Goal: Task Accomplishment & Management: Complete application form

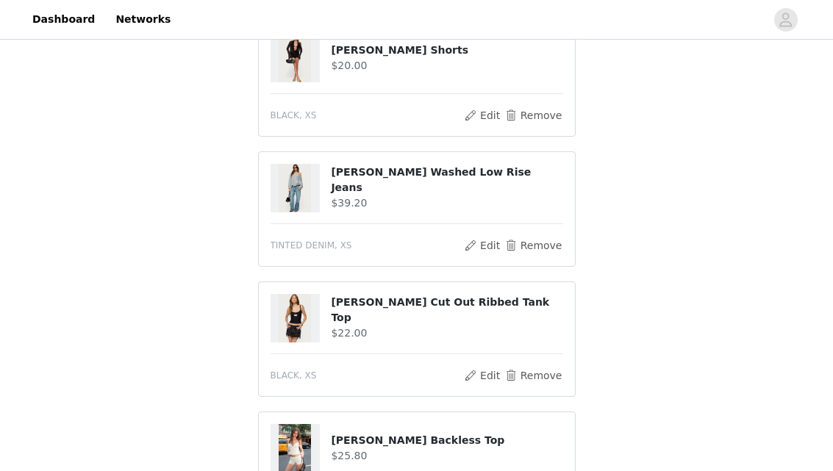
scroll to position [704, 0]
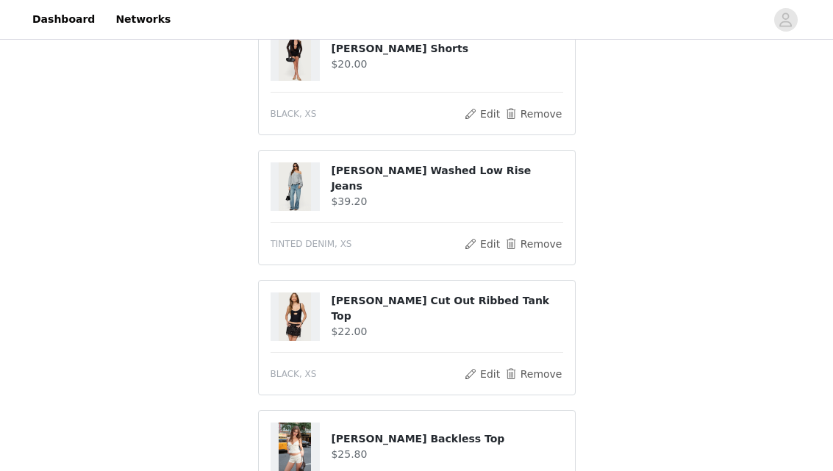
click at [232, 223] on div "STEP 1 OF 5 Products Choose as many products as you'd like, up to $300.00. 10 S…" at bounding box center [416, 120] width 833 height 1562
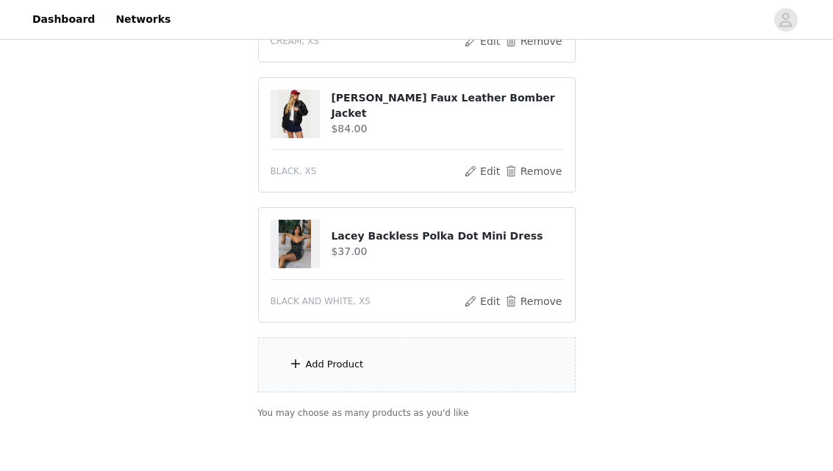
scroll to position [1183, 0]
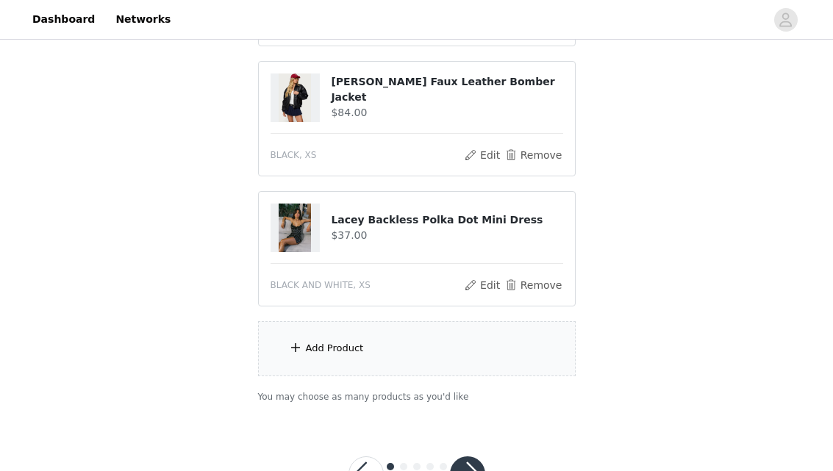
click at [404, 217] on h4 "Lacey Backless Polka Dot Mini Dress" at bounding box center [447, 219] width 232 height 15
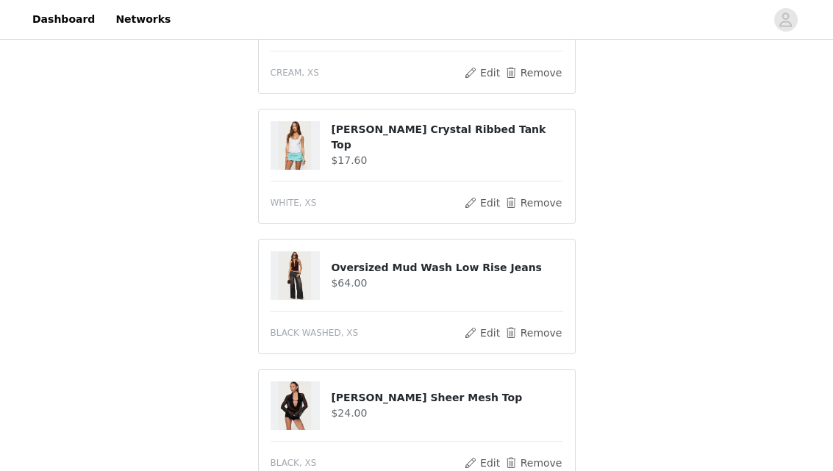
scroll to position [226, 0]
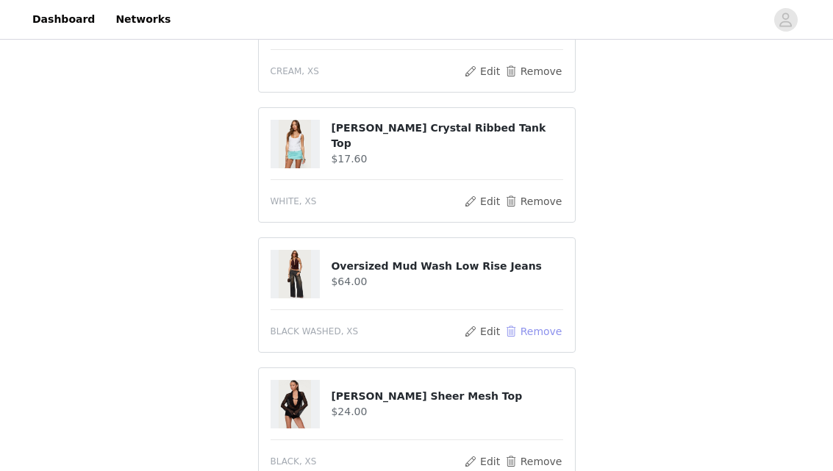
click at [551, 329] on button "Remove" at bounding box center [533, 332] width 59 height 18
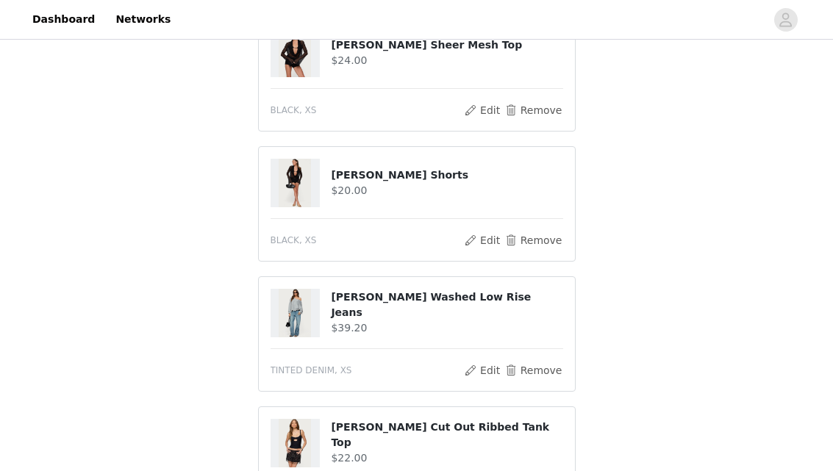
scroll to position [1109, 0]
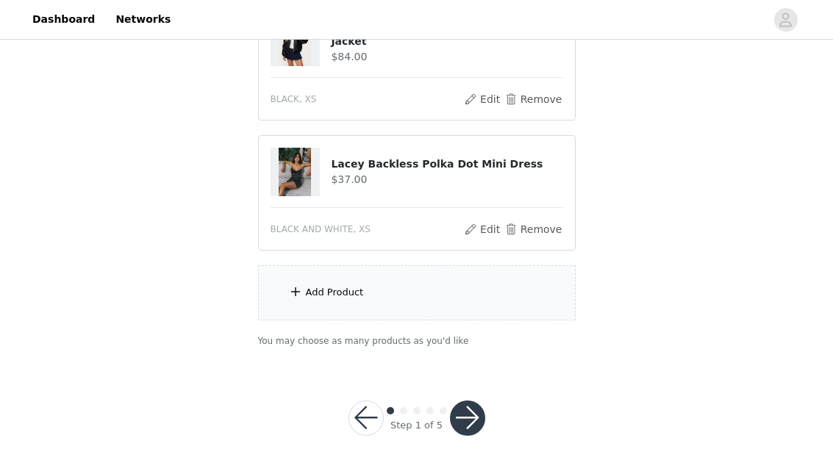
click at [335, 298] on div "Add Product" at bounding box center [335, 292] width 58 height 15
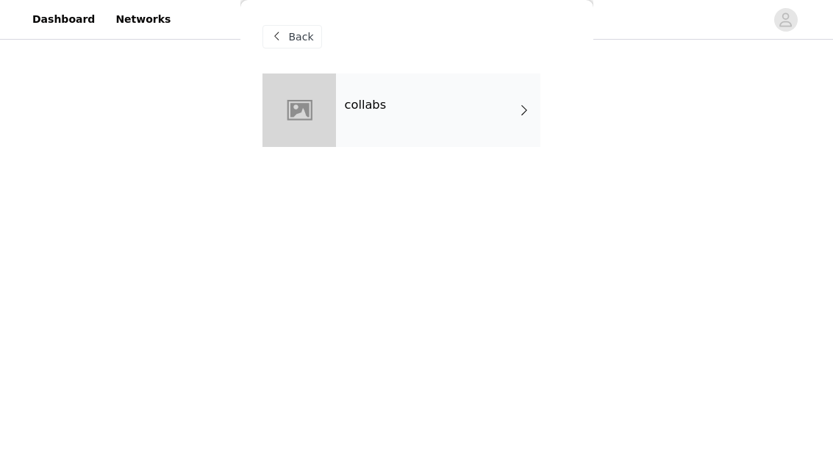
click at [398, 102] on div "collabs" at bounding box center [438, 111] width 204 height 74
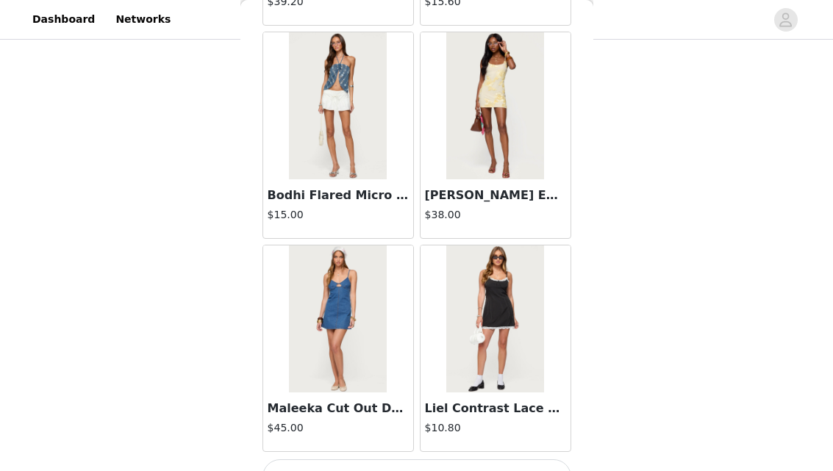
scroll to position [1778, 0]
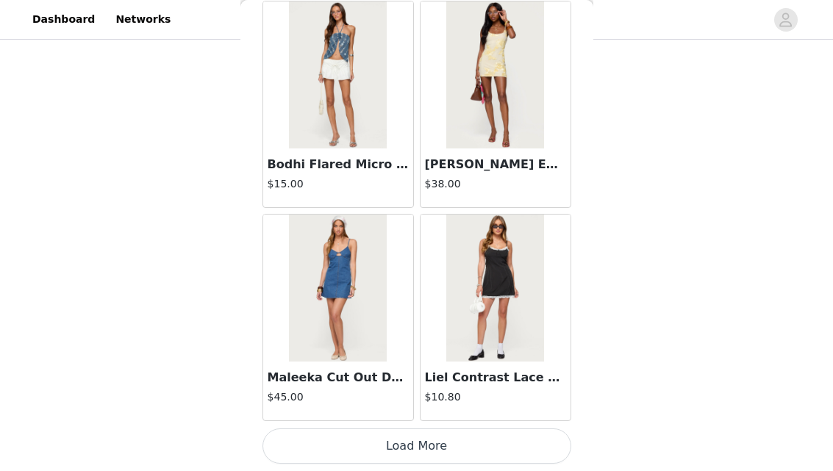
click at [388, 439] on button "Load More" at bounding box center [416, 446] width 309 height 35
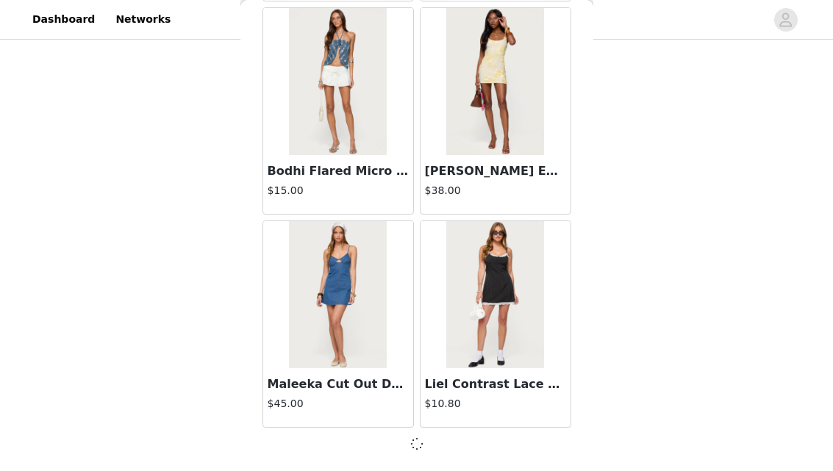
scroll to position [1772, 0]
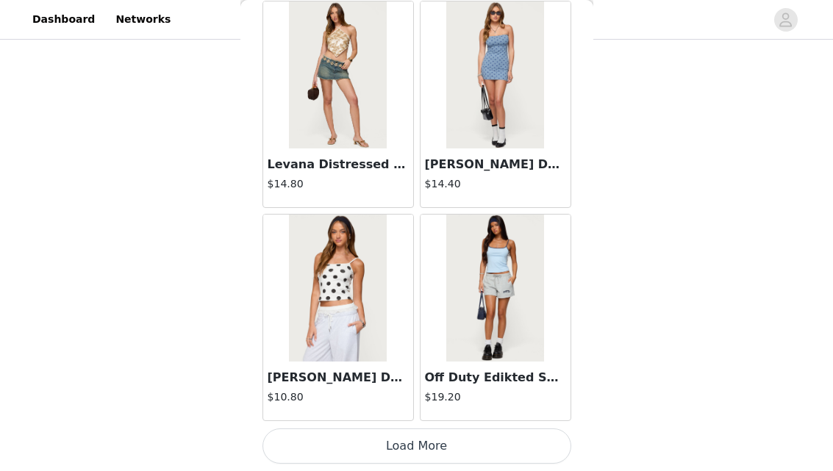
click at [409, 443] on button "Load More" at bounding box center [416, 446] width 309 height 35
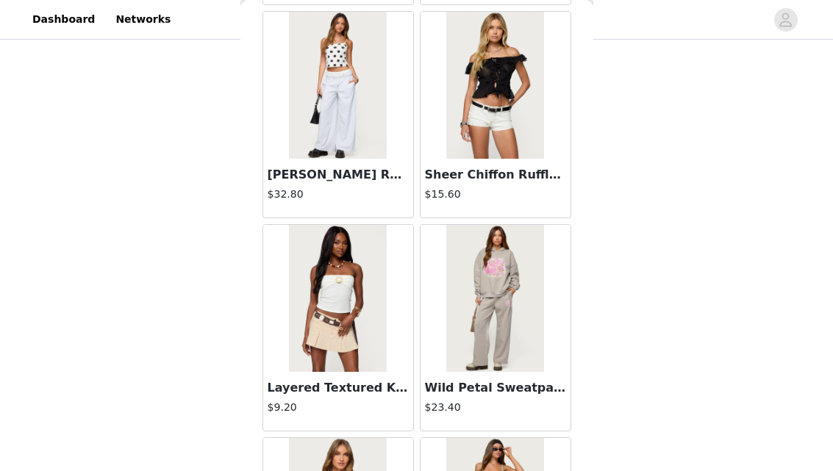
scroll to position [6042, 0]
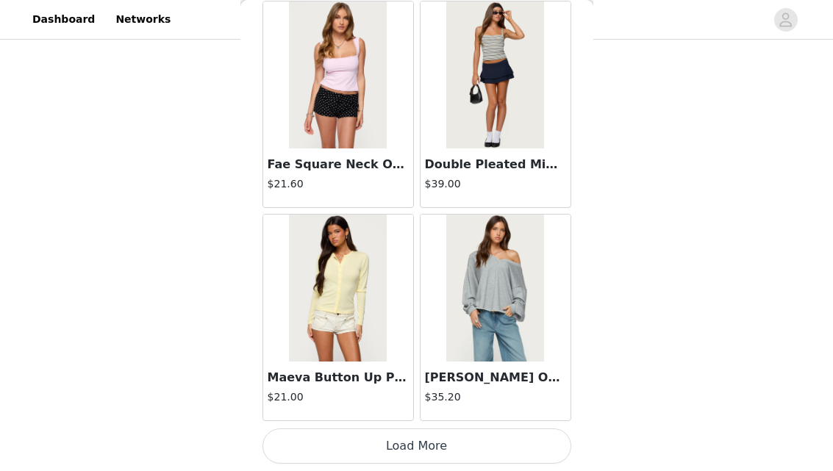
click at [425, 442] on button "Load More" at bounding box center [416, 446] width 309 height 35
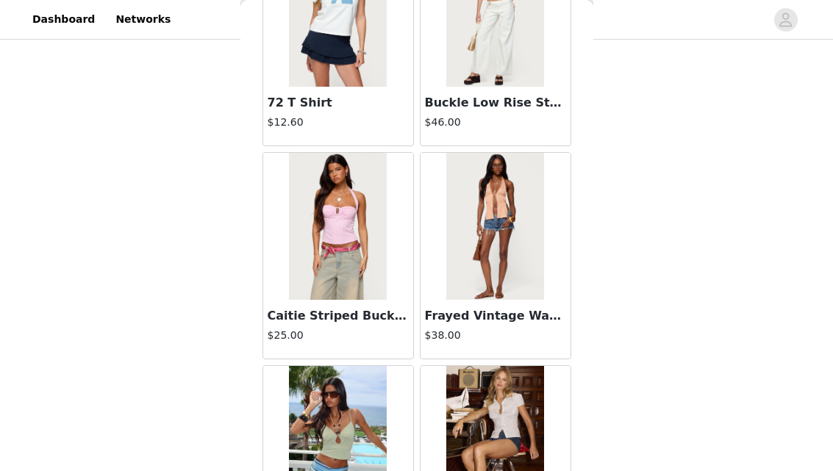
scroll to position [7132, 0]
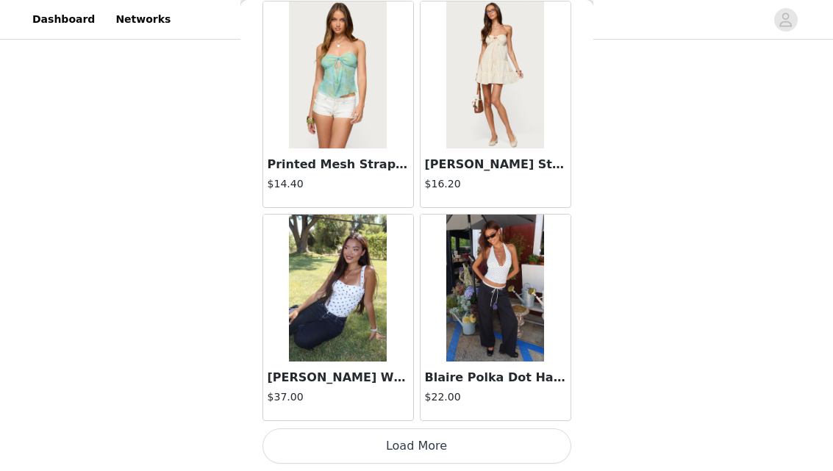
click at [423, 459] on button "Load More" at bounding box center [416, 446] width 309 height 35
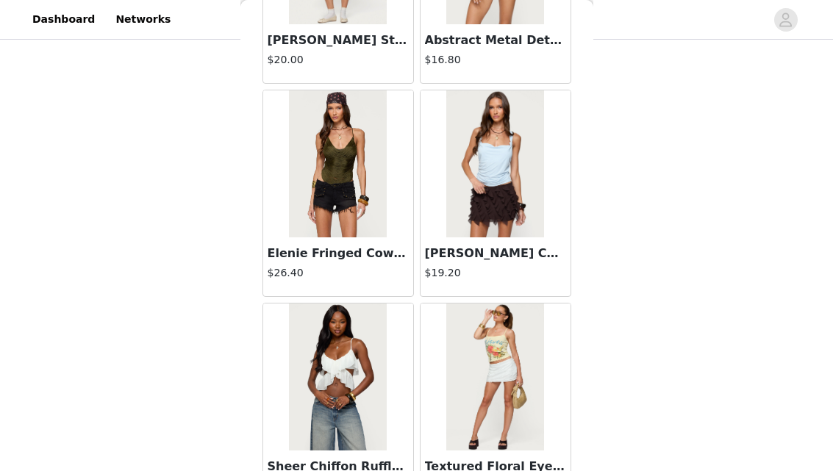
scroll to position [10306, 0]
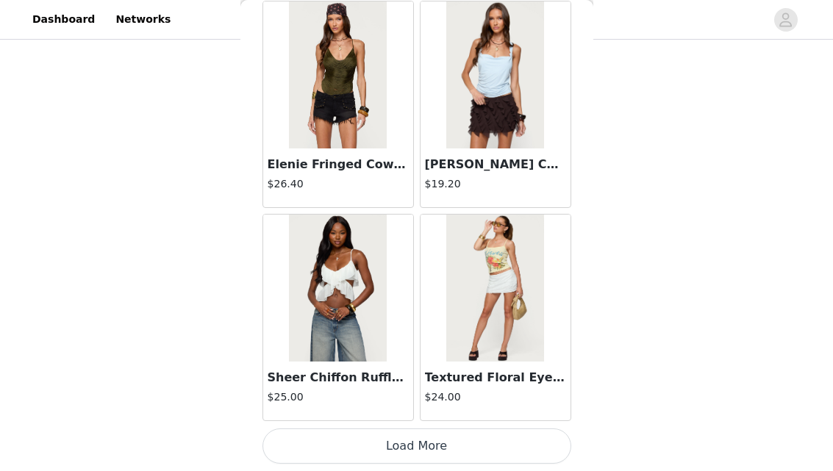
click at [418, 435] on button "Load More" at bounding box center [416, 446] width 309 height 35
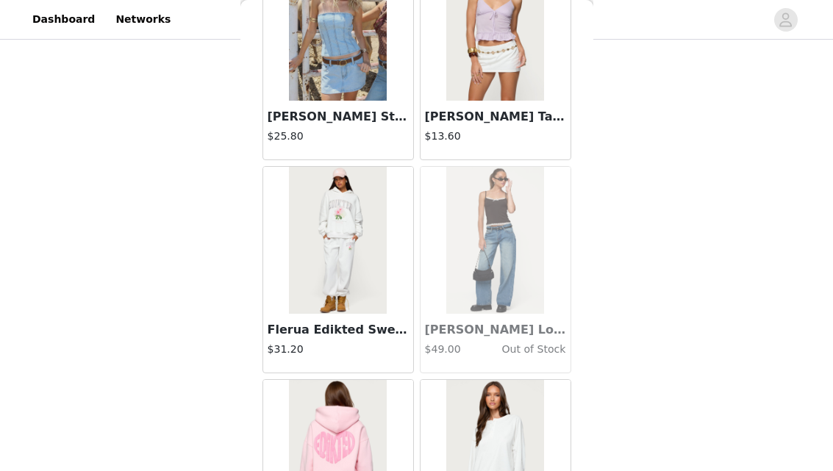
scroll to position [12438, 0]
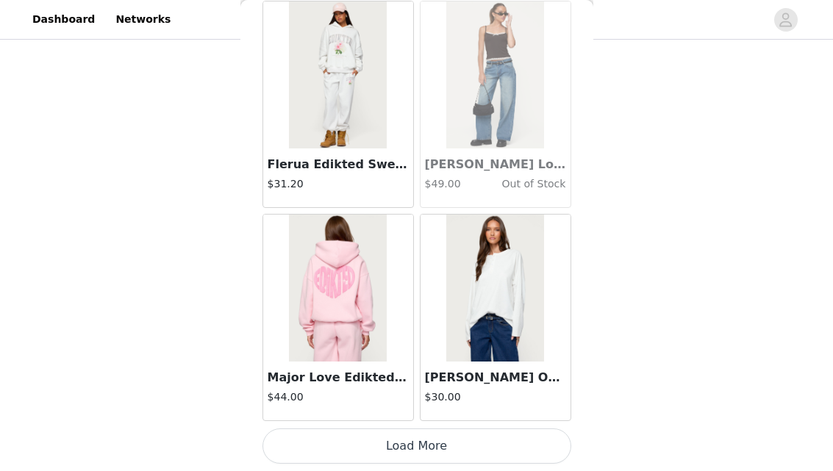
click at [420, 447] on button "Load More" at bounding box center [416, 446] width 309 height 35
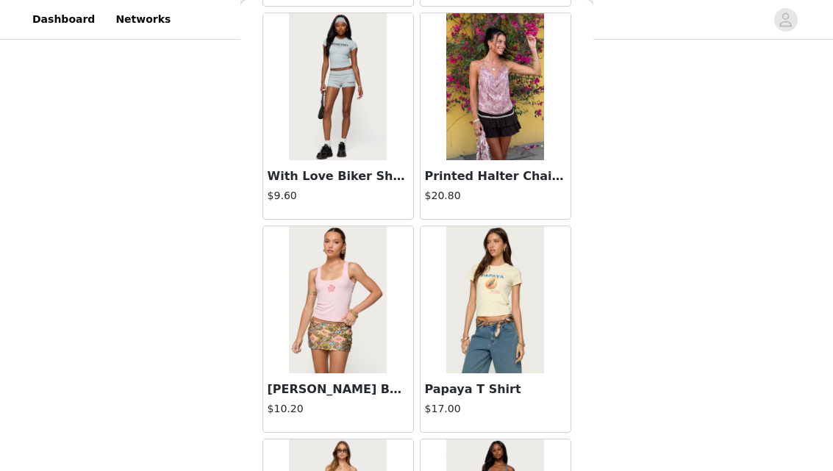
scroll to position [14570, 0]
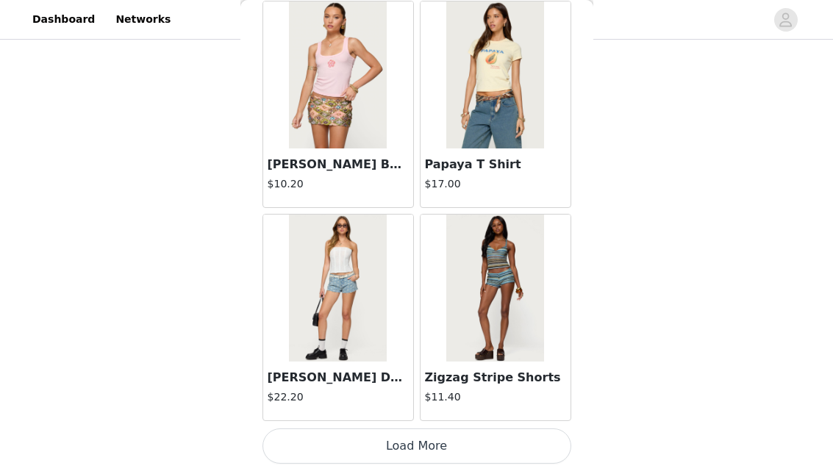
click at [437, 440] on button "Load More" at bounding box center [416, 446] width 309 height 35
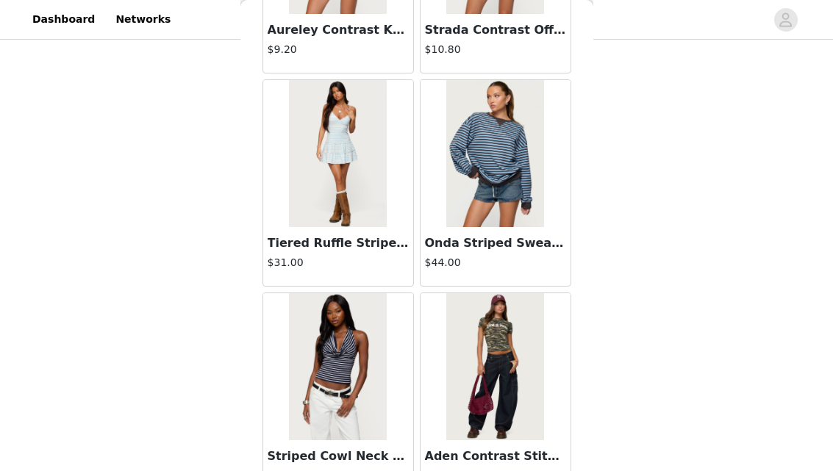
scroll to position [16703, 0]
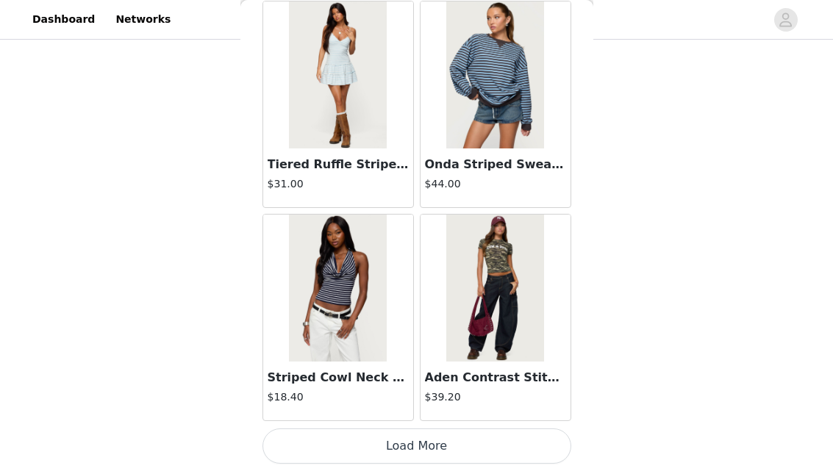
click at [398, 450] on button "Load More" at bounding box center [416, 446] width 309 height 35
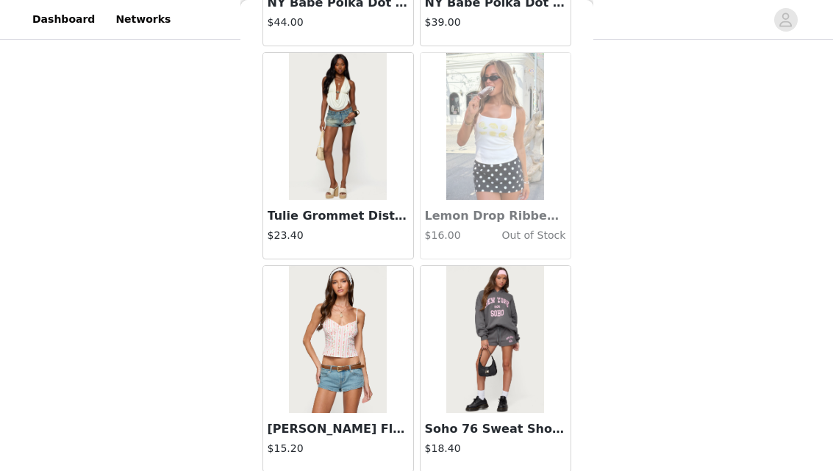
scroll to position [18835, 0]
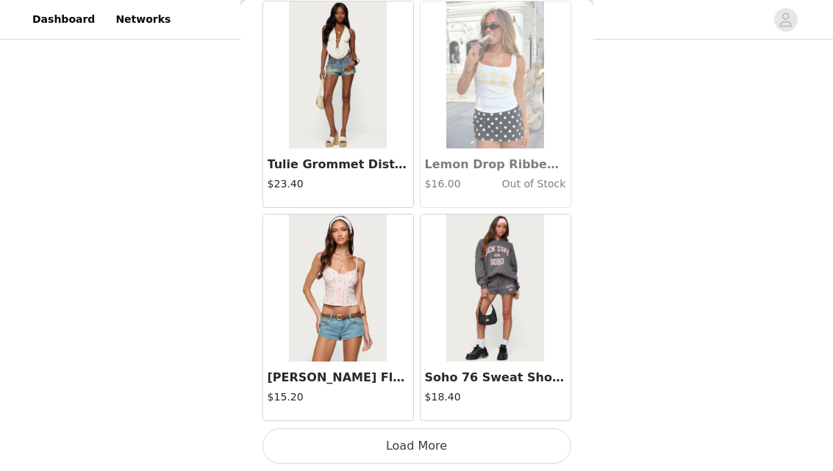
click at [410, 444] on button "Load More" at bounding box center [416, 446] width 309 height 35
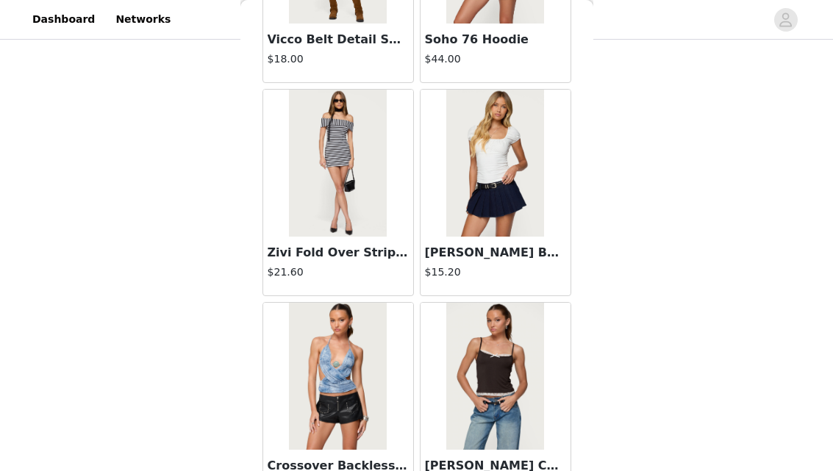
scroll to position [20967, 0]
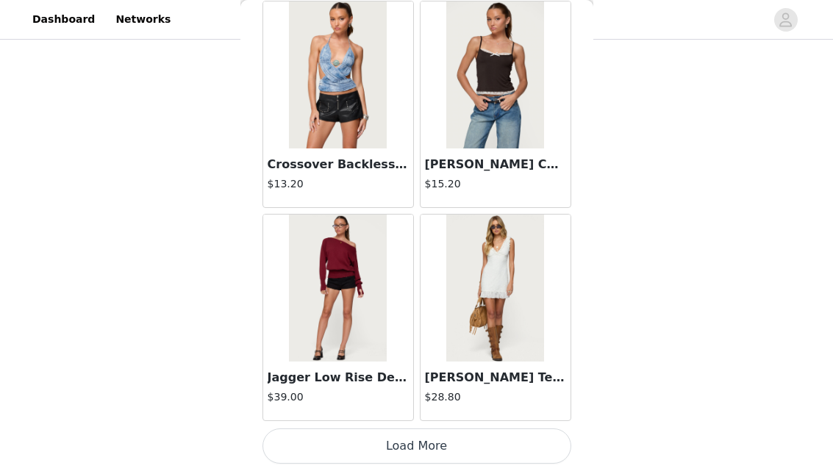
click at [412, 441] on button "Load More" at bounding box center [416, 446] width 309 height 35
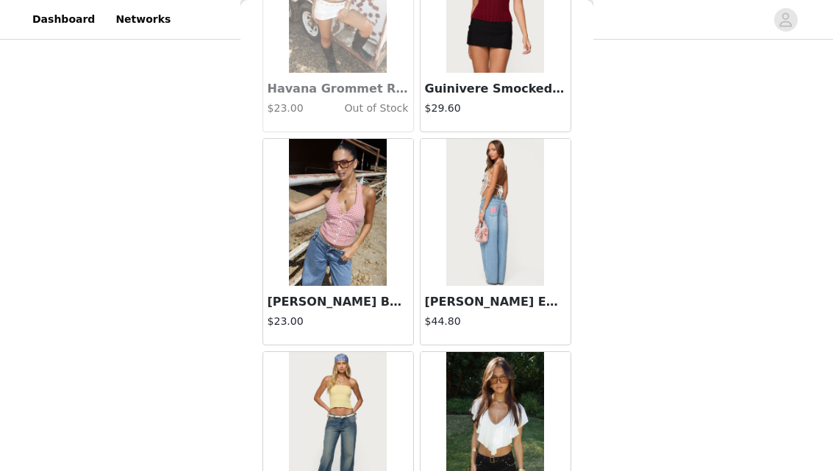
scroll to position [23099, 0]
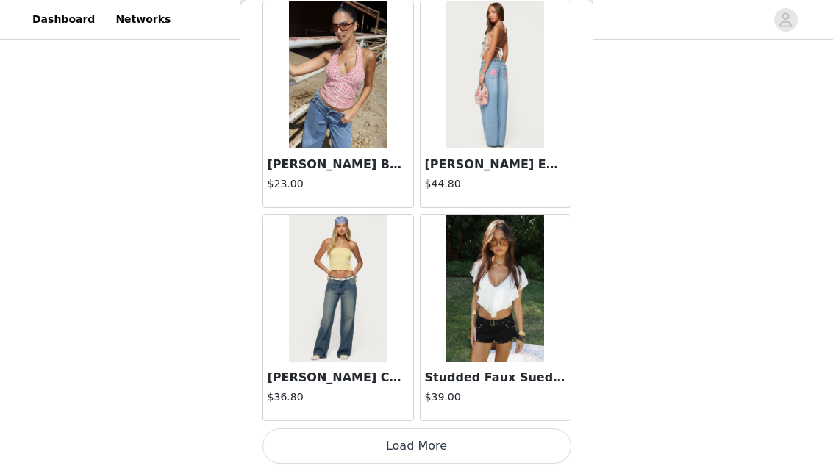
click at [440, 439] on button "Load More" at bounding box center [416, 446] width 309 height 35
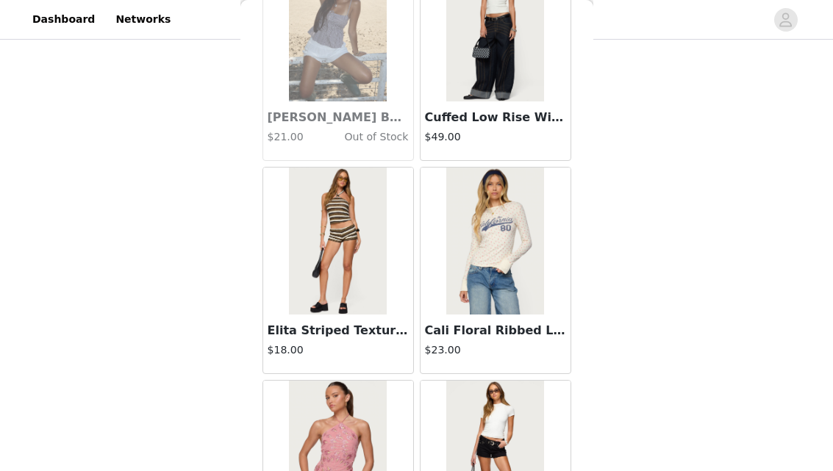
scroll to position [23999, 0]
click at [363, 269] on img at bounding box center [338, 240] width 98 height 147
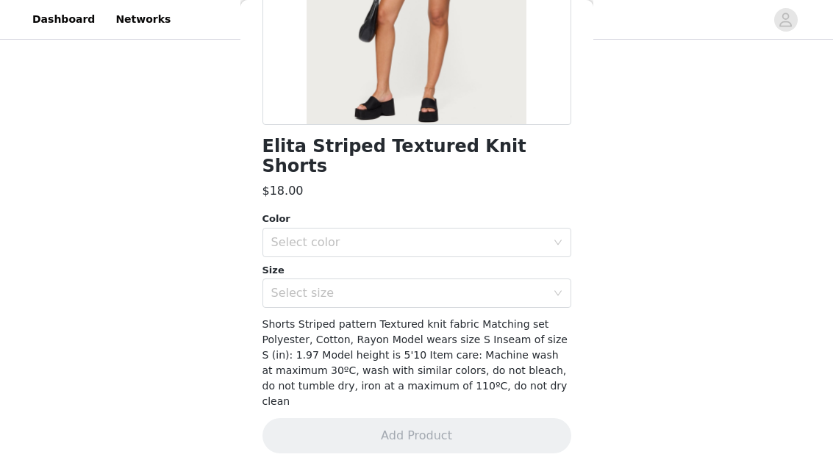
scroll to position [244, 0]
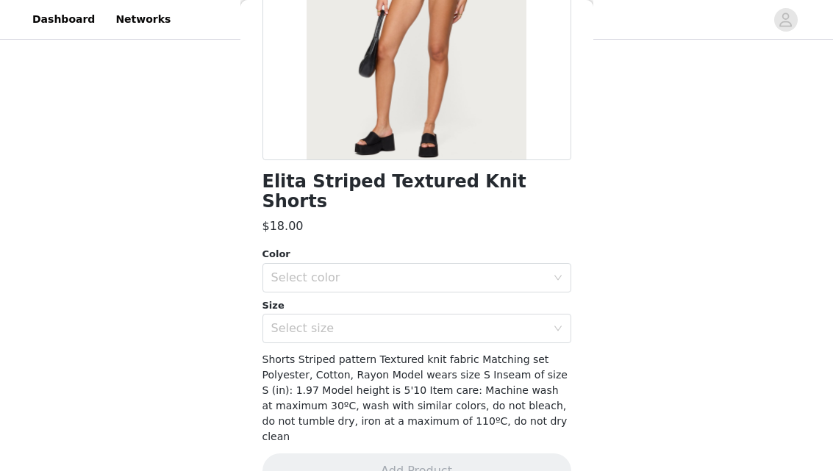
click at [370, 324] on div "Elita Striped Textured Knit Shorts $18.00 Color Select color Size Select size S…" at bounding box center [416, 167] width 309 height 677
click at [369, 318] on div "Select size" at bounding box center [412, 329] width 282 height 28
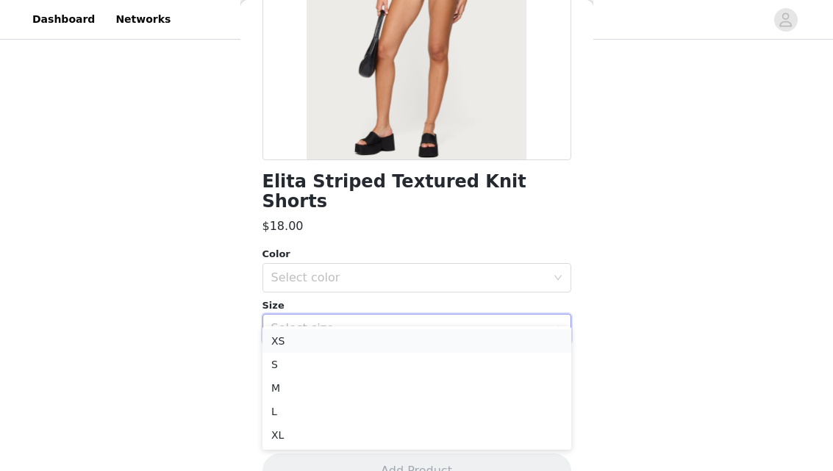
click at [355, 337] on li "XS" at bounding box center [416, 341] width 309 height 24
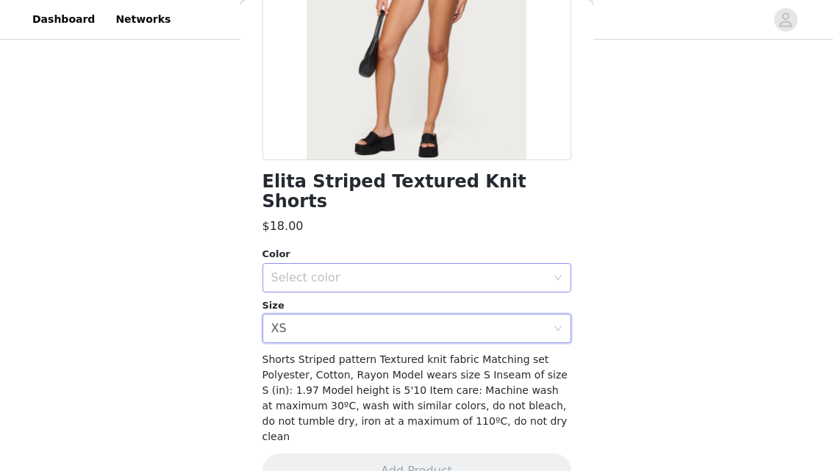
click at [358, 271] on div "Select color" at bounding box center [408, 278] width 275 height 15
click at [353, 282] on li "MIX" at bounding box center [416, 291] width 309 height 24
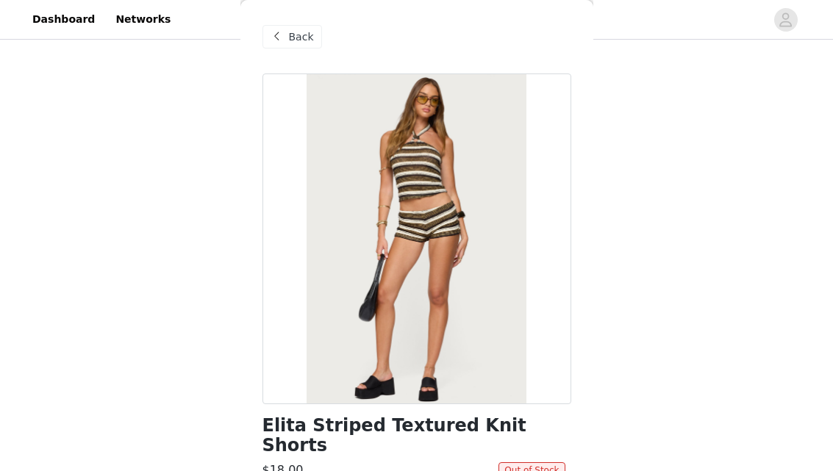
click at [309, 21] on div "Back" at bounding box center [416, 37] width 309 height 74
click at [305, 32] on span "Back" at bounding box center [301, 36] width 25 height 15
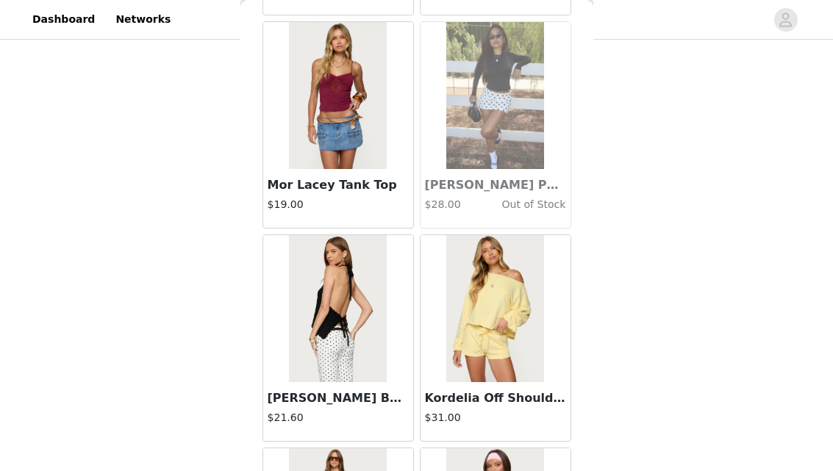
scroll to position [25231, 0]
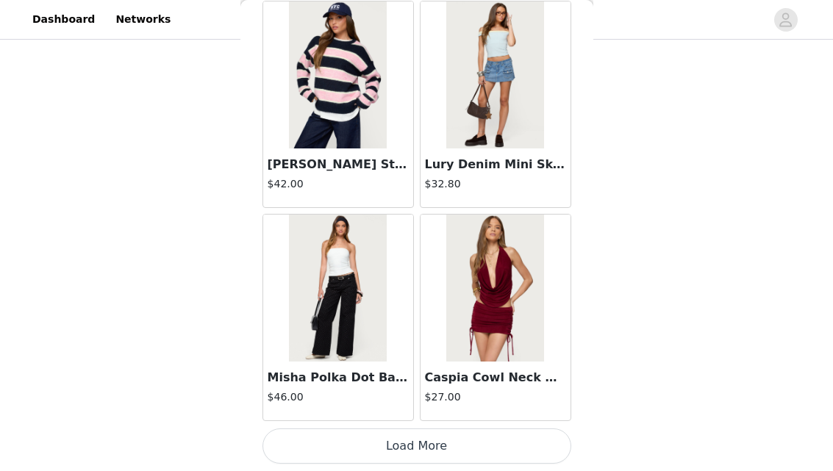
click at [391, 456] on button "Load More" at bounding box center [416, 446] width 309 height 35
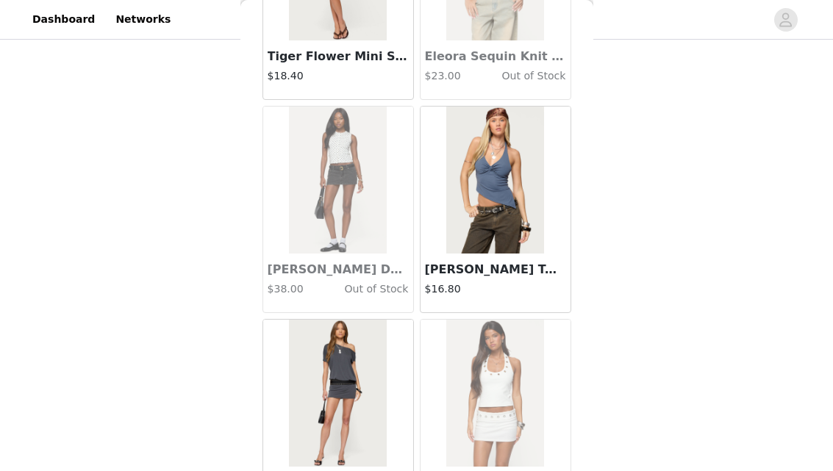
scroll to position [27363, 0]
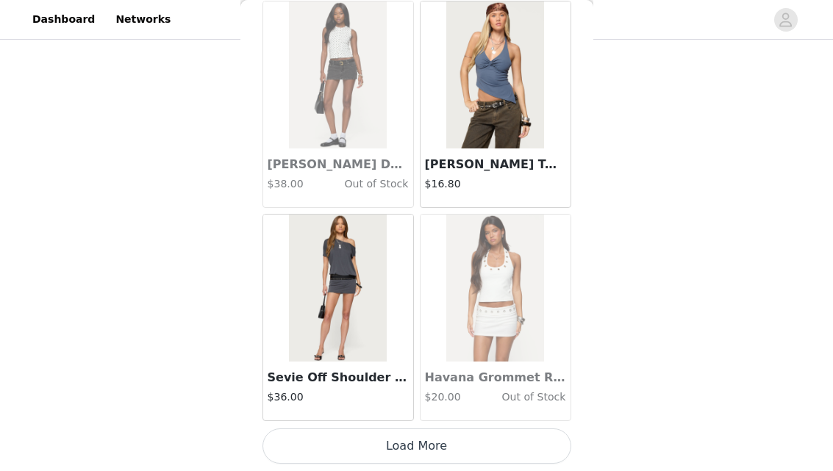
click at [384, 443] on button "Load More" at bounding box center [416, 446] width 309 height 35
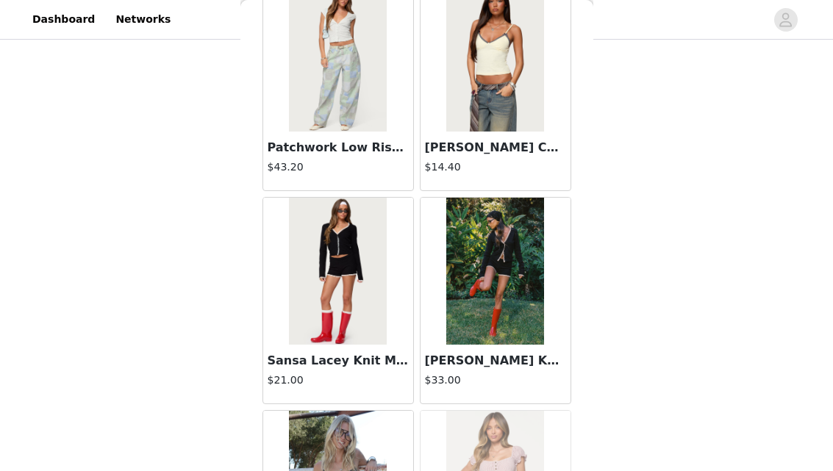
scroll to position [29495, 0]
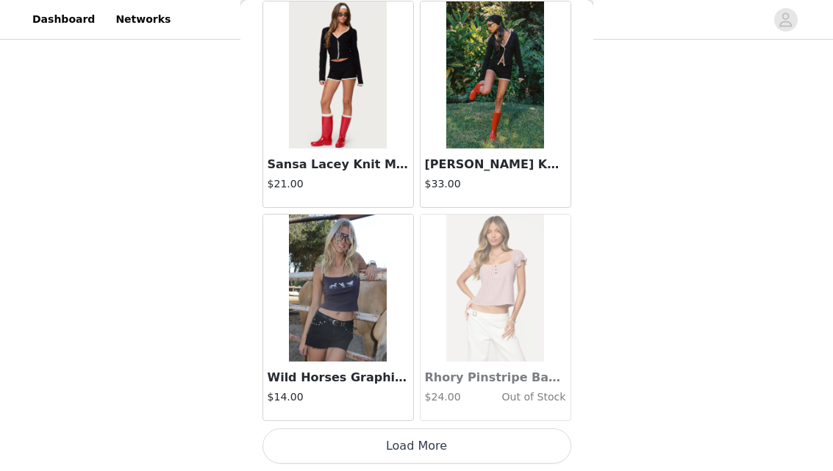
click at [403, 453] on button "Load More" at bounding box center [416, 446] width 309 height 35
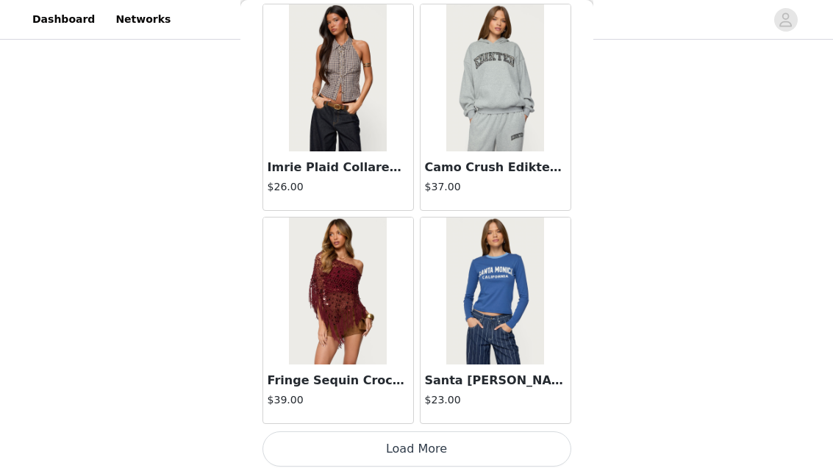
scroll to position [31627, 0]
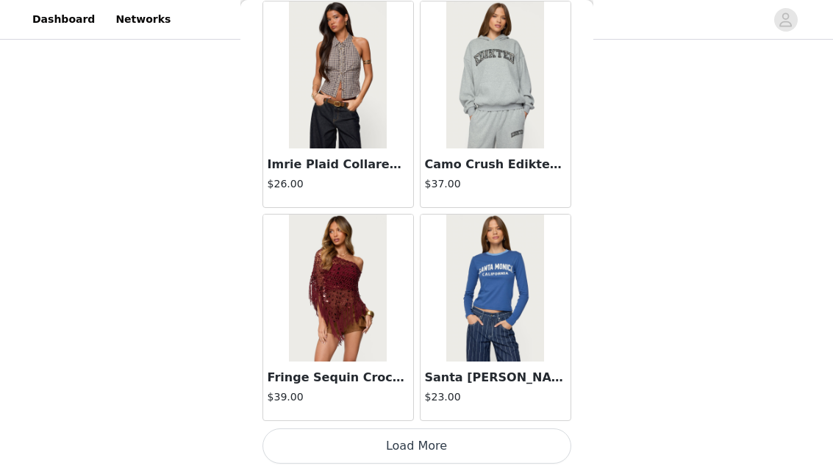
click at [434, 445] on button "Load More" at bounding box center [416, 446] width 309 height 35
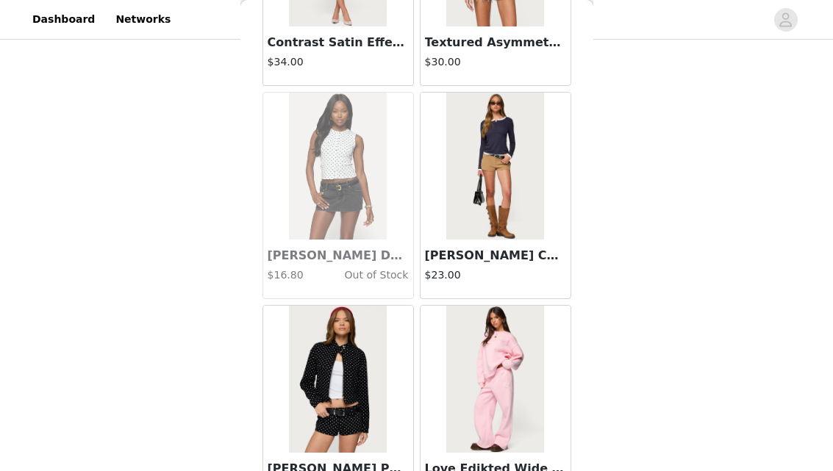
scroll to position [33759, 0]
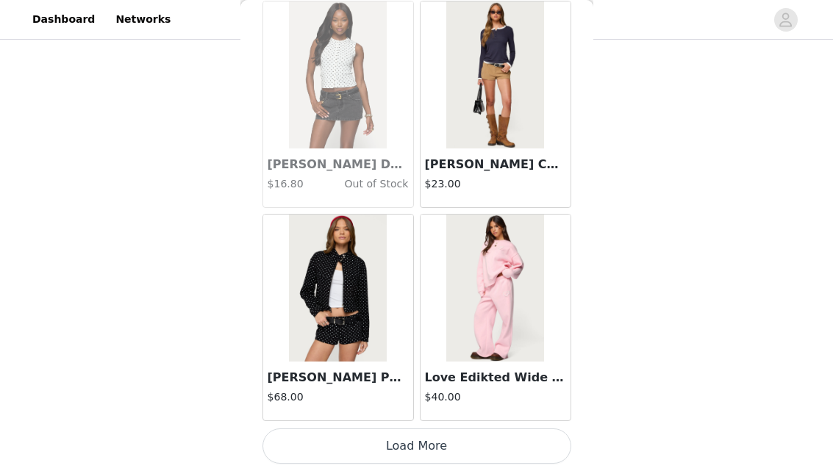
click at [421, 457] on button "Load More" at bounding box center [416, 446] width 309 height 35
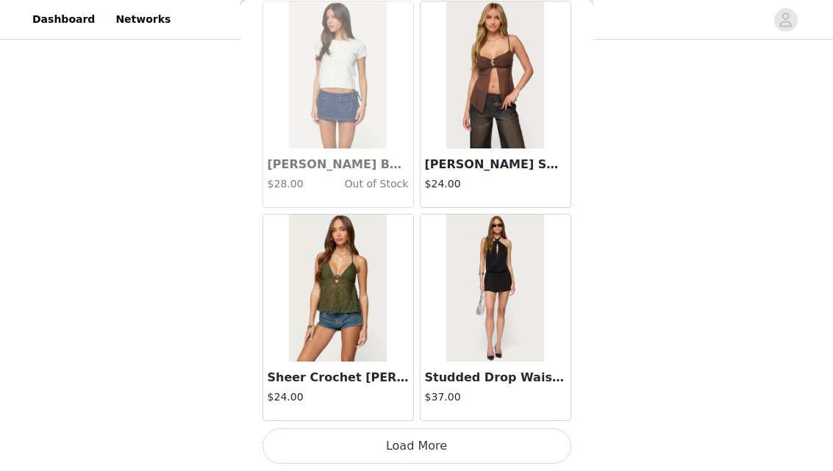
scroll to position [35890, 0]
click at [437, 443] on button "Load More" at bounding box center [416, 446] width 309 height 35
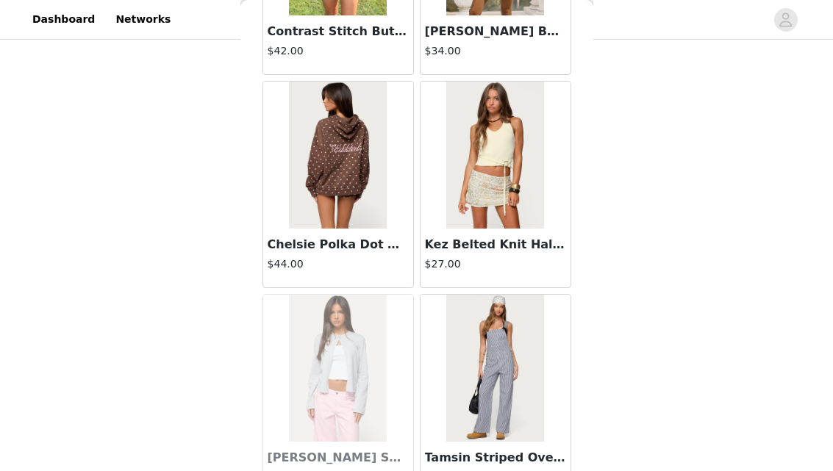
scroll to position [38023, 0]
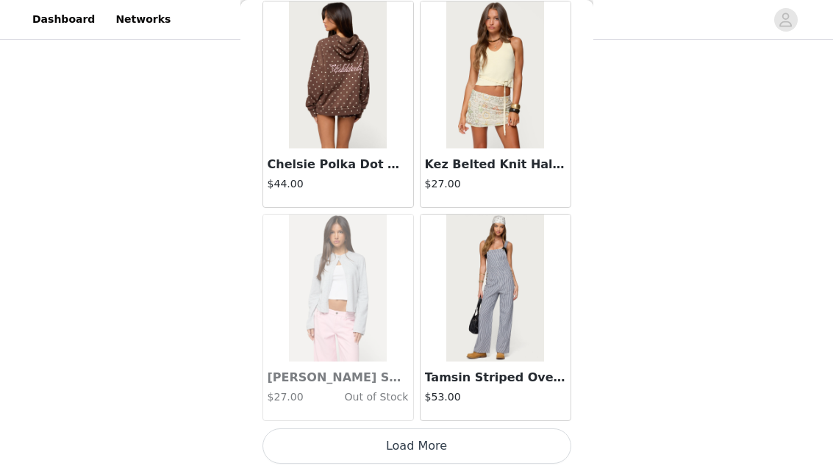
click at [443, 451] on button "Load More" at bounding box center [416, 446] width 309 height 35
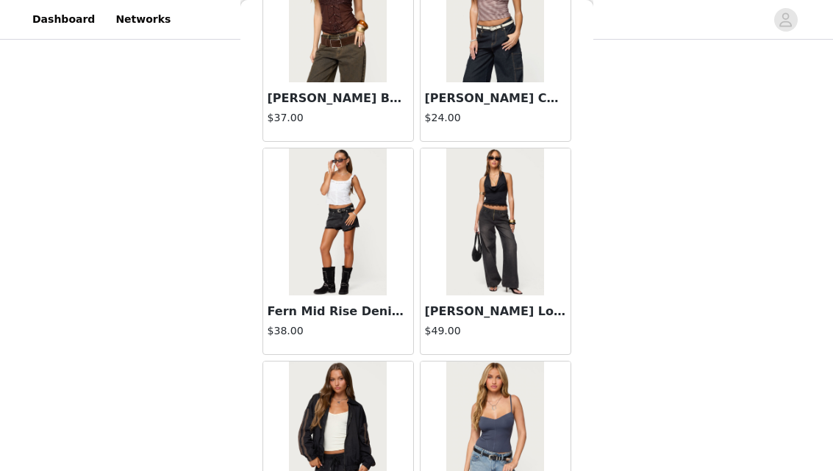
scroll to position [40155, 0]
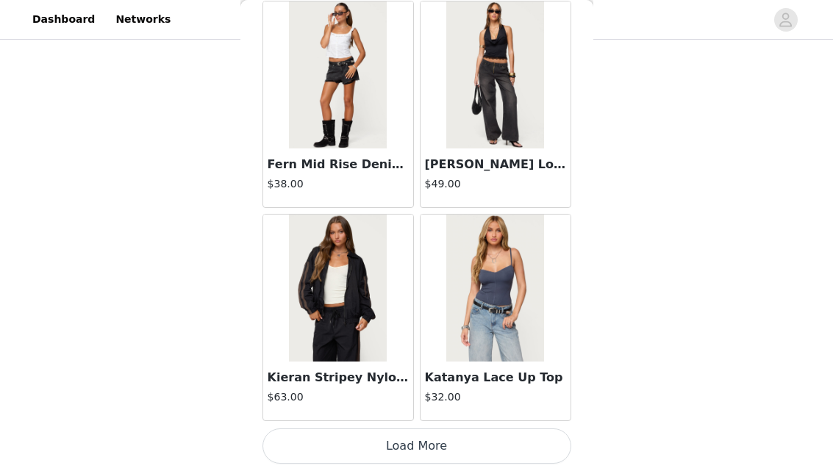
click at [407, 437] on button "Load More" at bounding box center [416, 446] width 309 height 35
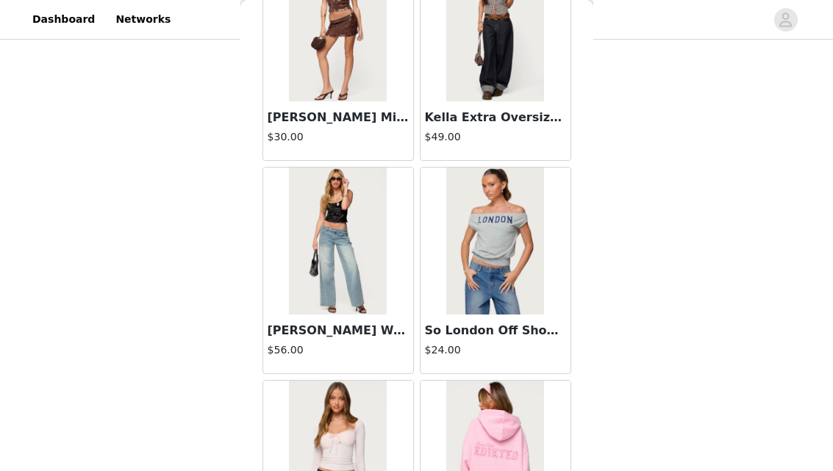
scroll to position [42287, 0]
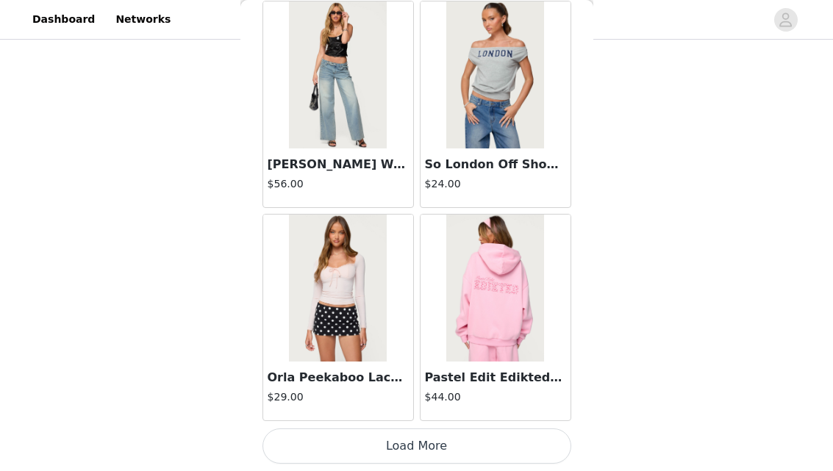
click at [396, 455] on button "Load More" at bounding box center [416, 446] width 309 height 35
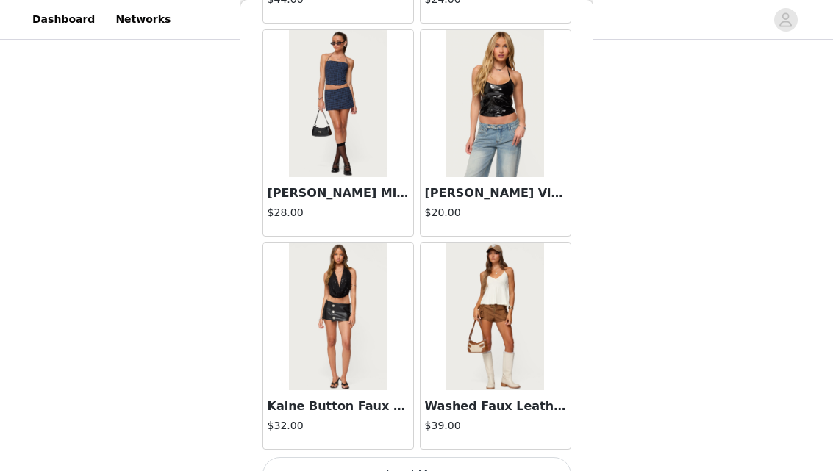
scroll to position [44419, 0]
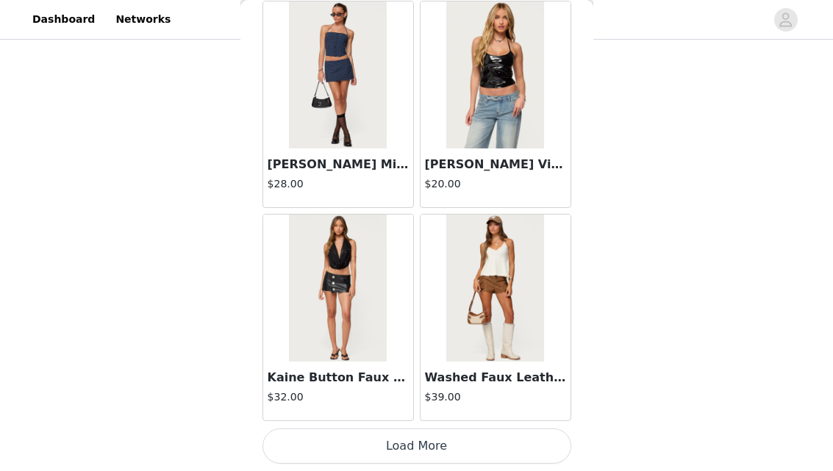
click at [418, 448] on button "Load More" at bounding box center [416, 446] width 309 height 35
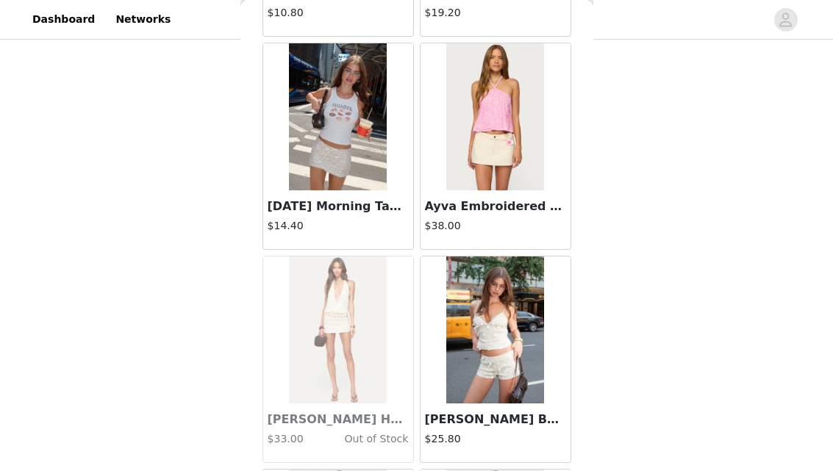
scroll to position [0, 0]
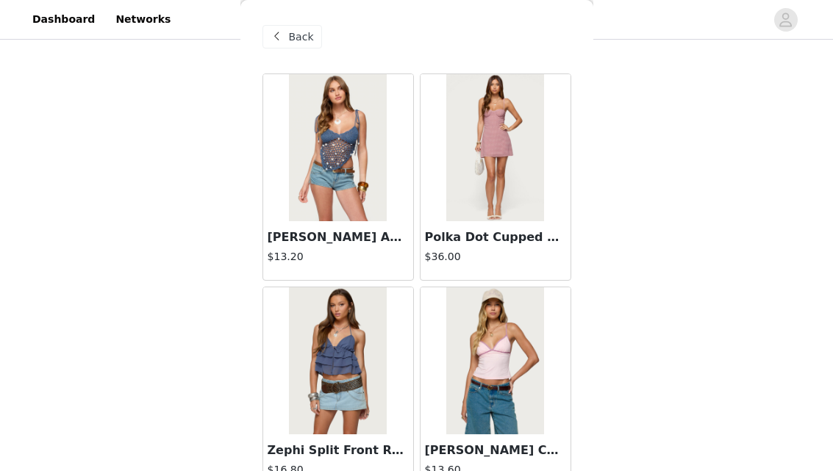
click at [298, 37] on span "Back" at bounding box center [301, 36] width 25 height 15
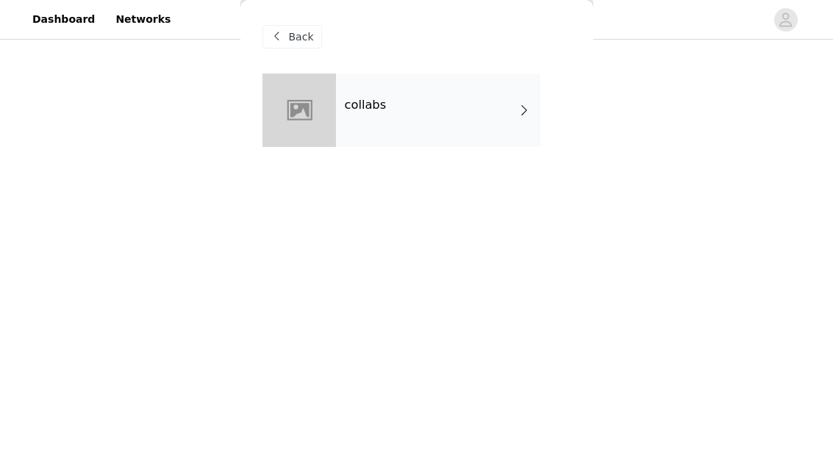
click at [367, 106] on h4 "collabs" at bounding box center [366, 105] width 42 height 13
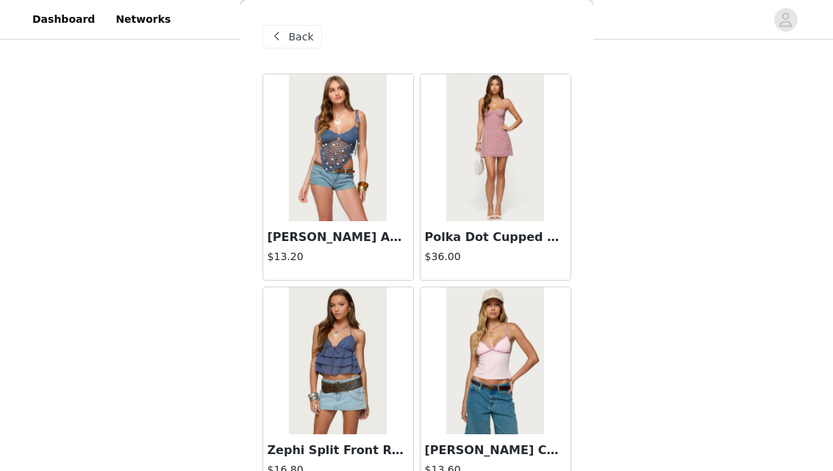
click at [304, 37] on span "Back" at bounding box center [301, 36] width 25 height 15
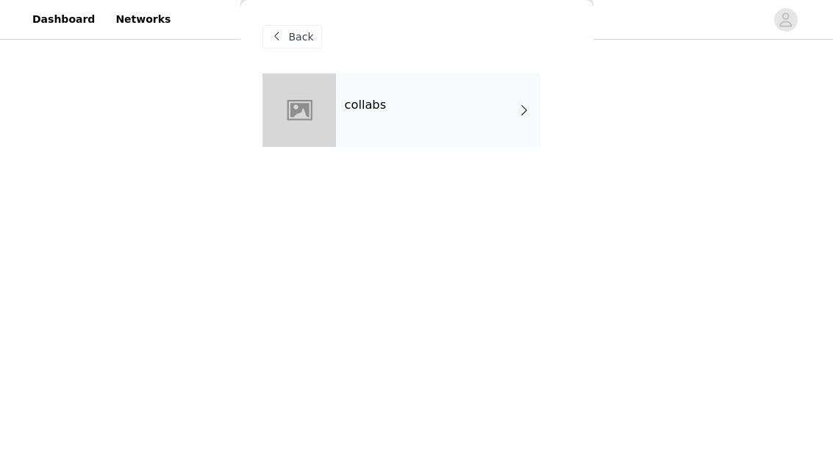
click at [304, 37] on span "Back" at bounding box center [301, 36] width 25 height 15
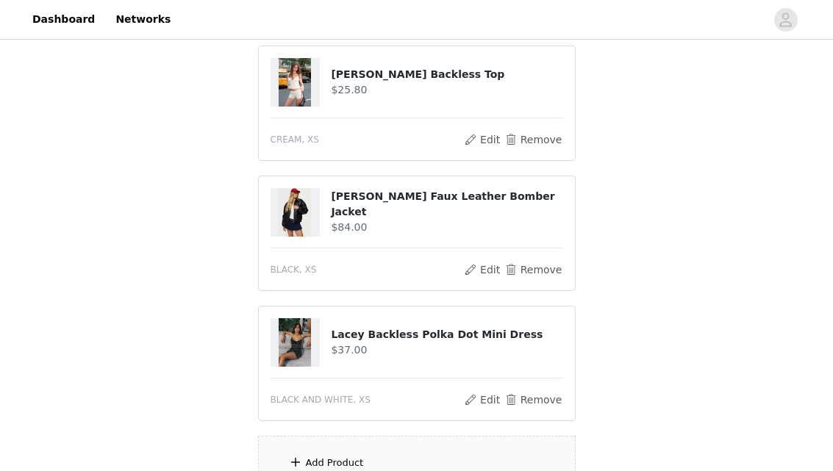
scroll to position [965, 0]
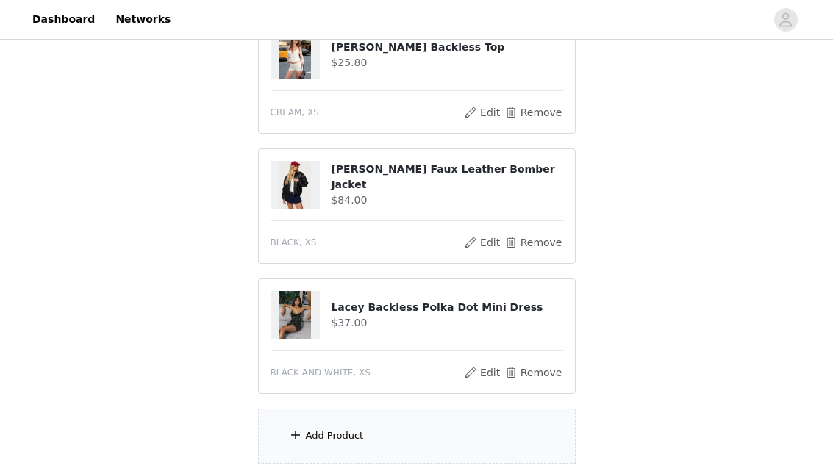
click at [407, 182] on h4 "[PERSON_NAME] Faux Leather Bomber Jacket" at bounding box center [447, 177] width 232 height 31
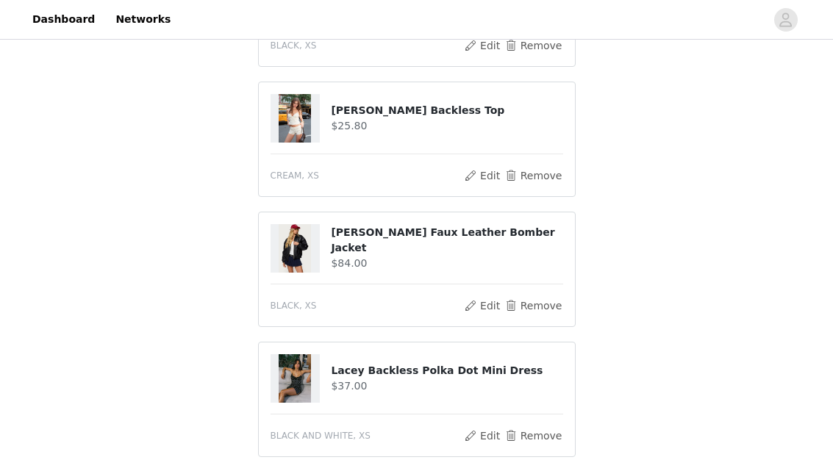
scroll to position [1109, 0]
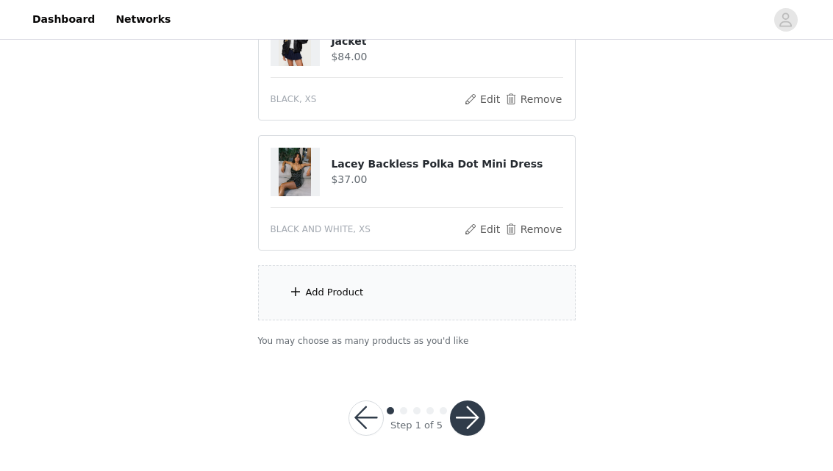
click at [479, 425] on button "button" at bounding box center [467, 418] width 35 height 35
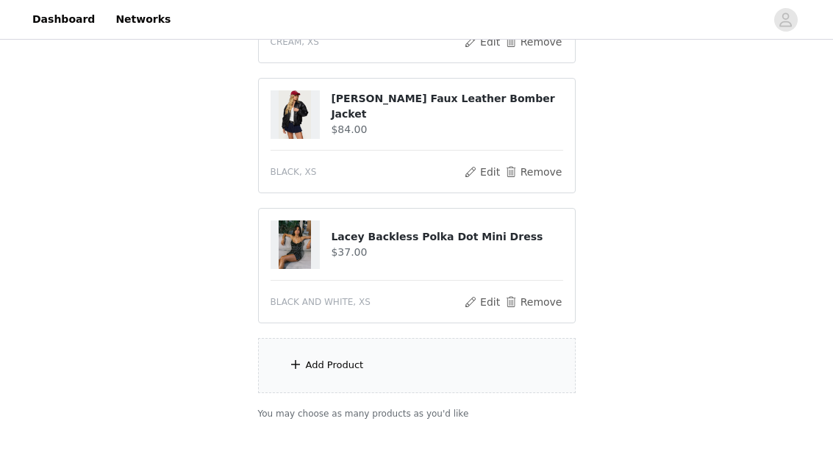
scroll to position [1094, 0]
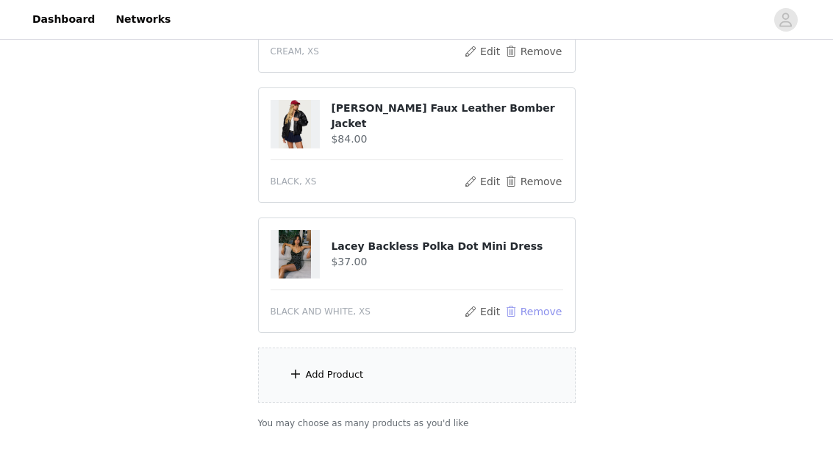
click at [534, 303] on button "Remove" at bounding box center [533, 312] width 59 height 18
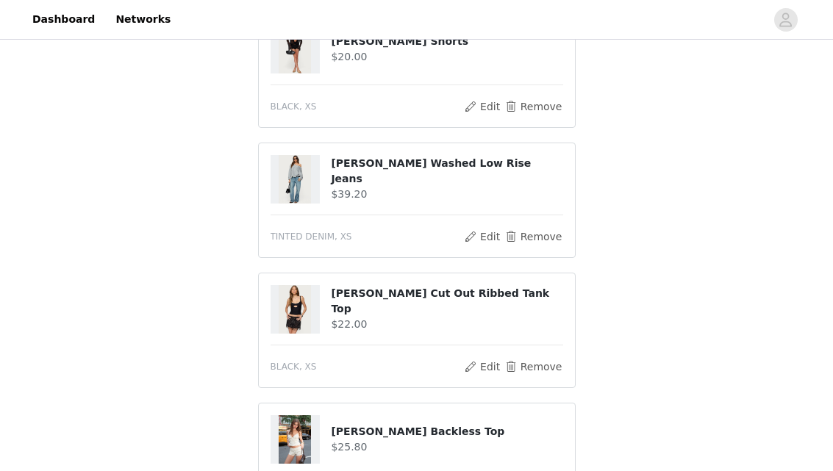
scroll to position [932, 0]
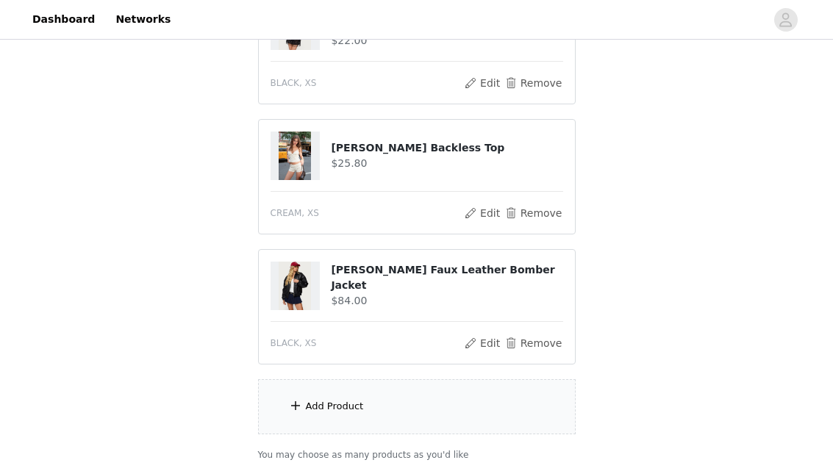
click at [329, 401] on div "Add Product" at bounding box center [417, 406] width 318 height 55
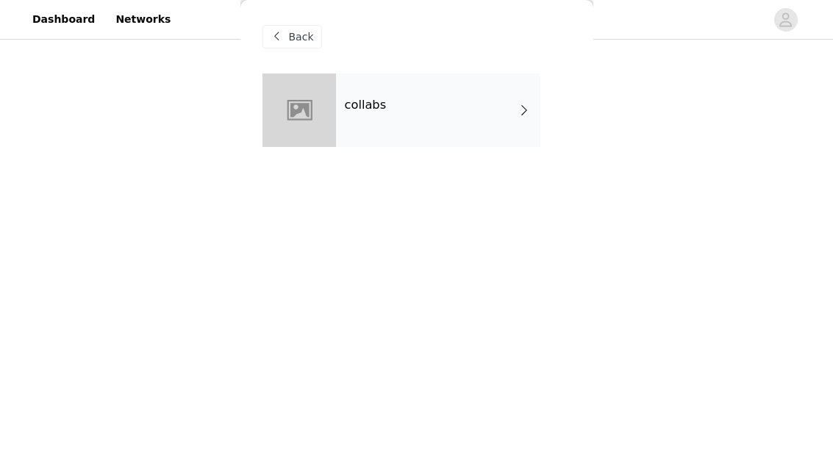
click at [384, 110] on div "collabs" at bounding box center [438, 111] width 204 height 74
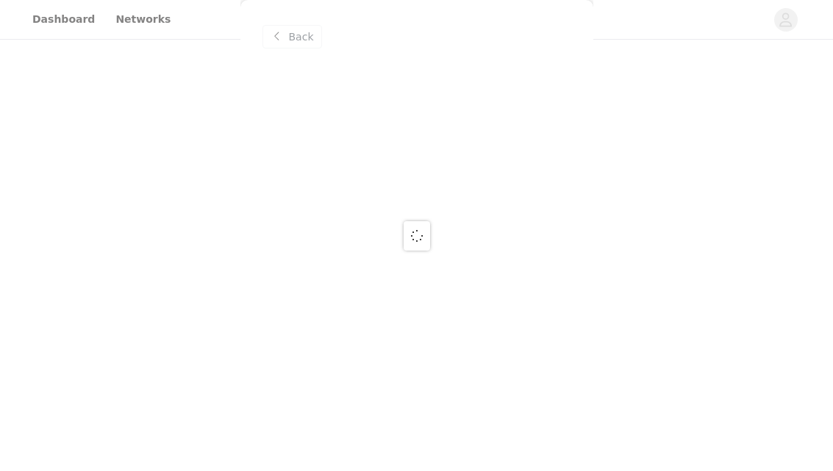
scroll to position [1033, 0]
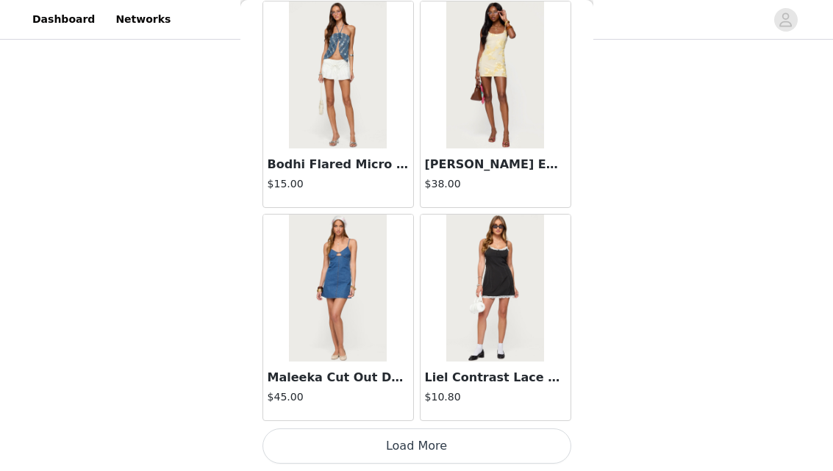
click at [407, 434] on button "Load More" at bounding box center [416, 446] width 309 height 35
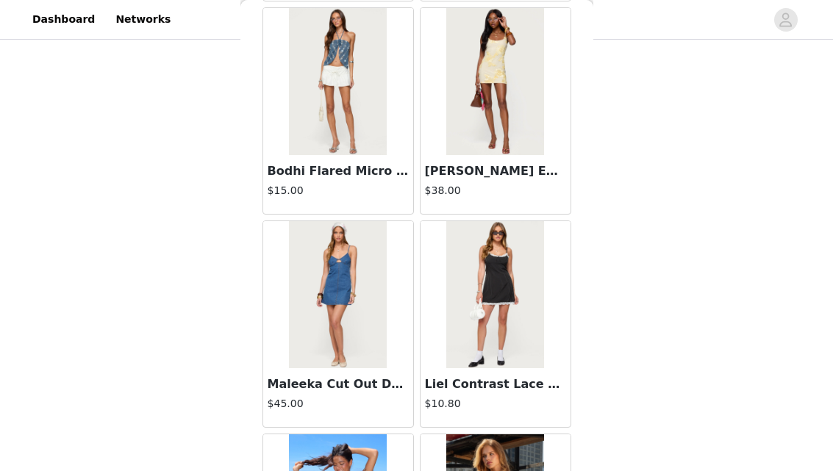
scroll to position [1778, 0]
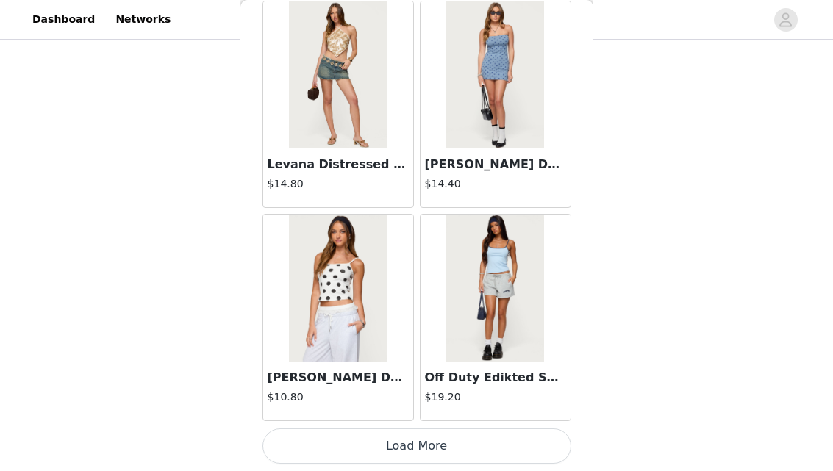
click at [420, 435] on button "Load More" at bounding box center [416, 446] width 309 height 35
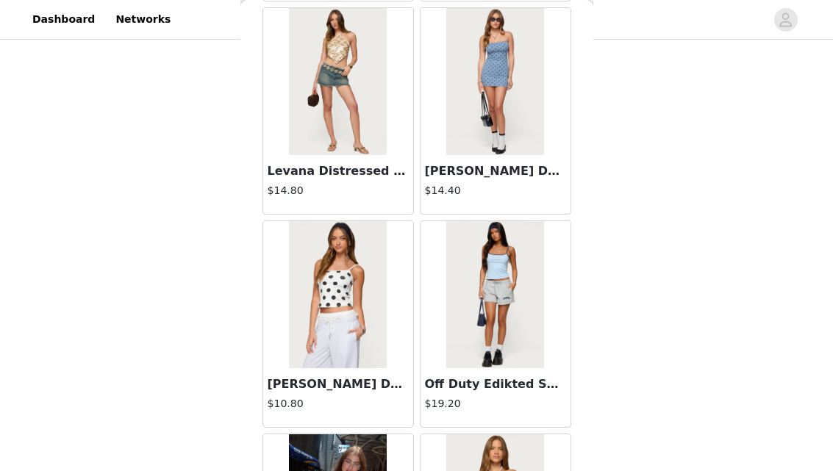
scroll to position [3910, 0]
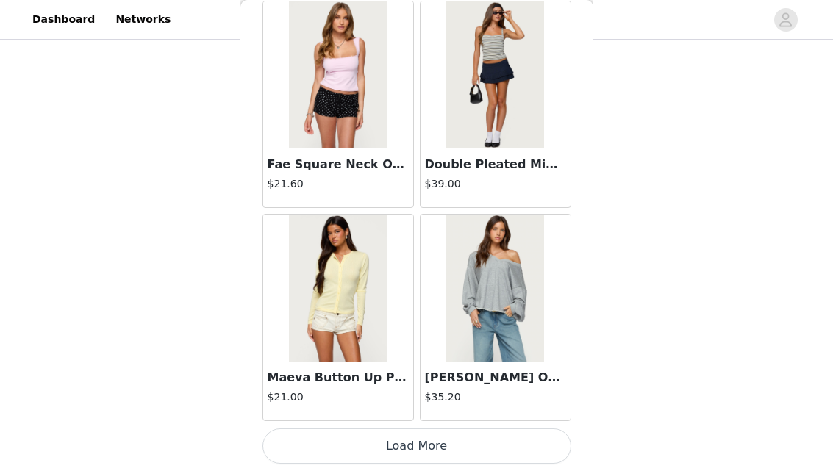
click at [410, 440] on button "Load More" at bounding box center [416, 446] width 309 height 35
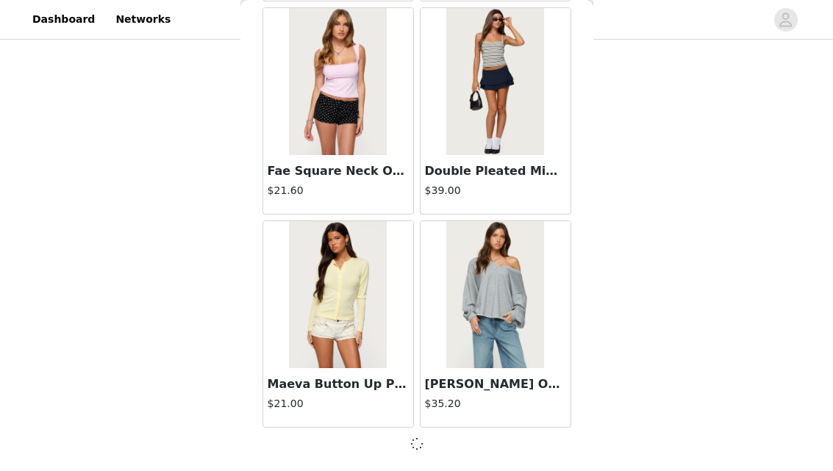
scroll to position [6036, 0]
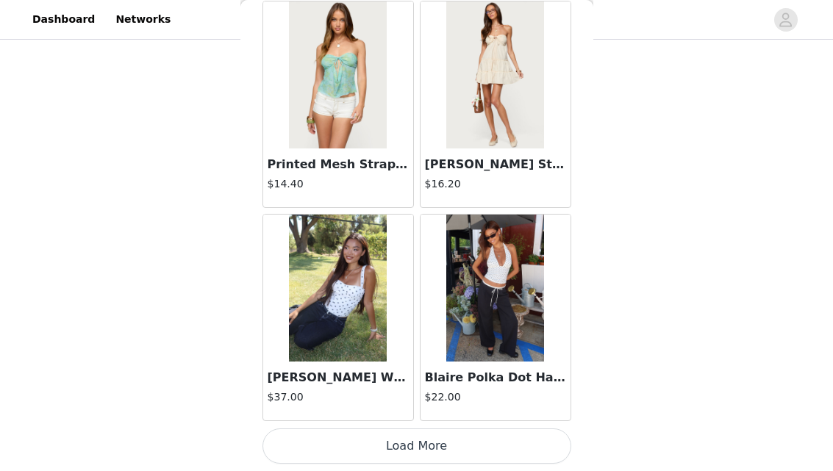
click at [421, 446] on button "Load More" at bounding box center [416, 446] width 309 height 35
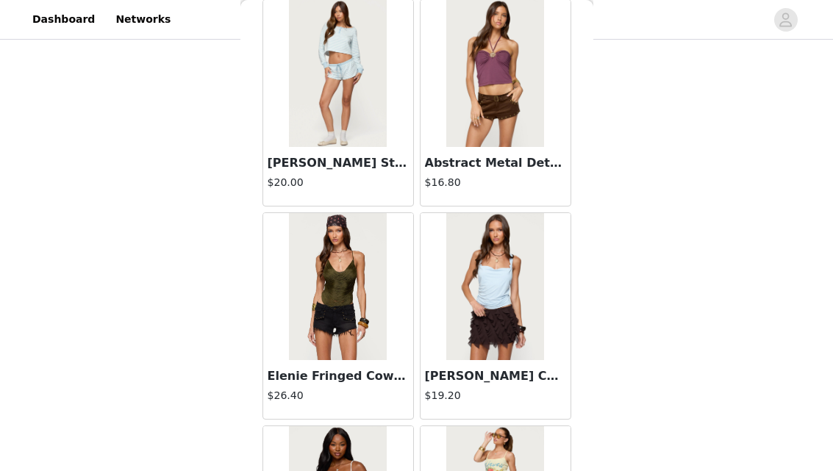
scroll to position [10306, 0]
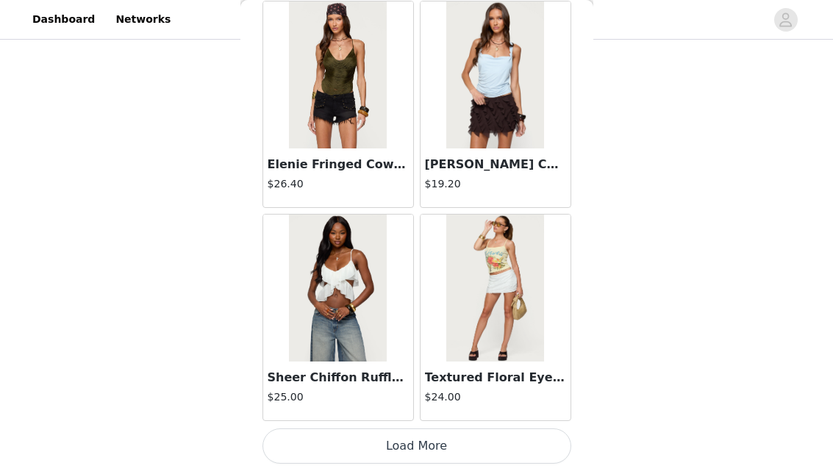
click at [406, 446] on button "Load More" at bounding box center [416, 446] width 309 height 35
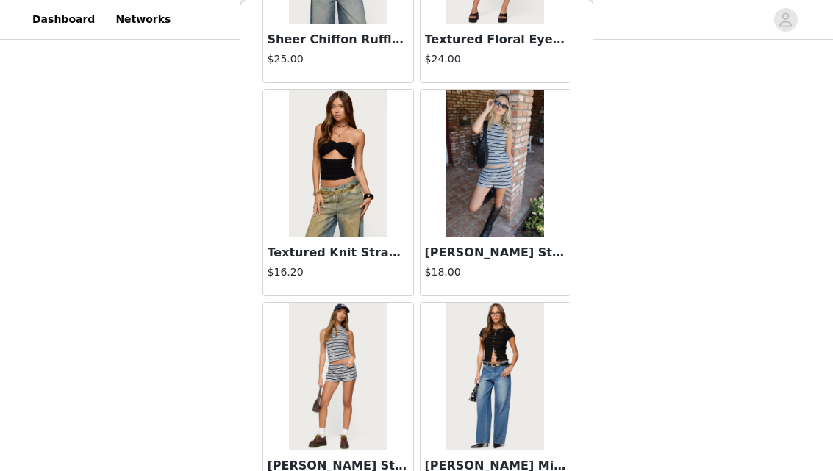
scroll to position [12191, 0]
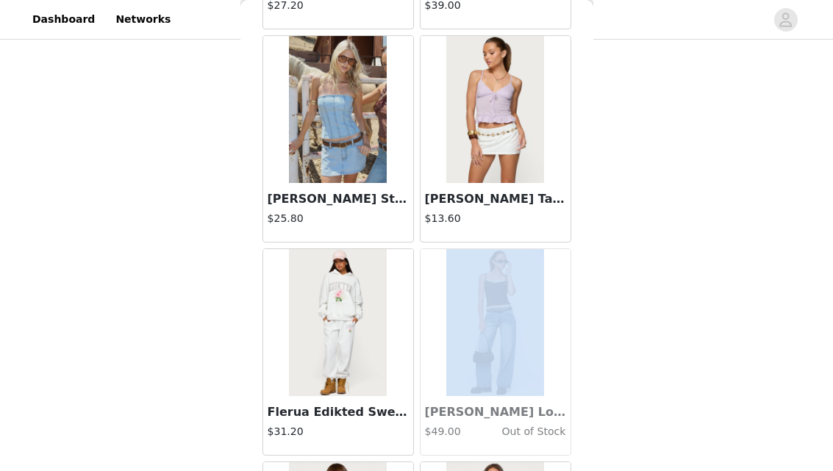
drag, startPoint x: 409, startPoint y: 443, endPoint x: 471, endPoint y: 271, distance: 182.5
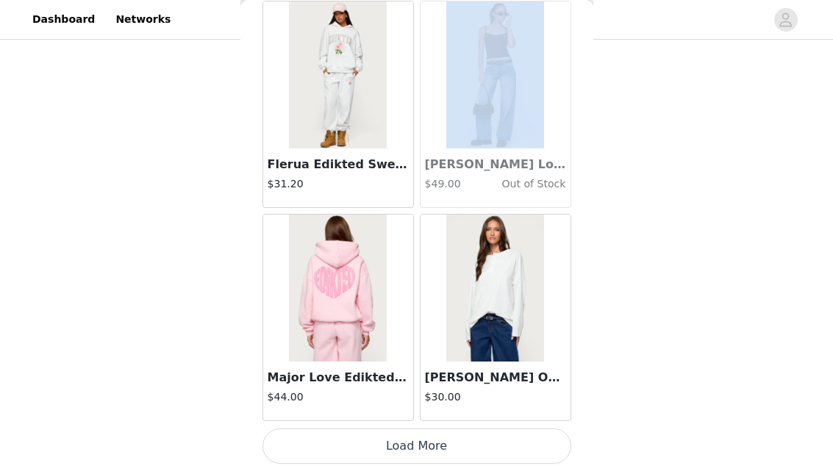
click at [421, 439] on button "Load More" at bounding box center [416, 446] width 309 height 35
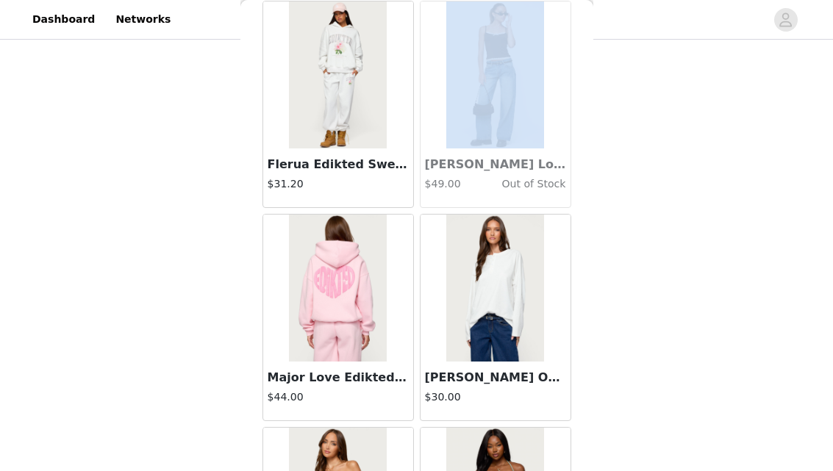
scroll to position [14570, 0]
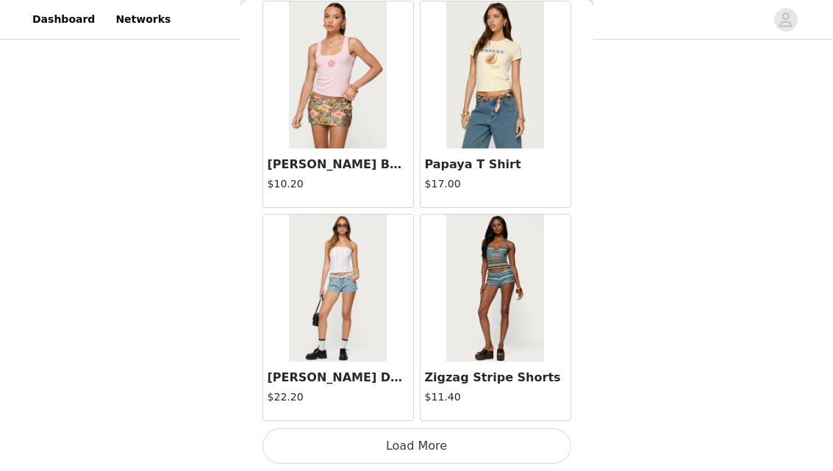
click at [408, 435] on button "Load More" at bounding box center [416, 446] width 309 height 35
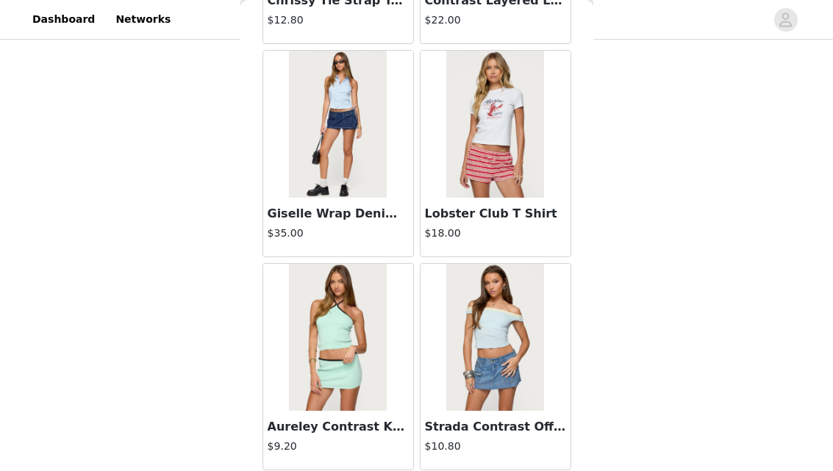
scroll to position [16703, 0]
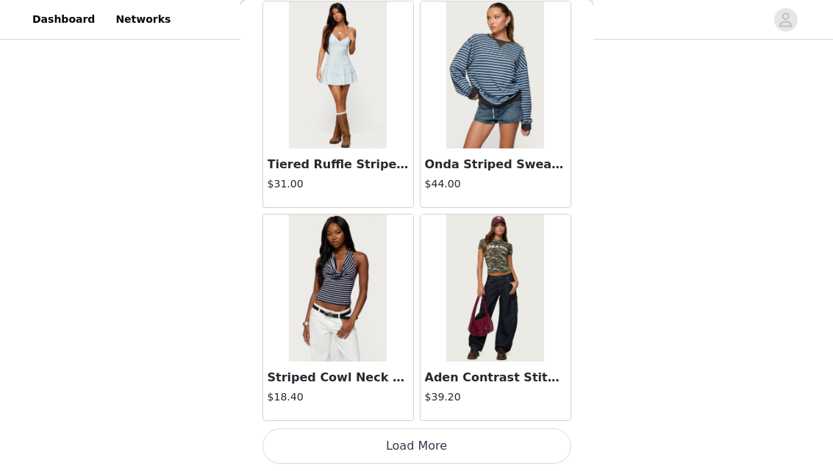
click at [440, 437] on button "Load More" at bounding box center [416, 446] width 309 height 35
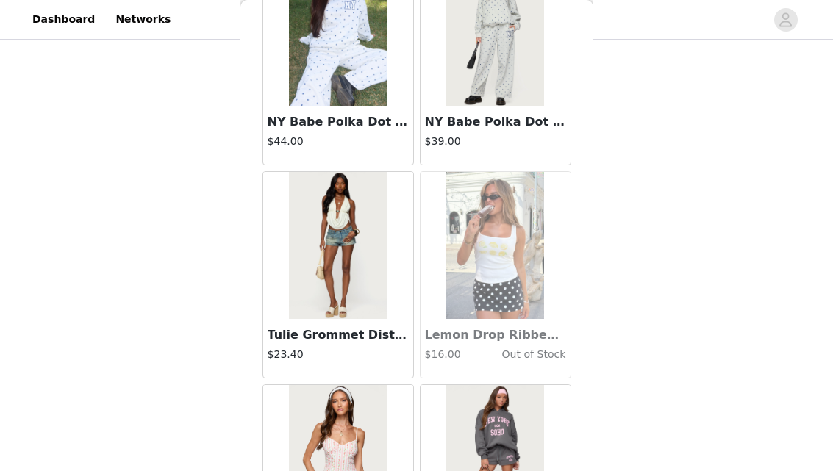
scroll to position [18835, 0]
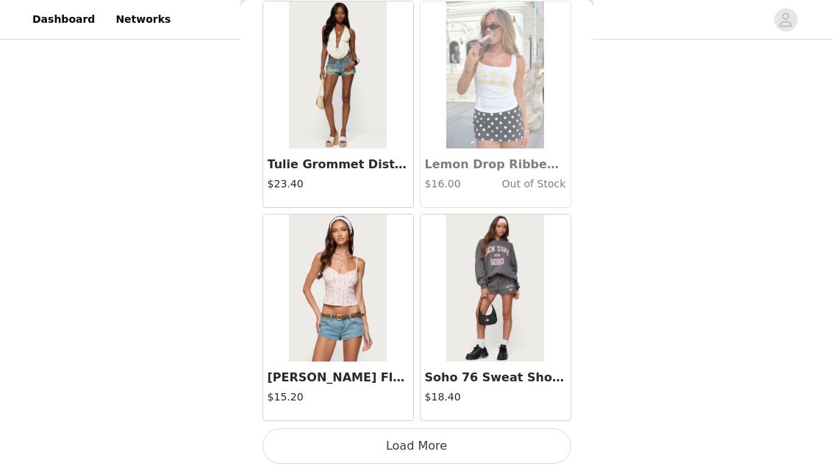
click at [425, 454] on button "Load More" at bounding box center [416, 446] width 309 height 35
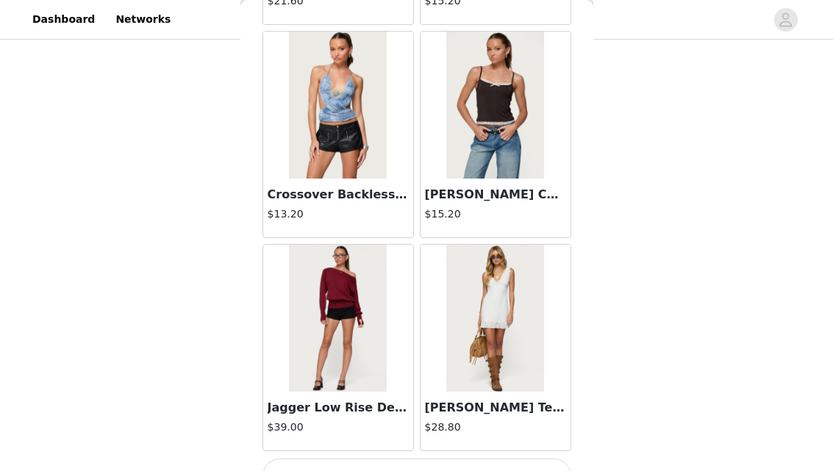
scroll to position [20967, 0]
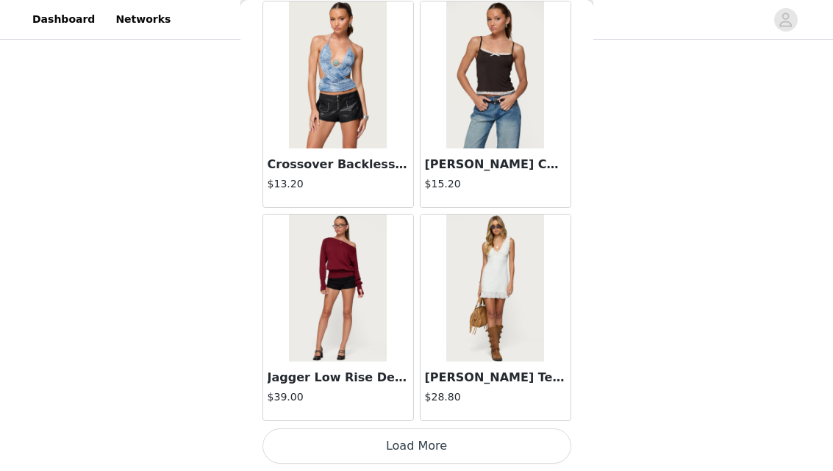
click at [425, 432] on button "Load More" at bounding box center [416, 446] width 309 height 35
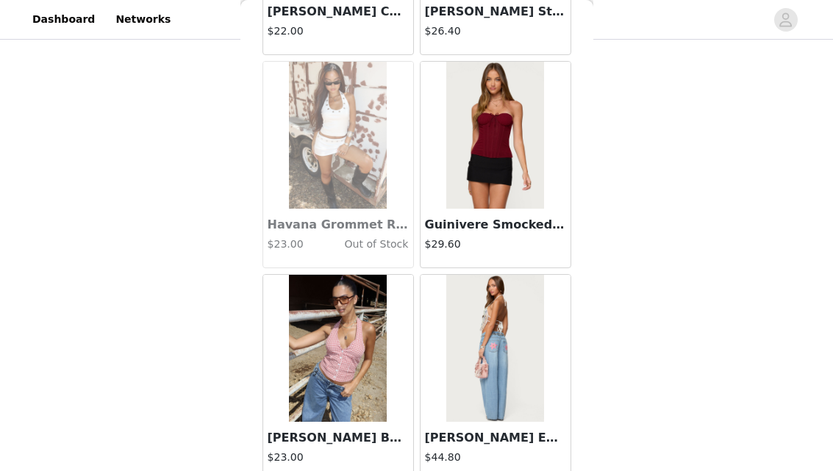
scroll to position [23099, 0]
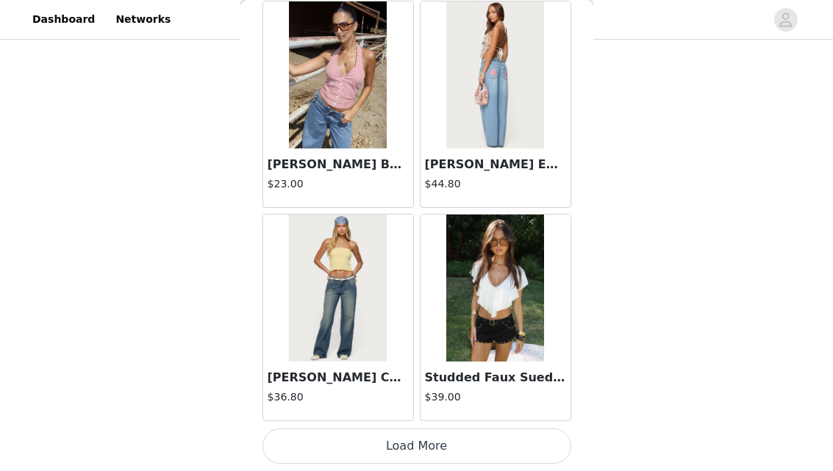
click at [411, 447] on button "Load More" at bounding box center [416, 446] width 309 height 35
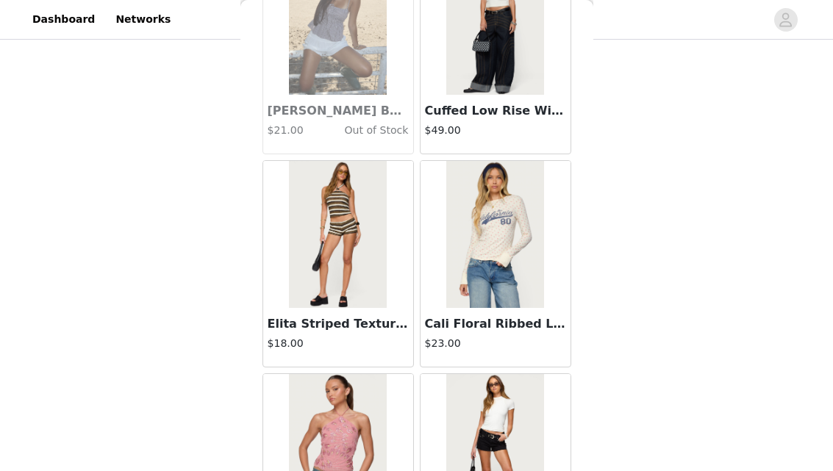
scroll to position [24109, 0]
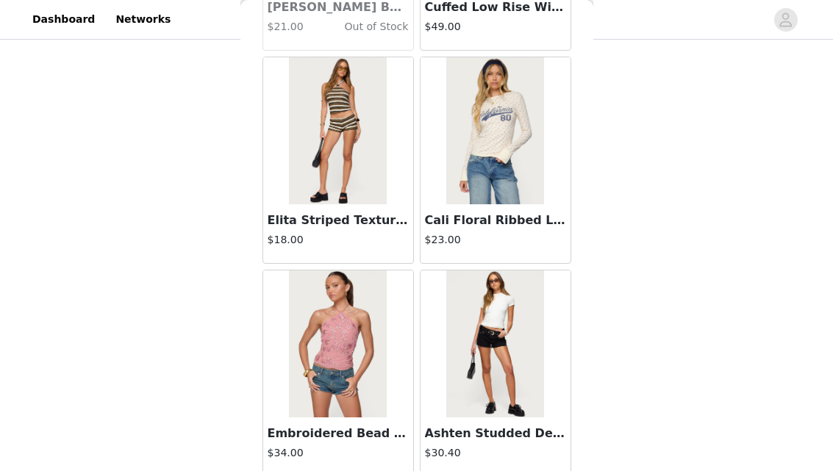
click at [363, 198] on img at bounding box center [338, 130] width 98 height 147
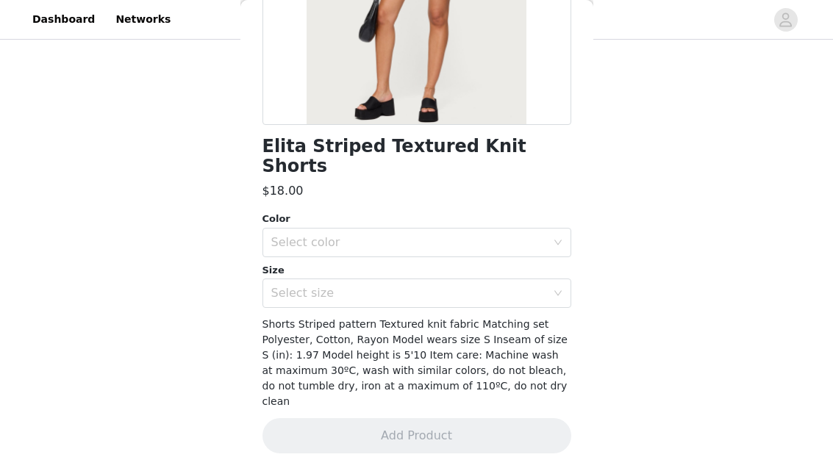
scroll to position [244, 0]
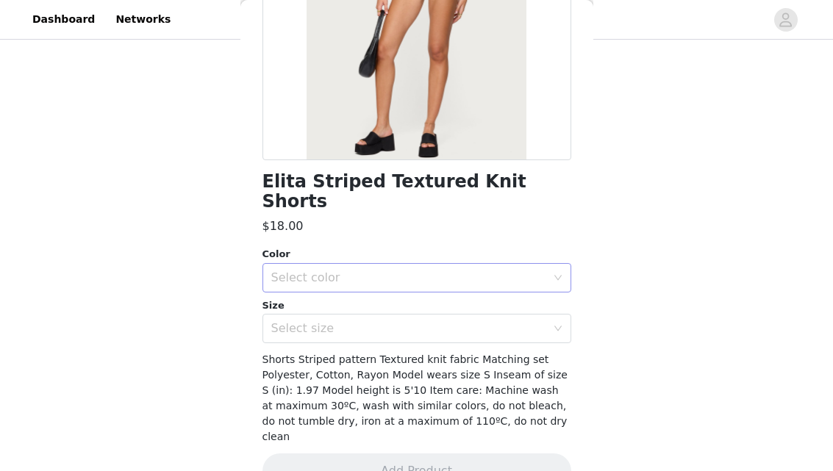
click at [356, 264] on div "Select color" at bounding box center [412, 278] width 282 height 28
click at [341, 287] on li "MIX" at bounding box center [416, 291] width 309 height 24
click at [335, 321] on div "Select size" at bounding box center [408, 328] width 275 height 15
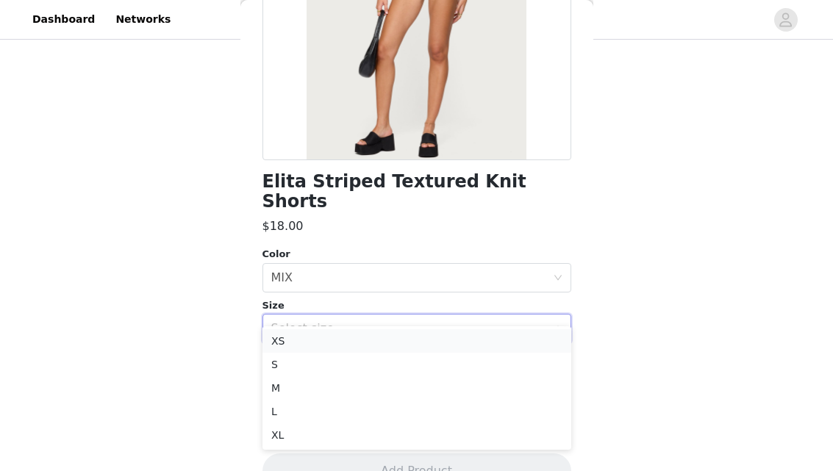
click at [329, 337] on li "XS" at bounding box center [416, 341] width 309 height 24
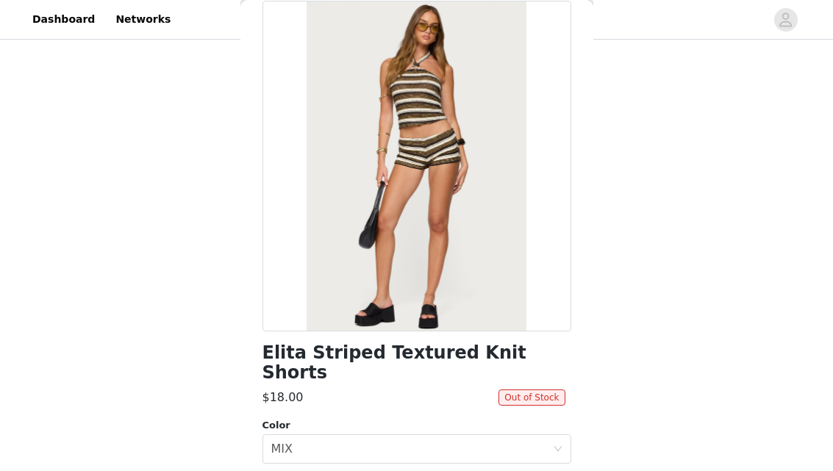
scroll to position [0, 0]
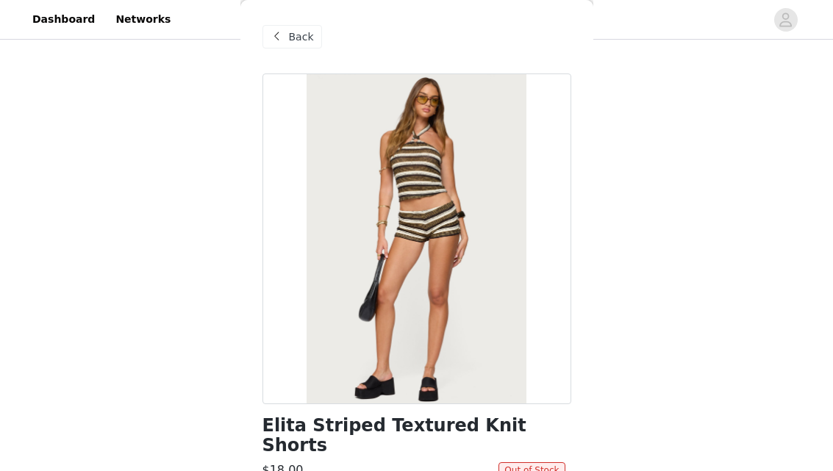
click at [286, 30] on div "Back" at bounding box center [292, 37] width 60 height 24
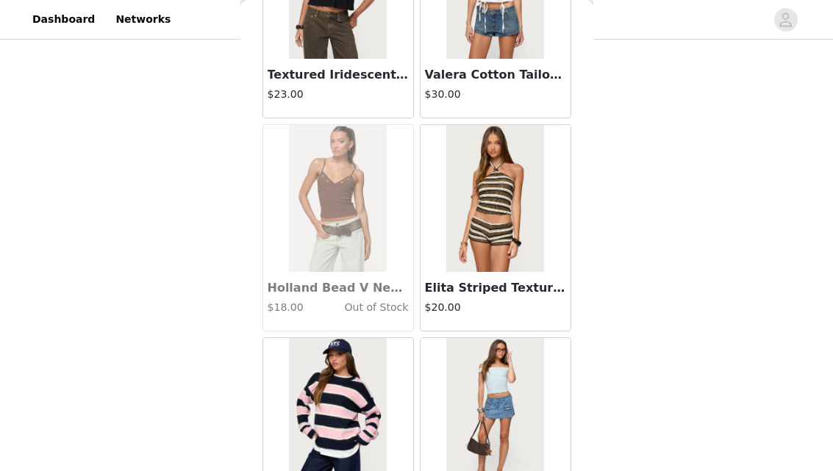
scroll to position [24889, 0]
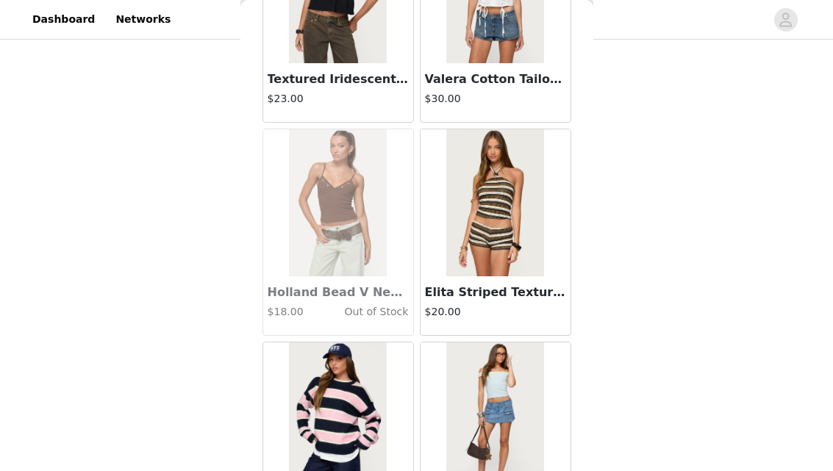
click at [484, 217] on img at bounding box center [495, 202] width 98 height 147
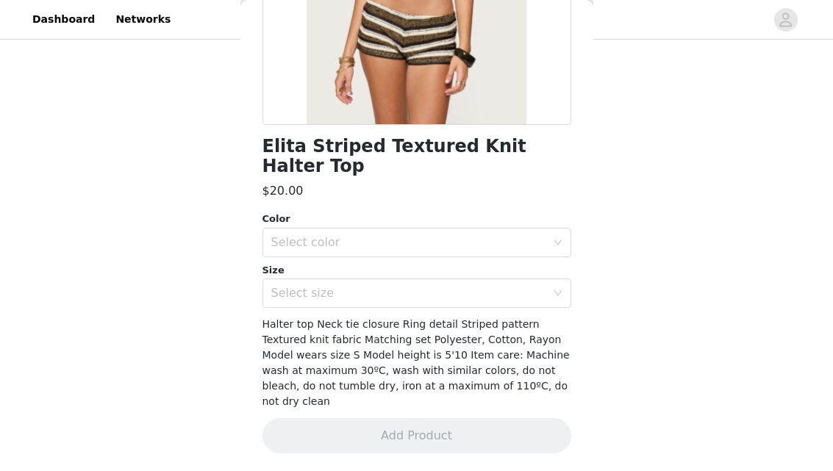
scroll to position [244, 0]
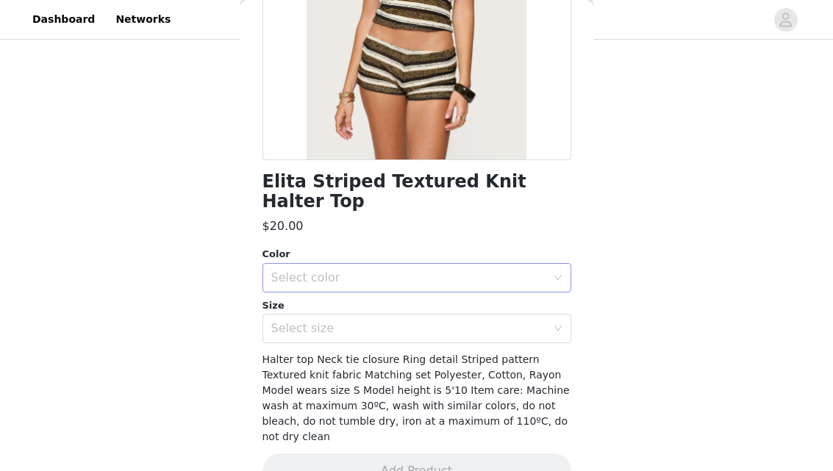
click at [351, 271] on div "Select color" at bounding box center [408, 278] width 275 height 15
click at [340, 288] on li "MIX" at bounding box center [416, 291] width 309 height 24
click at [335, 321] on div "Select size" at bounding box center [408, 328] width 275 height 15
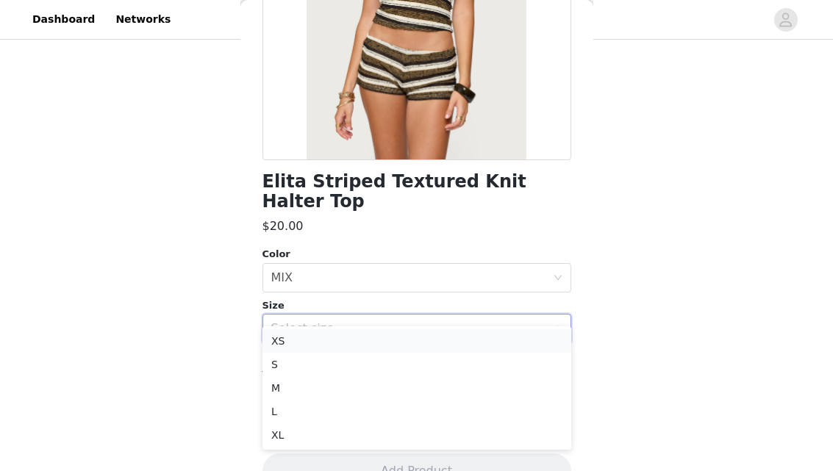
click at [321, 343] on li "XS" at bounding box center [416, 341] width 309 height 24
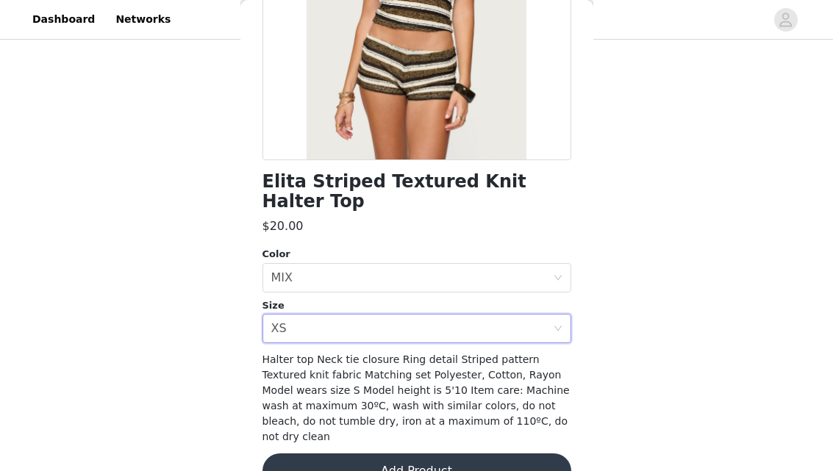
click at [426, 454] on button "Add Product" at bounding box center [416, 471] width 309 height 35
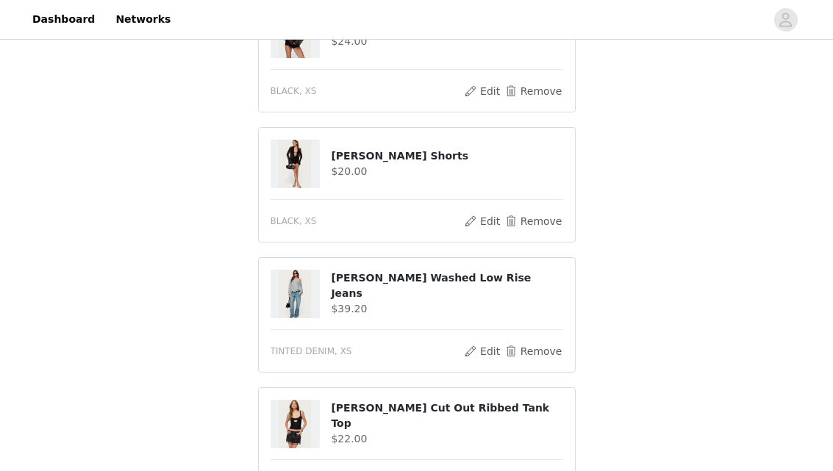
scroll to position [1163, 0]
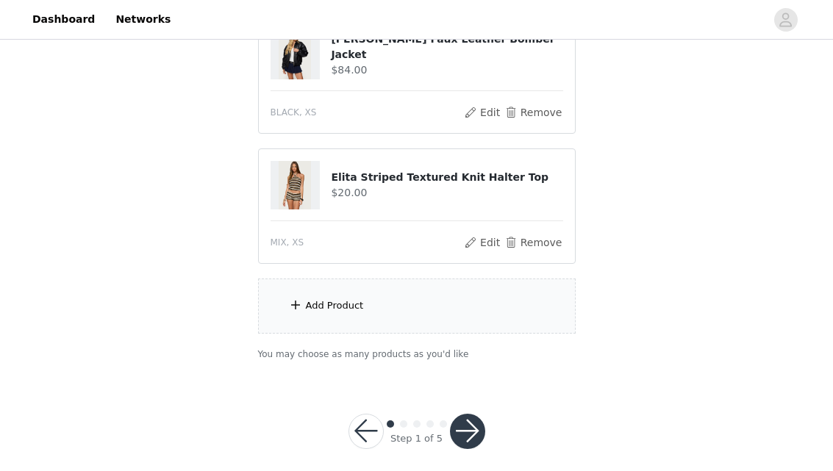
click at [473, 414] on button "button" at bounding box center [467, 431] width 35 height 35
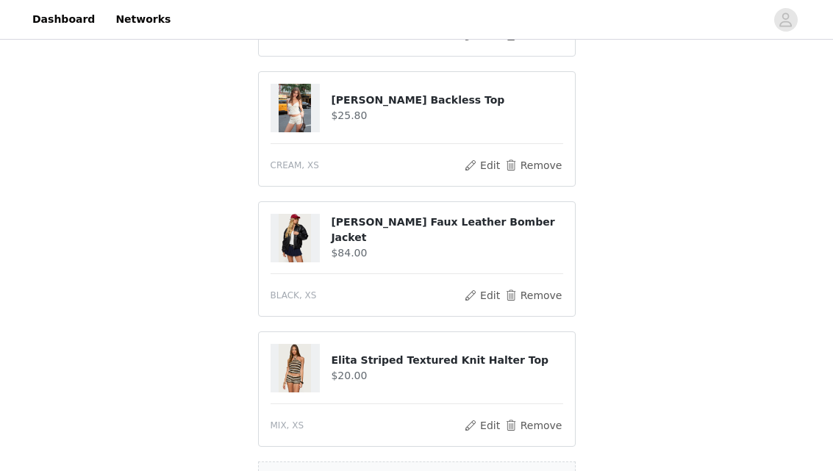
scroll to position [981, 0]
click at [546, 416] on button "Remove" at bounding box center [533, 425] width 59 height 18
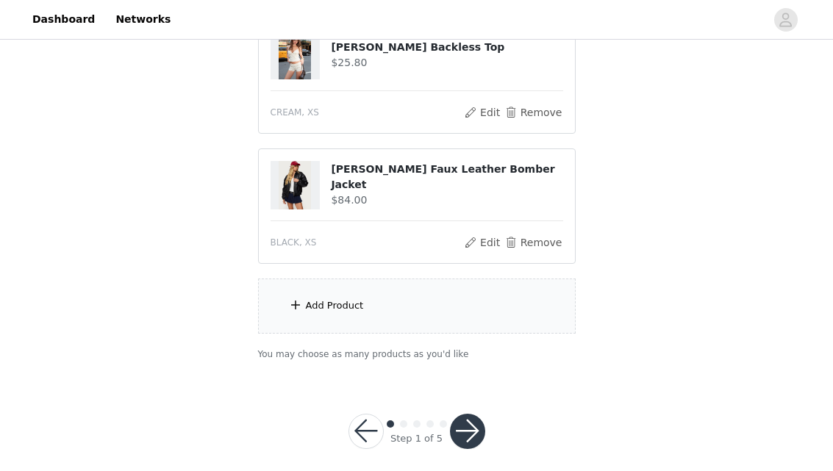
click at [464, 416] on button "button" at bounding box center [467, 431] width 35 height 35
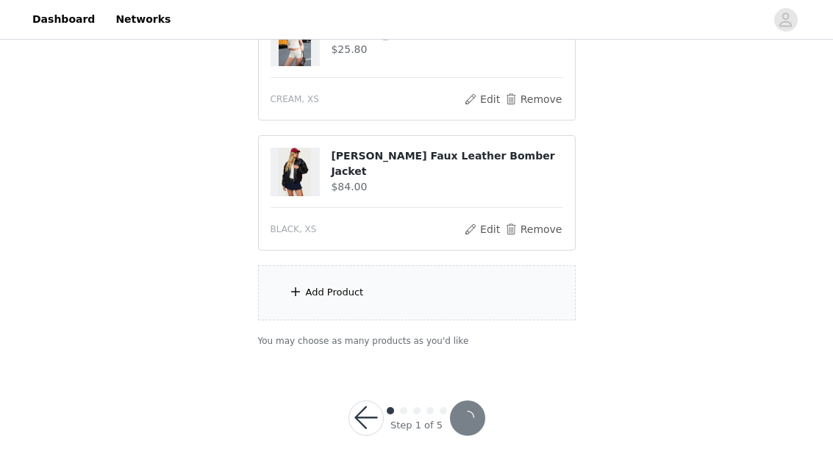
scroll to position [979, 0]
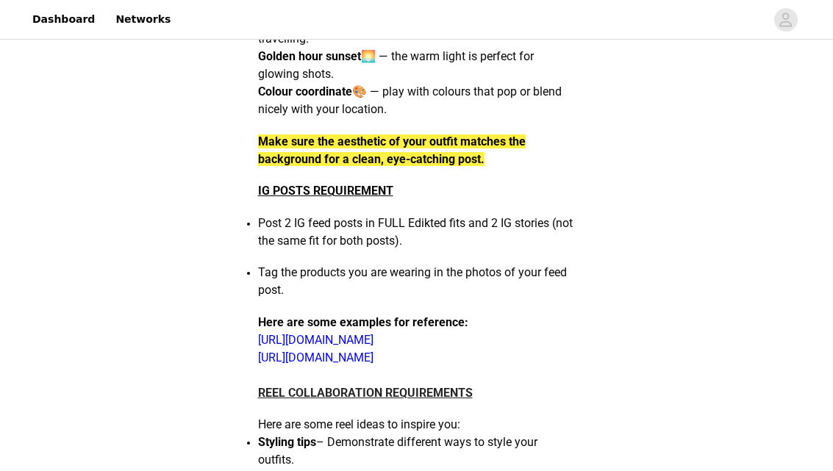
scroll to position [380, 0]
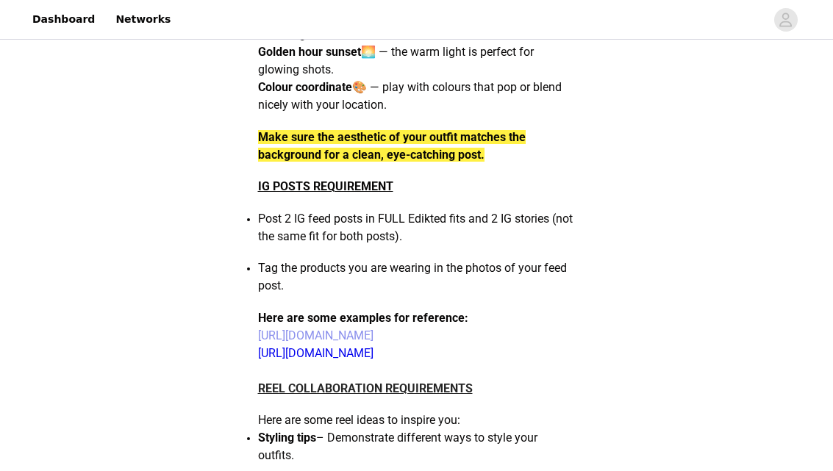
click at [310, 343] on link "[URL][DOMAIN_NAME]" at bounding box center [315, 336] width 115 height 14
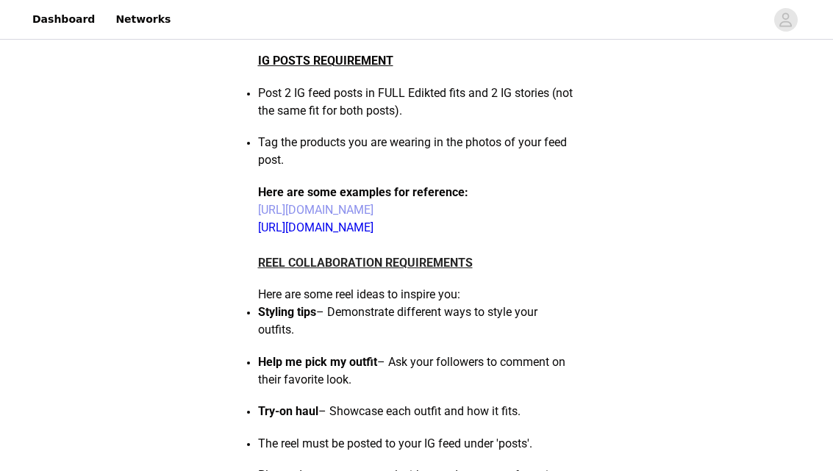
scroll to position [504, 0]
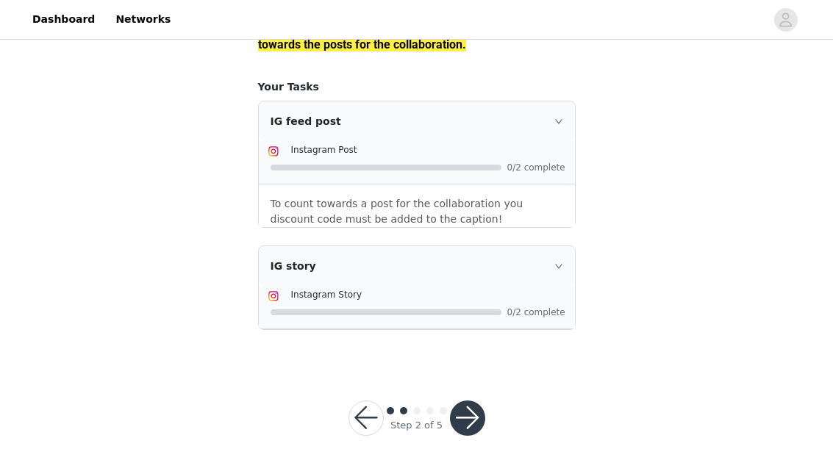
scroll to position [2214, 0]
click at [555, 126] on icon "icon: right" at bounding box center [558, 121] width 9 height 9
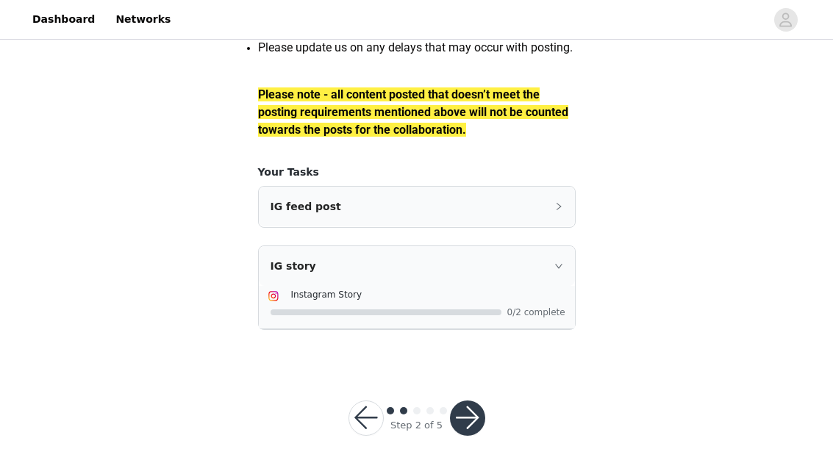
scroll to position [2161, 0]
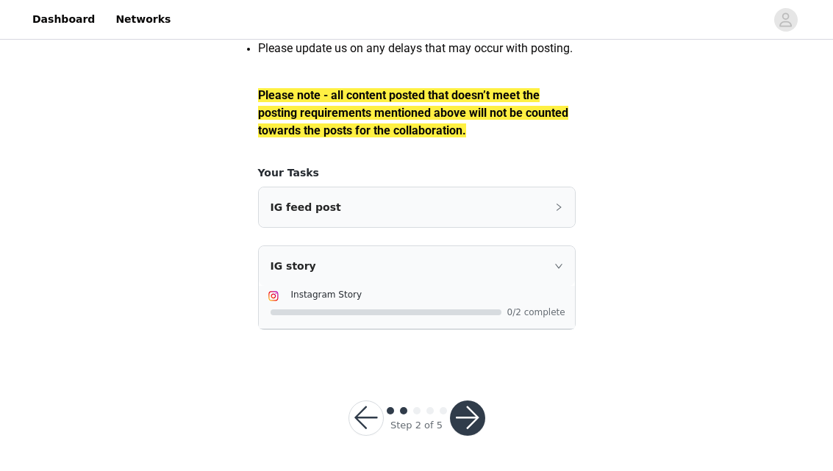
click at [554, 209] on icon "icon: right" at bounding box center [558, 207] width 9 height 9
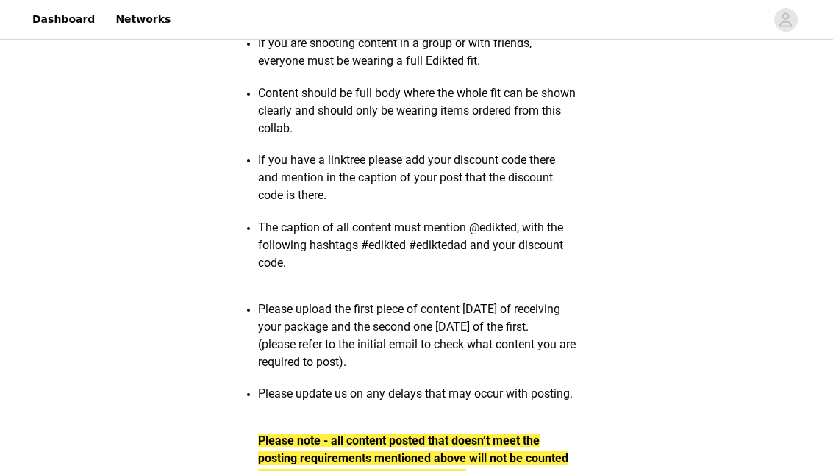
scroll to position [2247, 0]
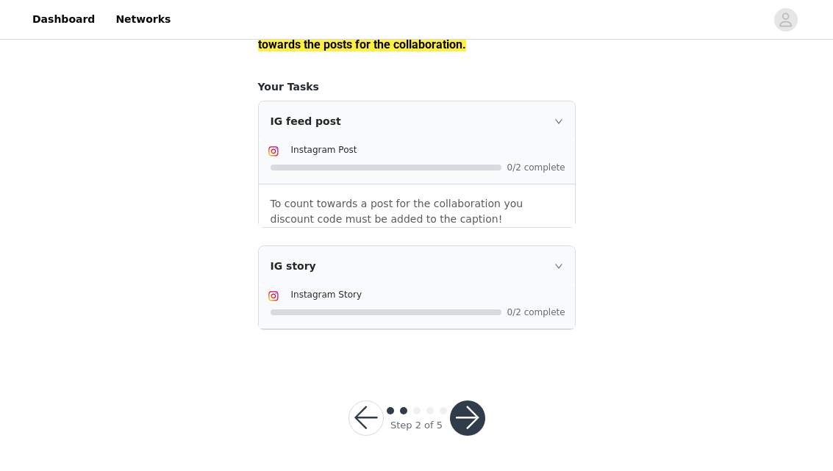
click at [477, 413] on button "button" at bounding box center [467, 418] width 35 height 35
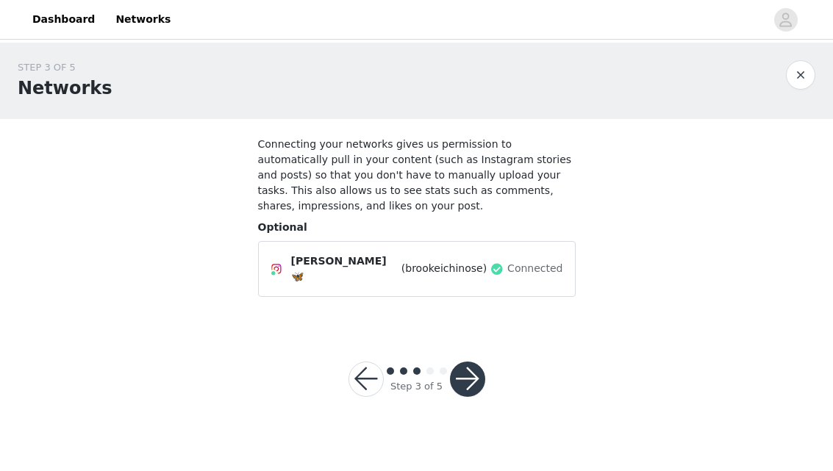
click at [460, 373] on button "button" at bounding box center [467, 379] width 35 height 35
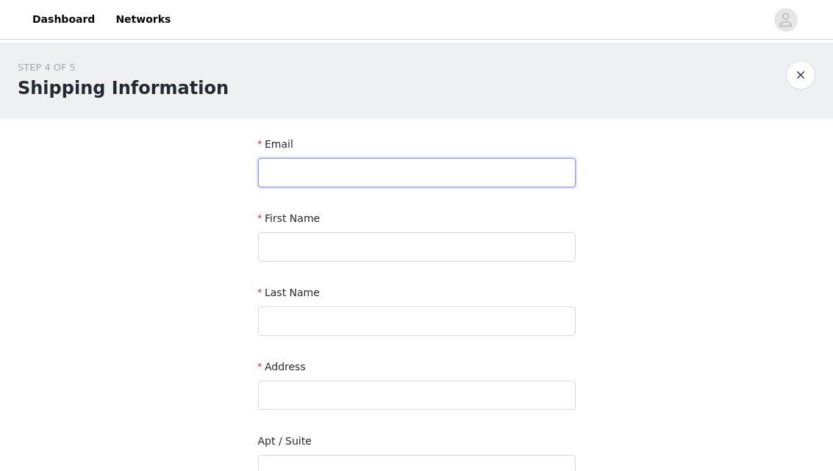
click at [396, 182] on input "text" at bounding box center [417, 172] width 318 height 29
type input "Brooke.ichinose@gmail.com"
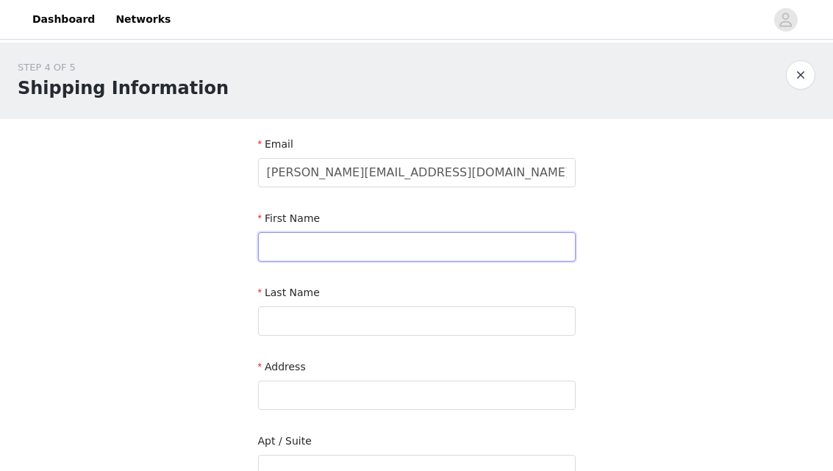
click at [384, 235] on input "text" at bounding box center [417, 246] width 318 height 29
type input "Brooke"
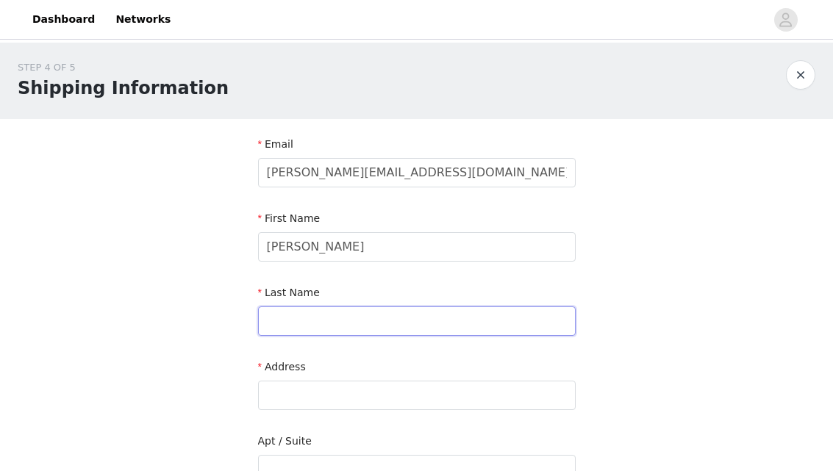
click at [307, 322] on input "text" at bounding box center [417, 321] width 318 height 29
type input "Ichinose"
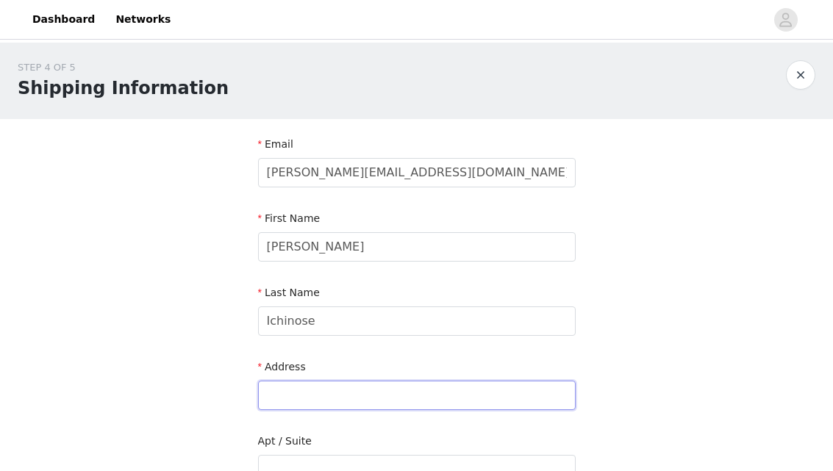
click at [286, 389] on input "text" at bounding box center [417, 395] width 318 height 29
type input "6333 Canoga Ave"
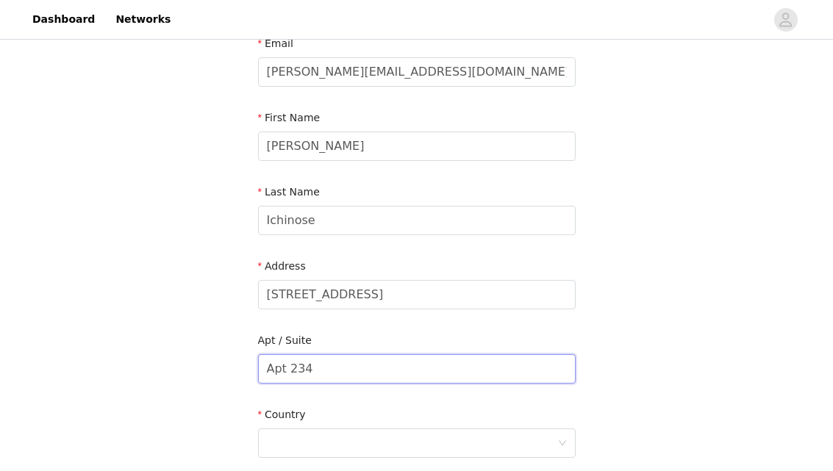
scroll to position [131, 0]
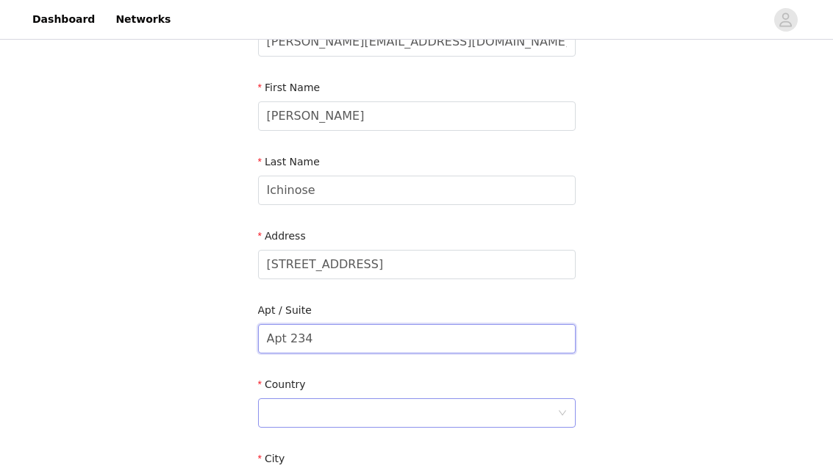
type input "Apt 234"
click at [313, 425] on div at bounding box center [412, 413] width 290 height 28
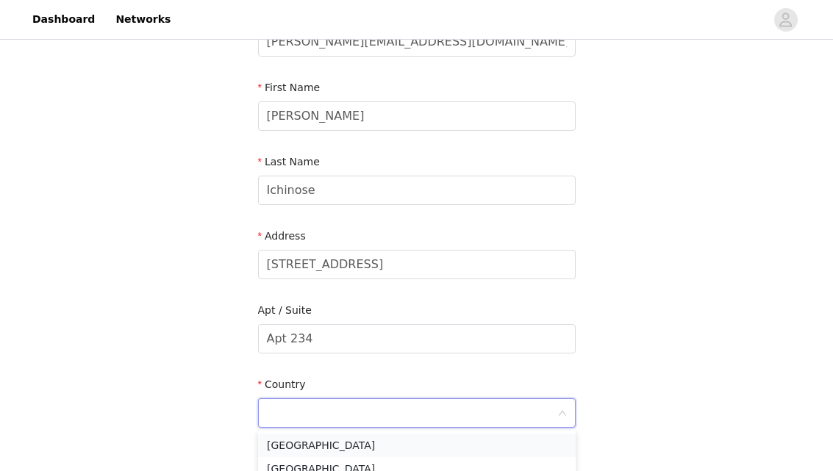
click at [315, 437] on li "United States" at bounding box center [417, 446] width 318 height 24
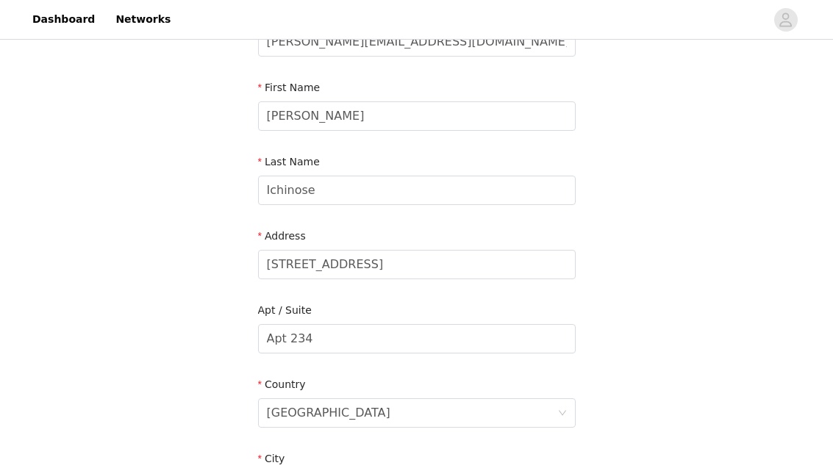
click at [309, 459] on div "City" at bounding box center [417, 461] width 318 height 21
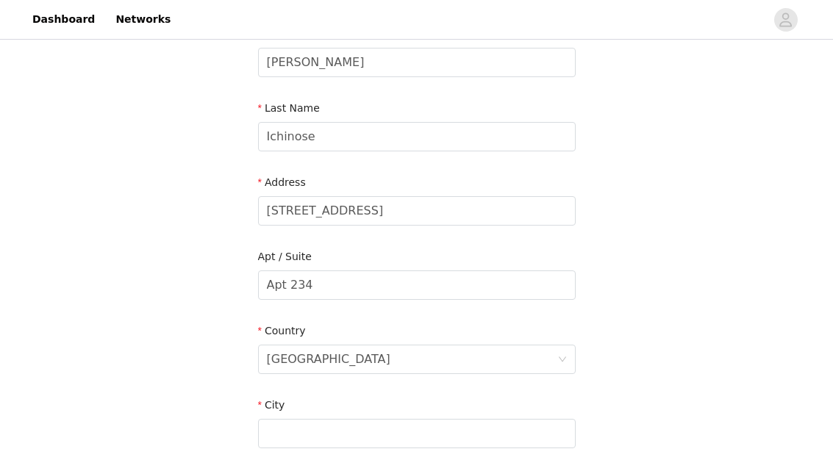
scroll to position [218, 0]
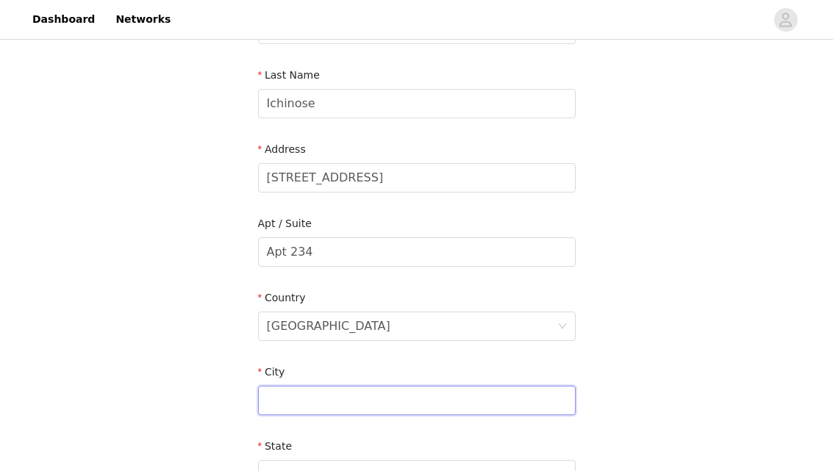
click at [311, 397] on input "text" at bounding box center [417, 400] width 318 height 29
type input "Woodland Hills"
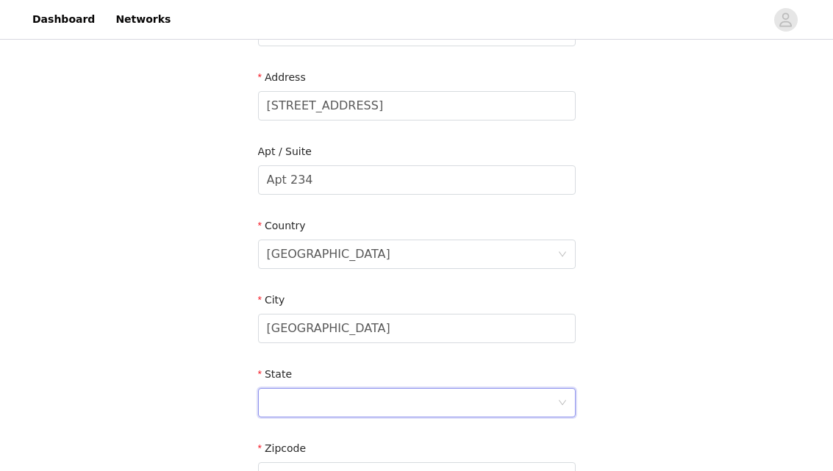
scroll to position [329, 0]
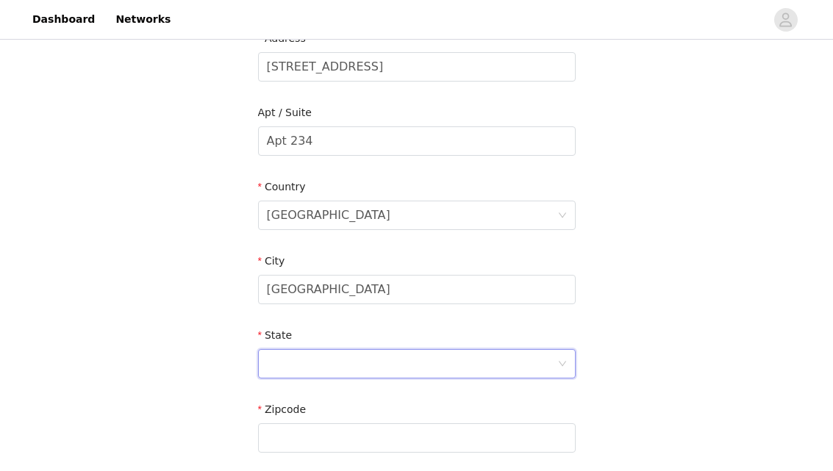
click at [373, 373] on div at bounding box center [412, 364] width 290 height 28
click at [308, 402] on li "California" at bounding box center [417, 399] width 318 height 24
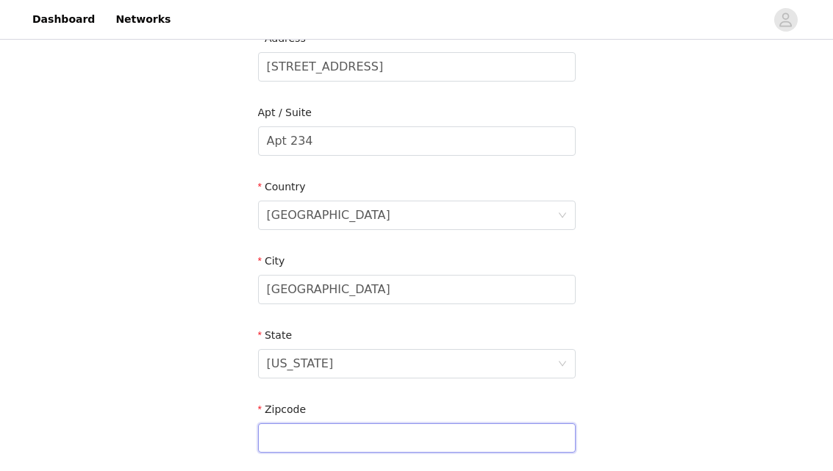
click at [298, 428] on input "text" at bounding box center [417, 437] width 318 height 29
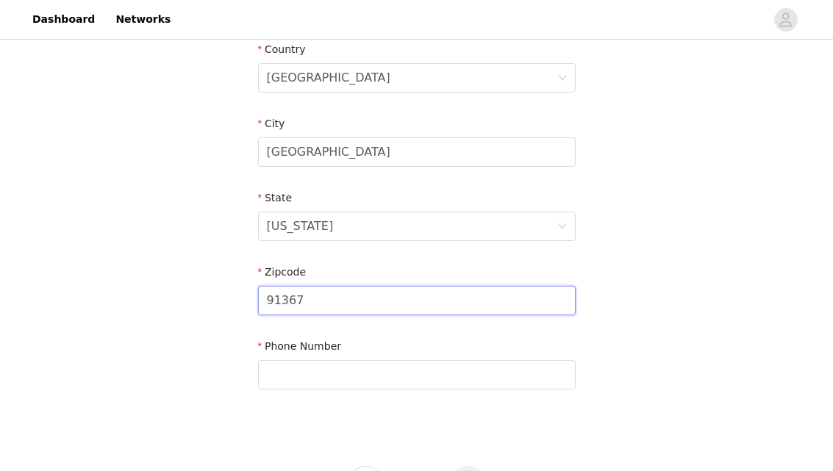
scroll to position [500, 0]
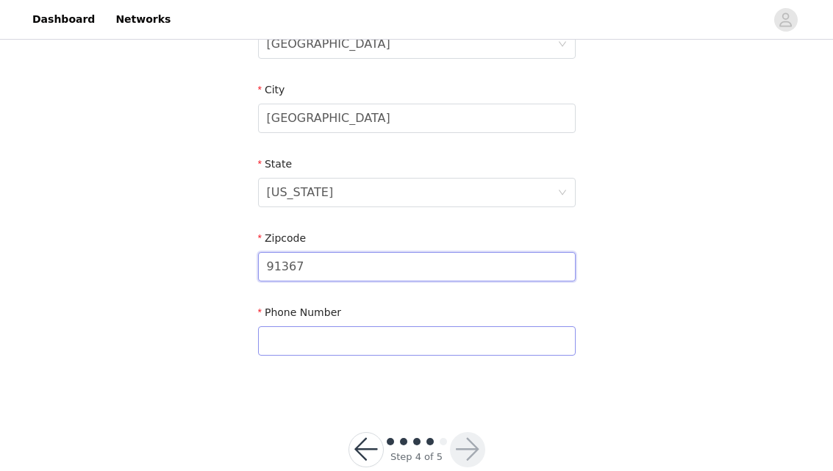
type input "91367"
click at [312, 340] on input "text" at bounding box center [417, 340] width 318 height 29
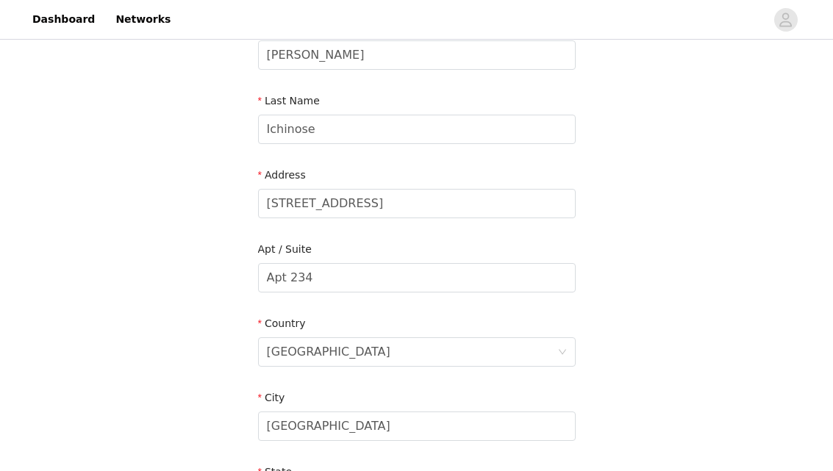
scroll to position [531, 0]
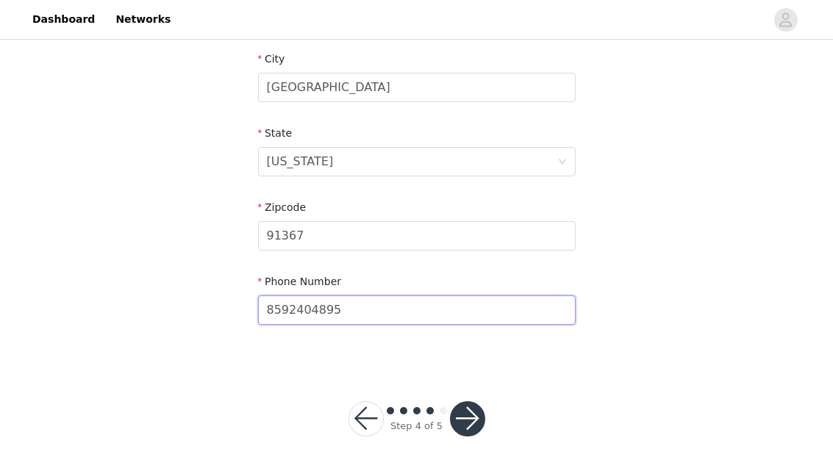
type input "8592404895"
click at [452, 401] on div at bounding box center [467, 418] width 35 height 35
drag, startPoint x: 463, startPoint y: 412, endPoint x: 418, endPoint y: 284, distance: 136.2
click at [464, 412] on button "button" at bounding box center [467, 418] width 35 height 35
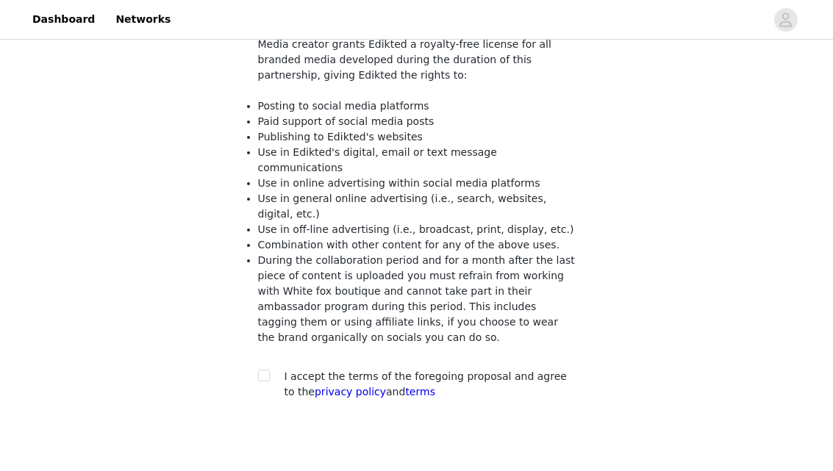
scroll to position [208, 0]
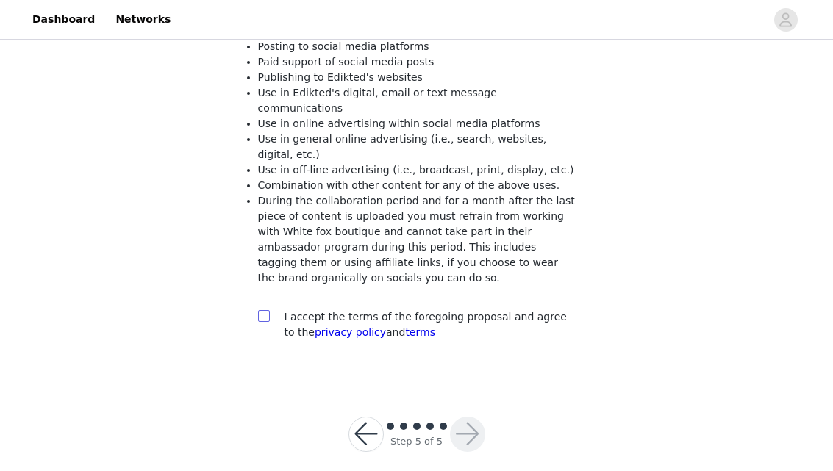
click at [261, 310] on input "checkbox" at bounding box center [263, 315] width 10 height 10
checkbox input "true"
click at [476, 421] on button "button" at bounding box center [467, 434] width 35 height 35
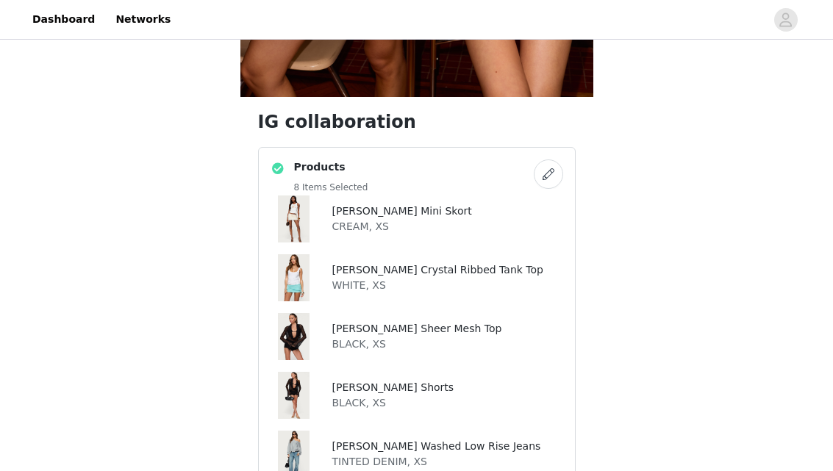
scroll to position [463, 0]
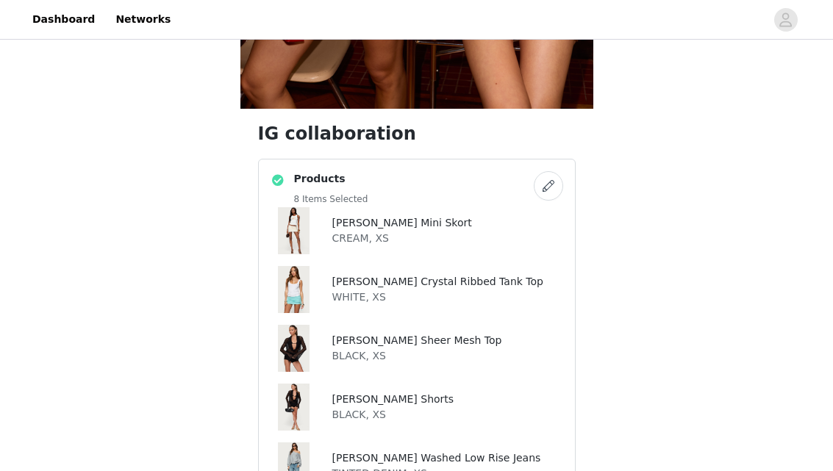
click at [551, 190] on button "button" at bounding box center [548, 185] width 29 height 29
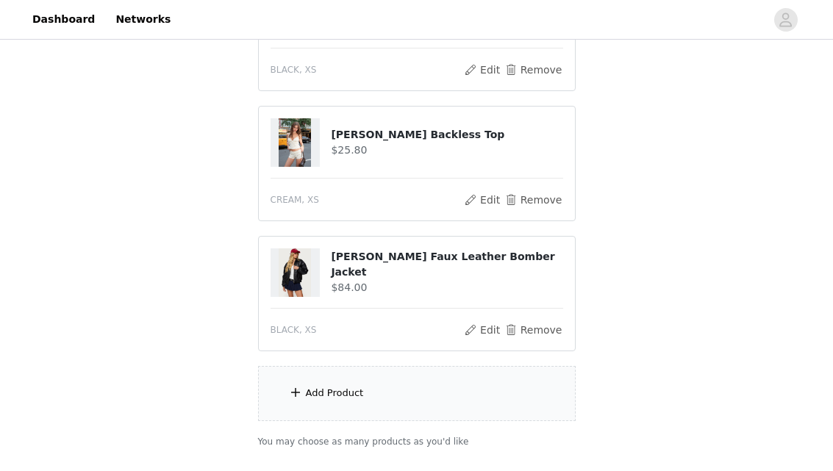
scroll to position [979, 0]
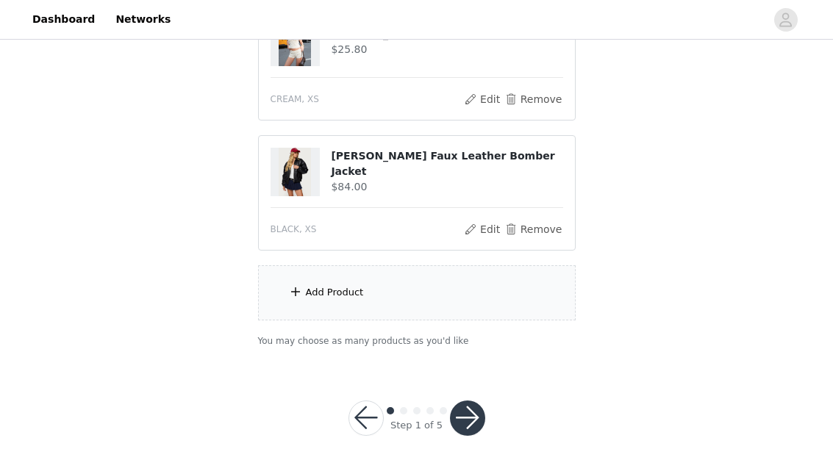
click at [373, 301] on div "Add Product" at bounding box center [417, 292] width 318 height 55
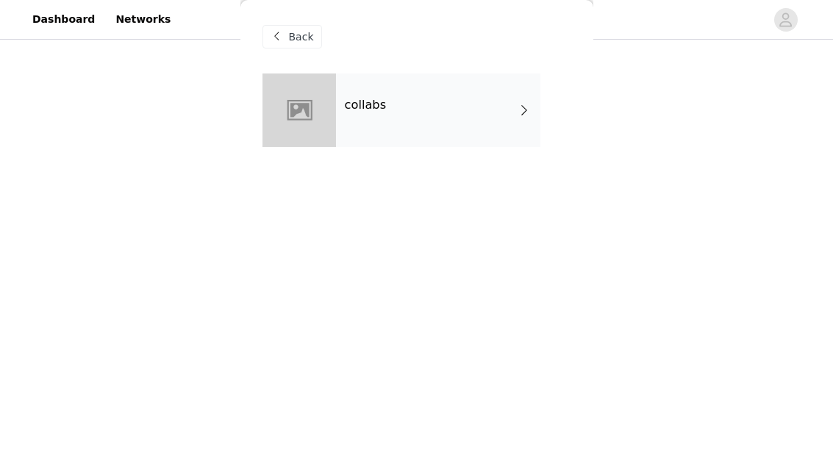
click at [399, 130] on div "collabs" at bounding box center [438, 111] width 204 height 74
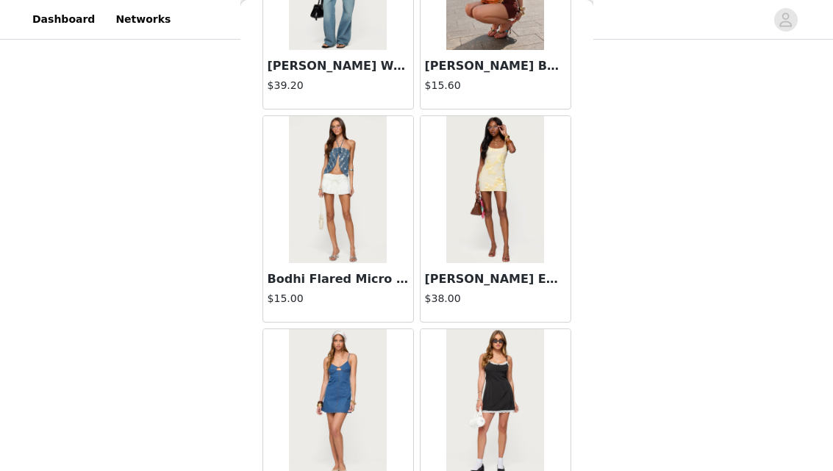
scroll to position [1778, 0]
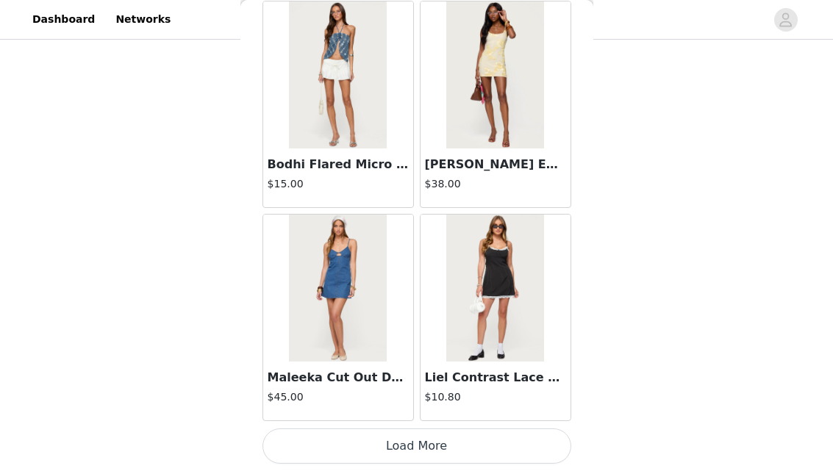
click at [404, 447] on button "Load More" at bounding box center [416, 446] width 309 height 35
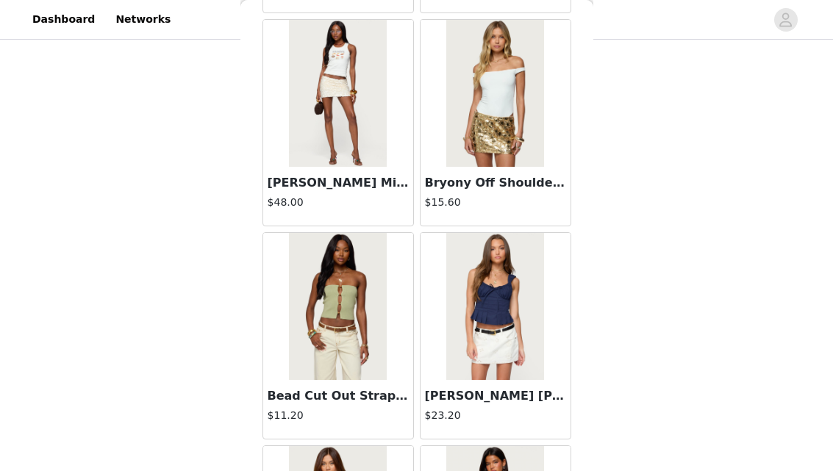
scroll to position [3244, 0]
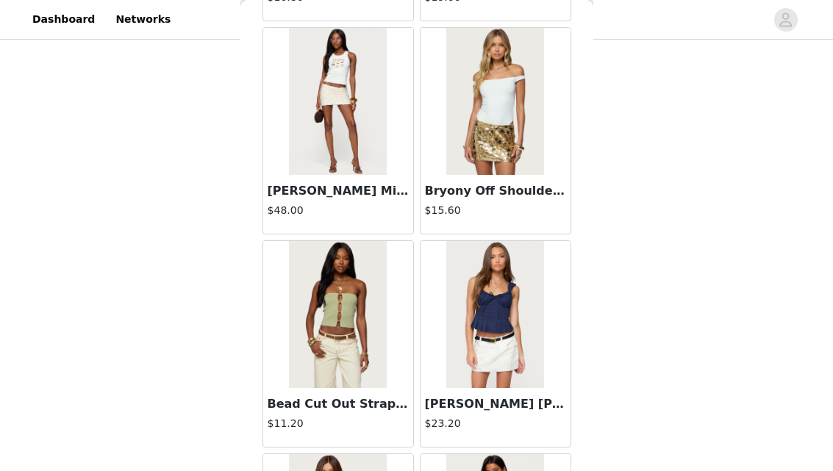
click at [313, 332] on img at bounding box center [338, 314] width 98 height 147
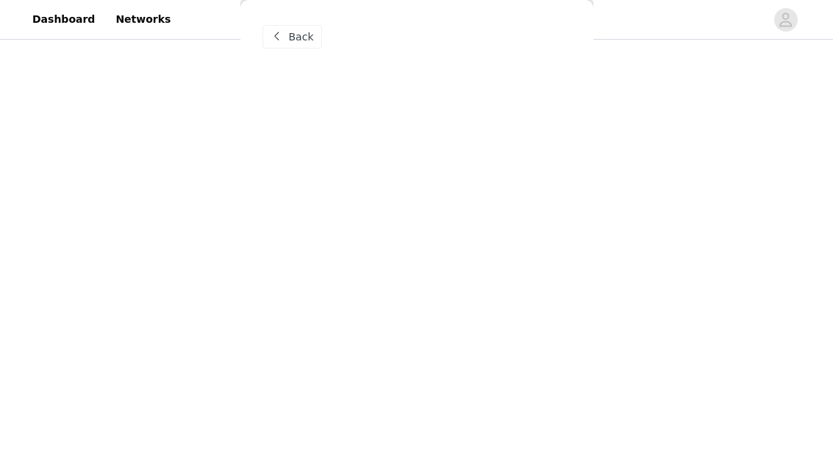
scroll to position [0, 0]
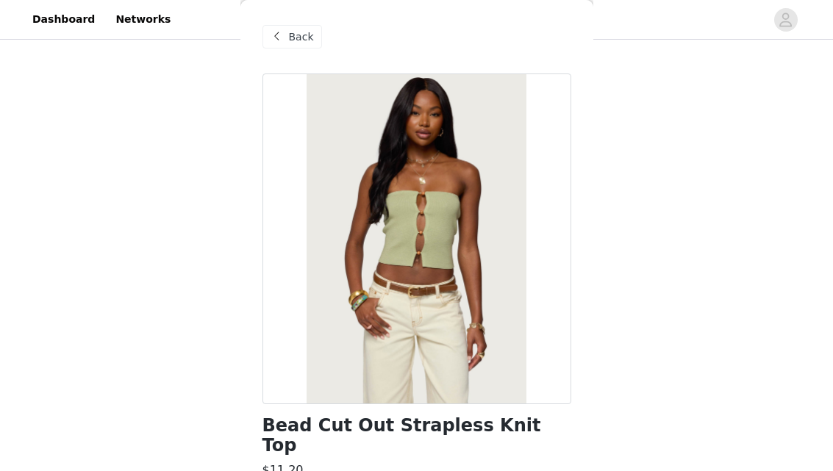
click at [303, 39] on span "Back" at bounding box center [301, 36] width 25 height 15
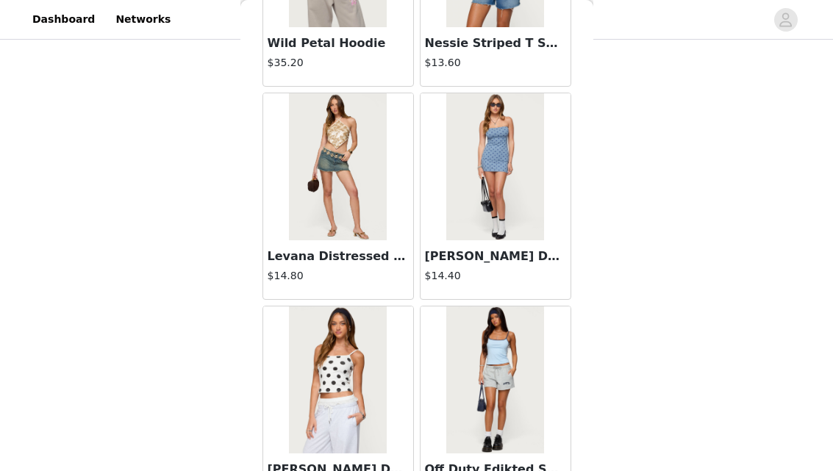
scroll to position [3910, 0]
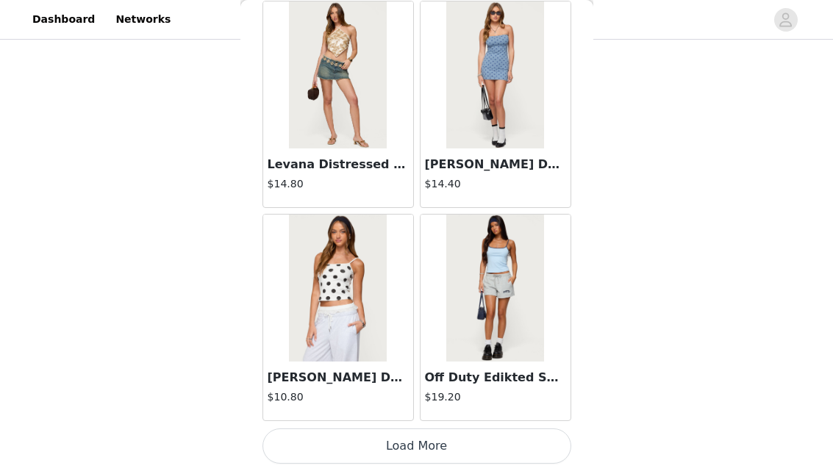
click at [423, 457] on button "Load More" at bounding box center [416, 446] width 309 height 35
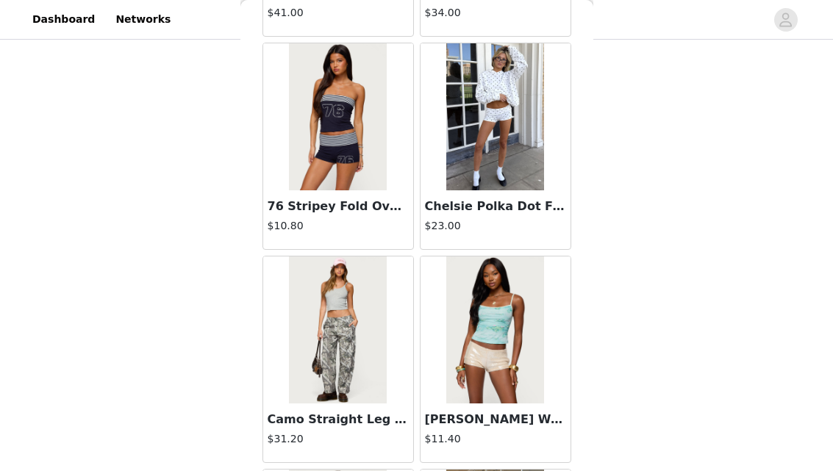
scroll to position [4936, 0]
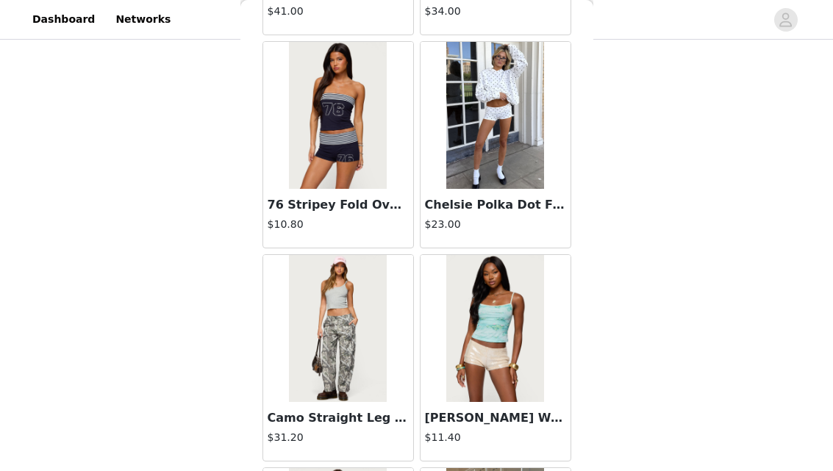
click at [471, 110] on img at bounding box center [495, 115] width 98 height 147
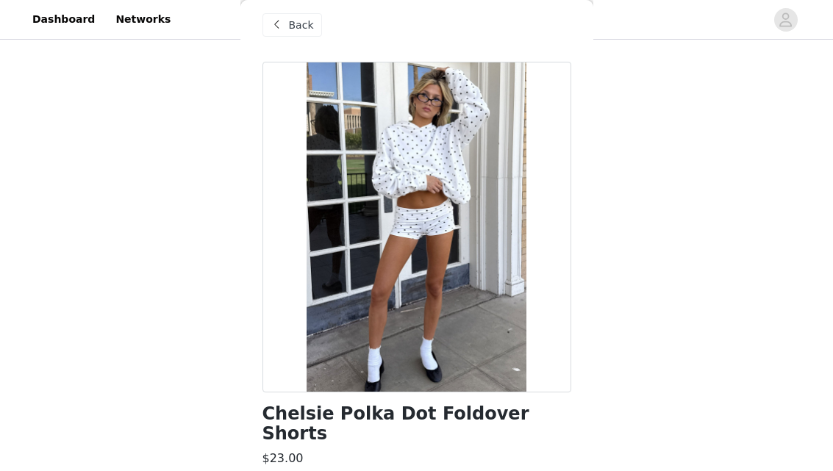
scroll to position [0, 0]
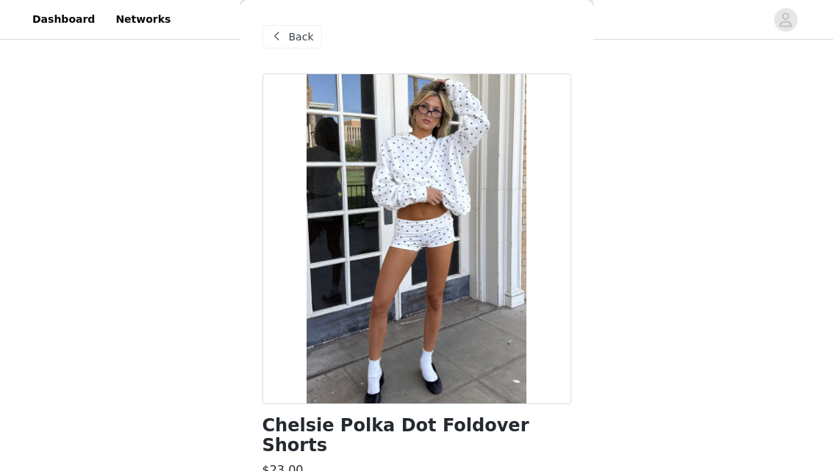
click at [296, 37] on span "Back" at bounding box center [301, 36] width 25 height 15
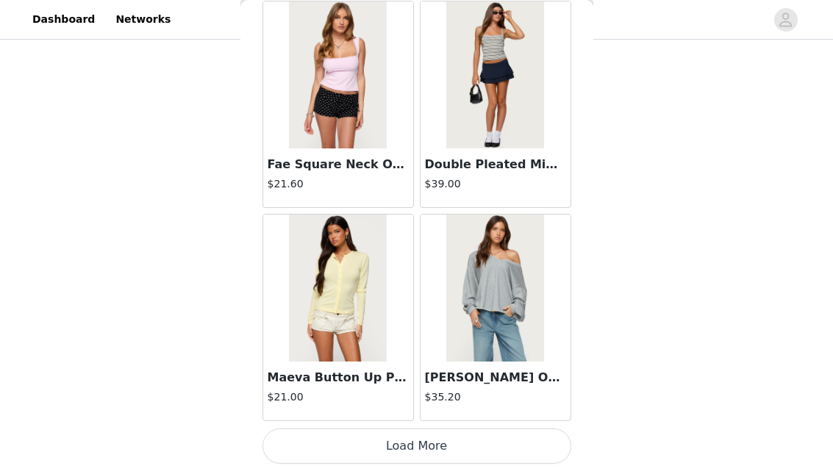
scroll to position [466, 0]
click at [404, 430] on button "Load More" at bounding box center [416, 446] width 309 height 35
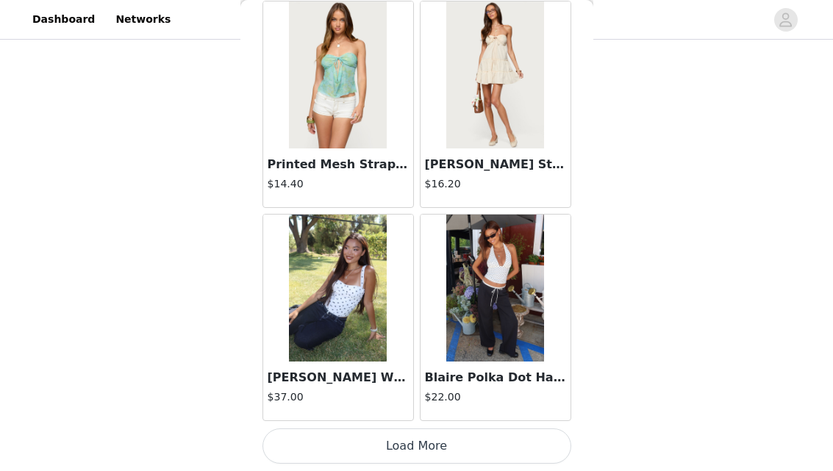
scroll to position [476, 0]
click at [412, 436] on button "Load More" at bounding box center [416, 446] width 309 height 35
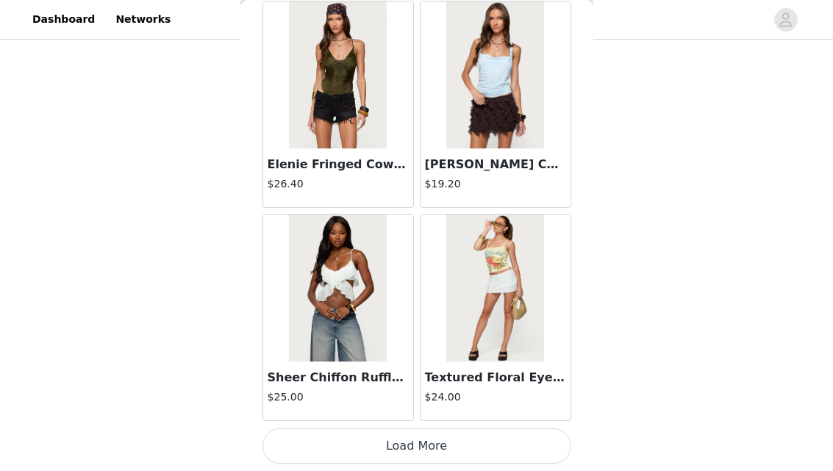
scroll to position [595, 0]
click at [409, 437] on button "Load More" at bounding box center [416, 446] width 309 height 35
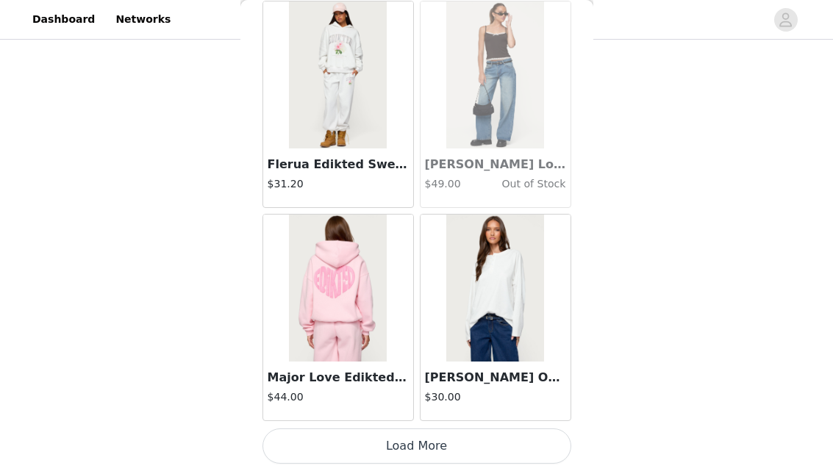
scroll to position [605, 0]
click at [423, 448] on button "Load More" at bounding box center [416, 446] width 309 height 35
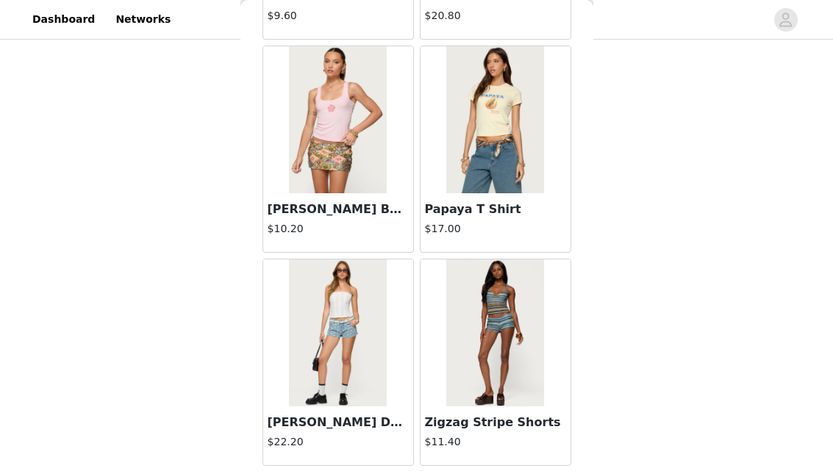
scroll to position [14570, 0]
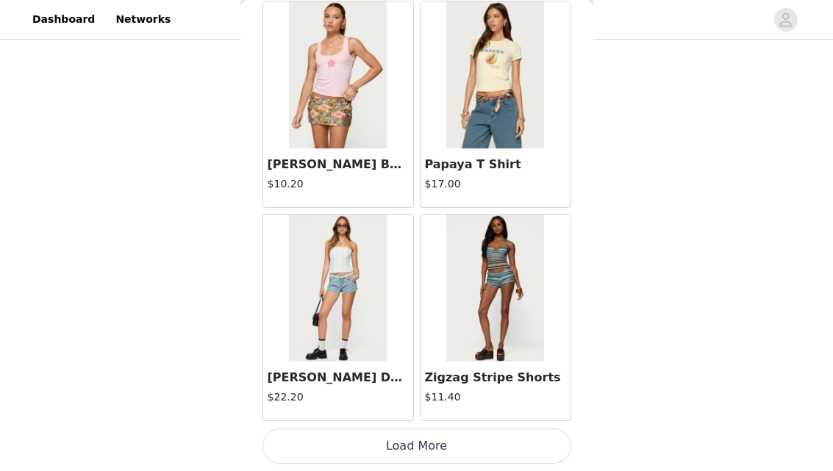
click at [469, 433] on button "Load More" at bounding box center [416, 446] width 309 height 35
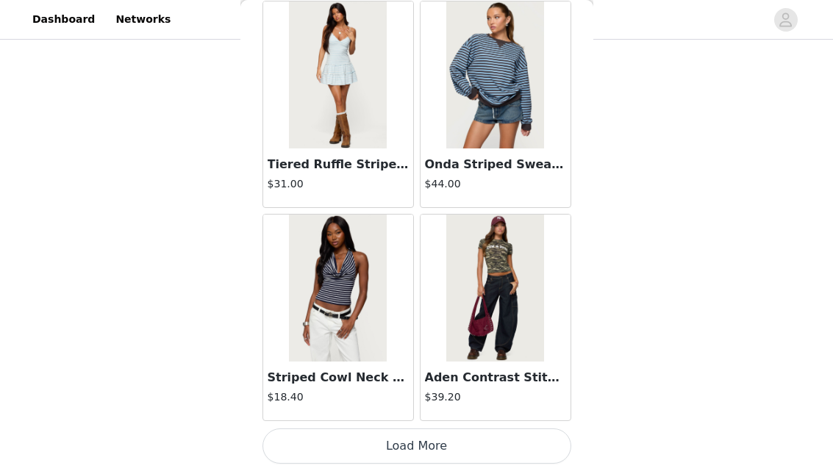
scroll to position [647, 0]
click at [406, 454] on button "Load More" at bounding box center [416, 446] width 309 height 35
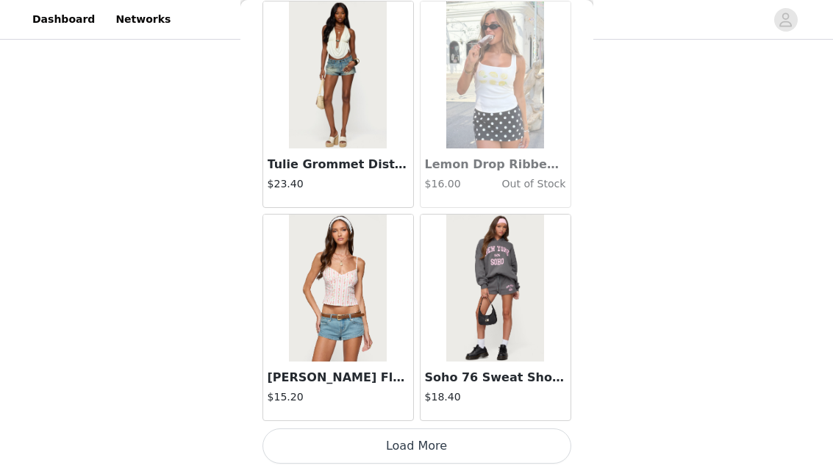
scroll to position [661, 0]
click at [418, 438] on button "Load More" at bounding box center [416, 446] width 309 height 35
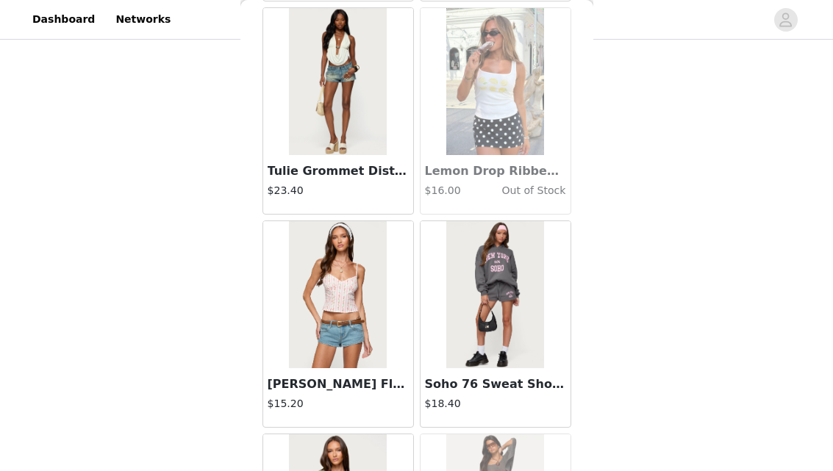
scroll to position [979, 0]
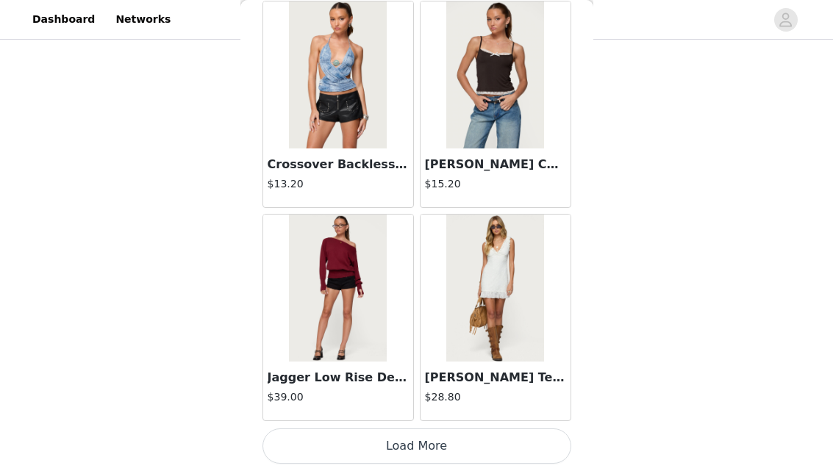
click at [421, 451] on button "Load More" at bounding box center [416, 446] width 309 height 35
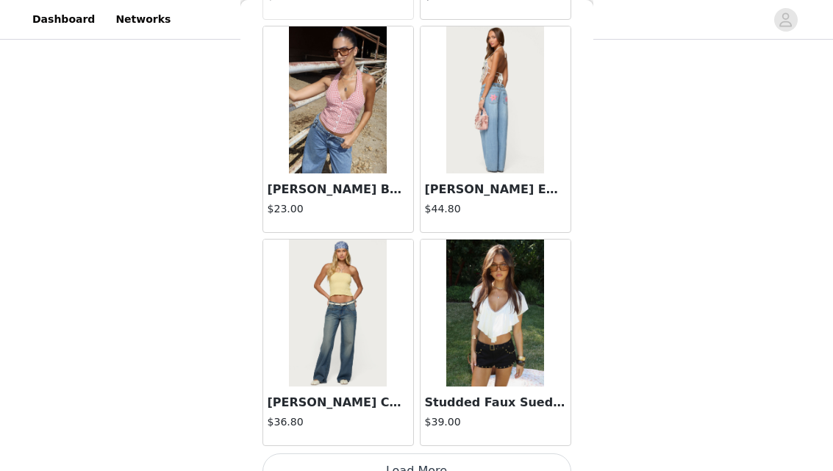
scroll to position [23099, 0]
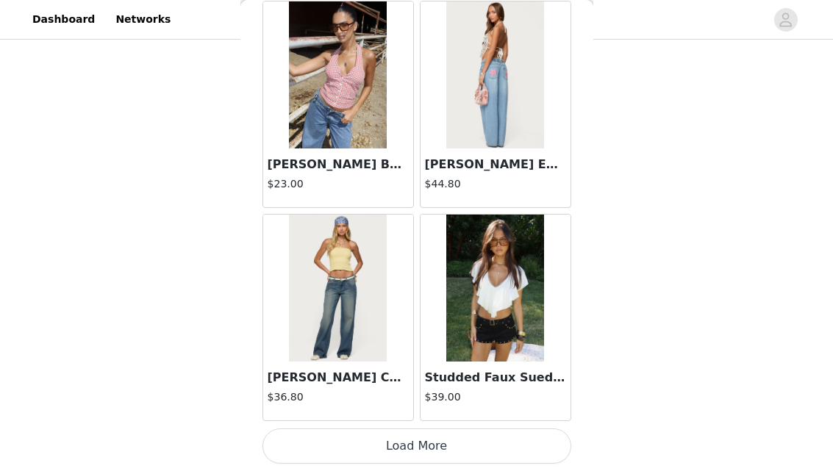
click at [420, 457] on button "Load More" at bounding box center [416, 446] width 309 height 35
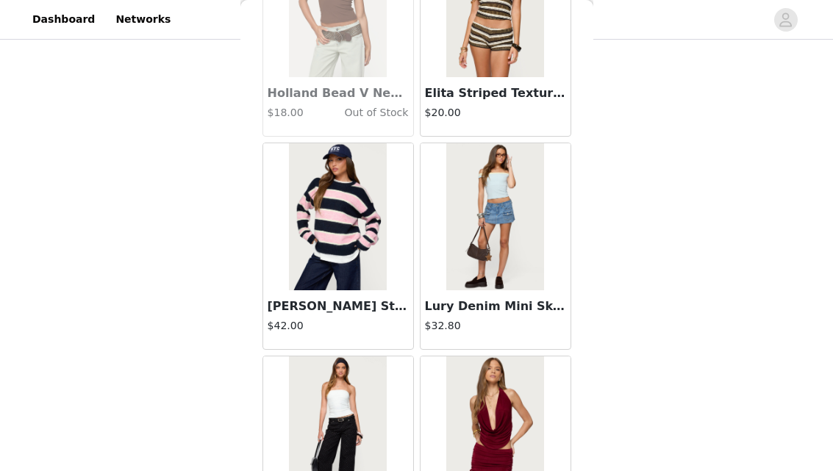
scroll to position [25231, 0]
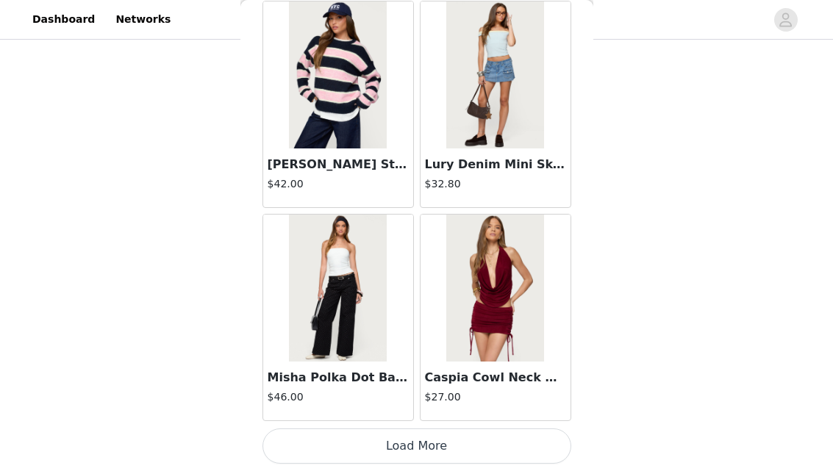
click at [434, 423] on div "Caspia Cowl Neck Backless Top $27.00" at bounding box center [495, 317] width 157 height 213
click at [434, 436] on button "Load More" at bounding box center [416, 446] width 309 height 35
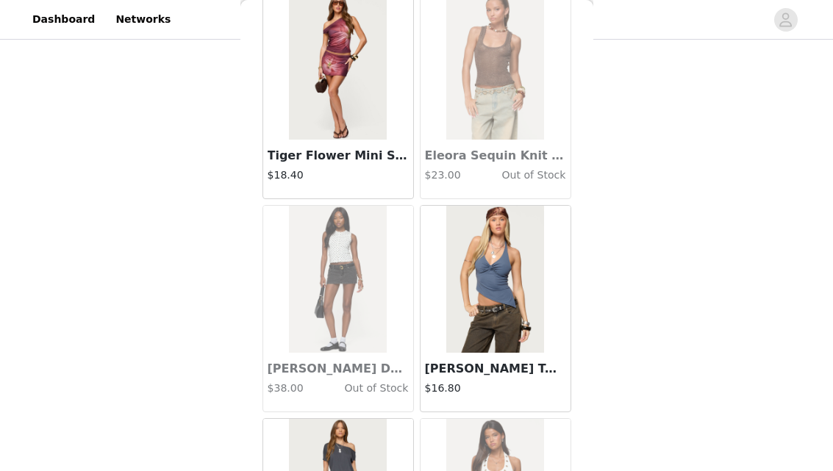
scroll to position [27363, 0]
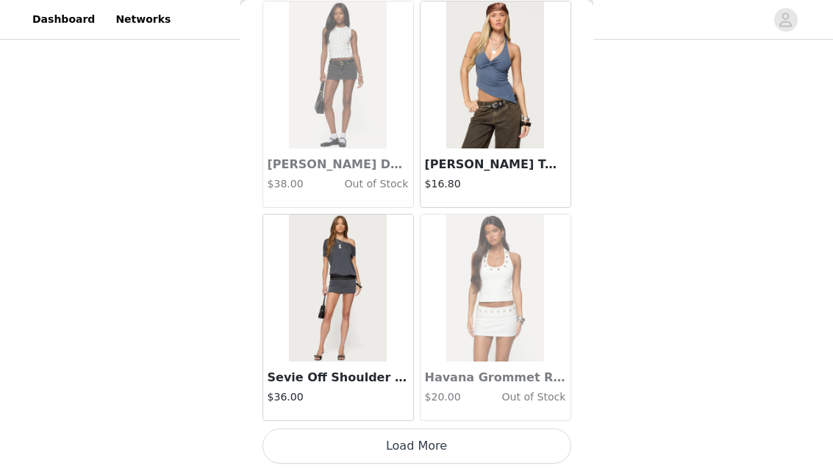
click at [412, 451] on button "Load More" at bounding box center [416, 446] width 309 height 35
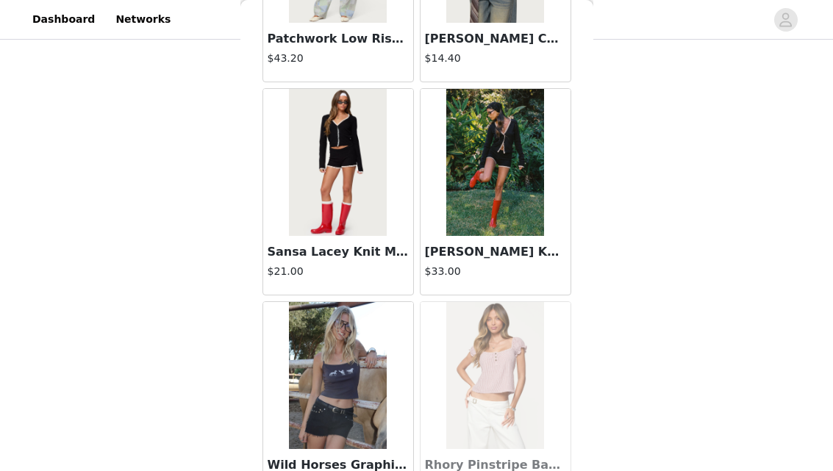
scroll to position [29495, 0]
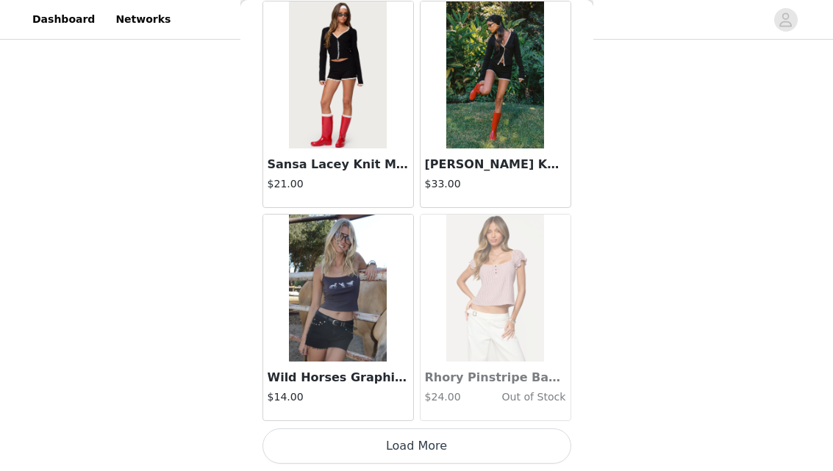
click at [429, 441] on button "Load More" at bounding box center [416, 446] width 309 height 35
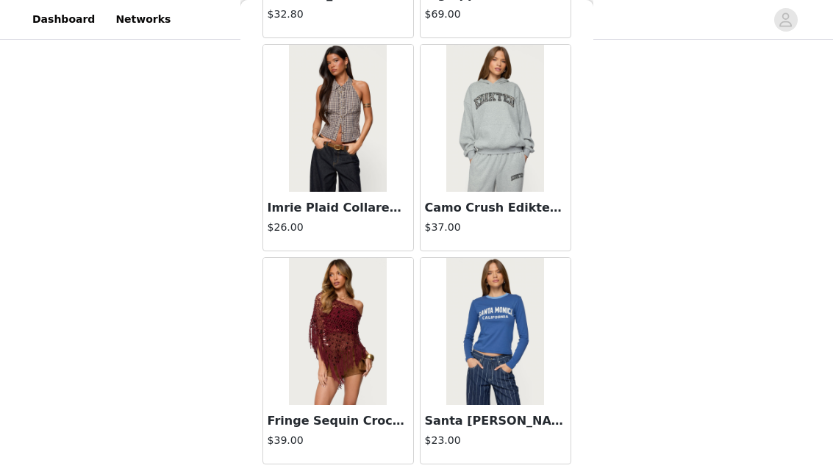
scroll to position [31627, 0]
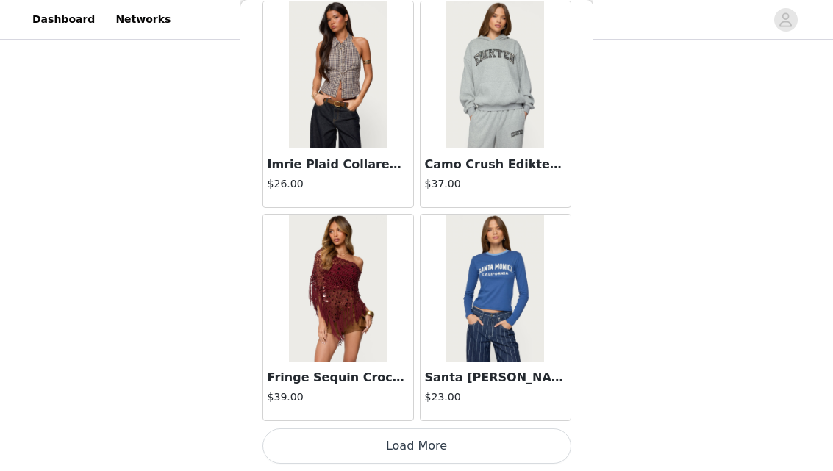
click at [400, 444] on button "Load More" at bounding box center [416, 446] width 309 height 35
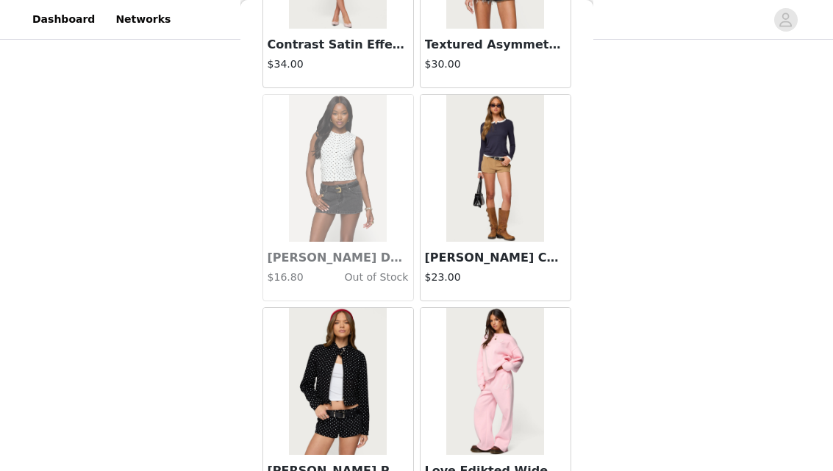
scroll to position [33759, 0]
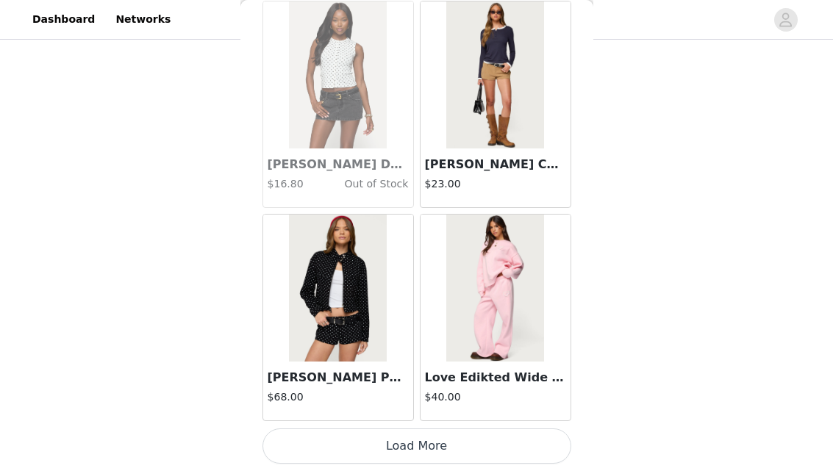
click at [435, 445] on button "Load More" at bounding box center [416, 446] width 309 height 35
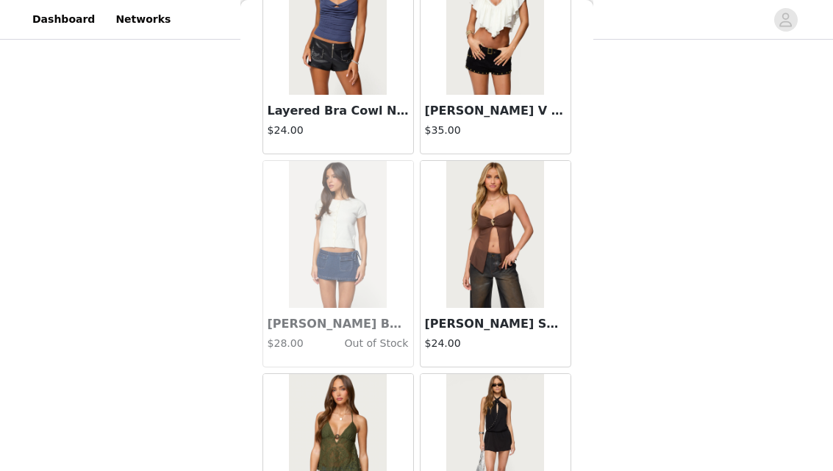
scroll to position [35891, 0]
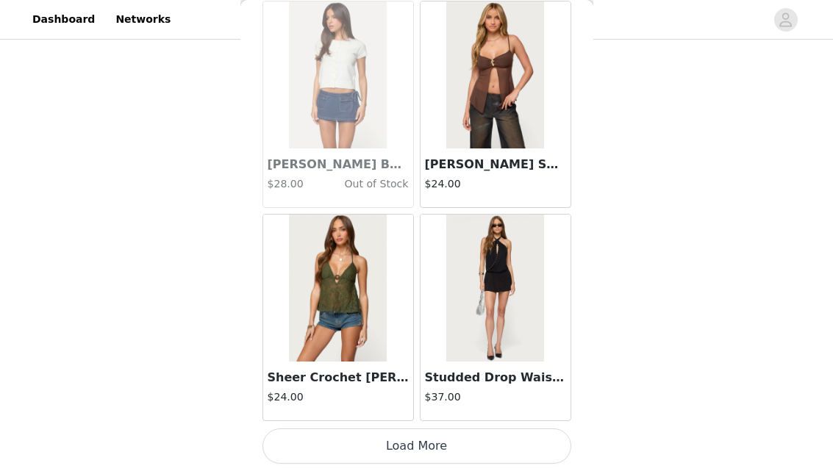
click at [459, 429] on button "Load More" at bounding box center [416, 446] width 309 height 35
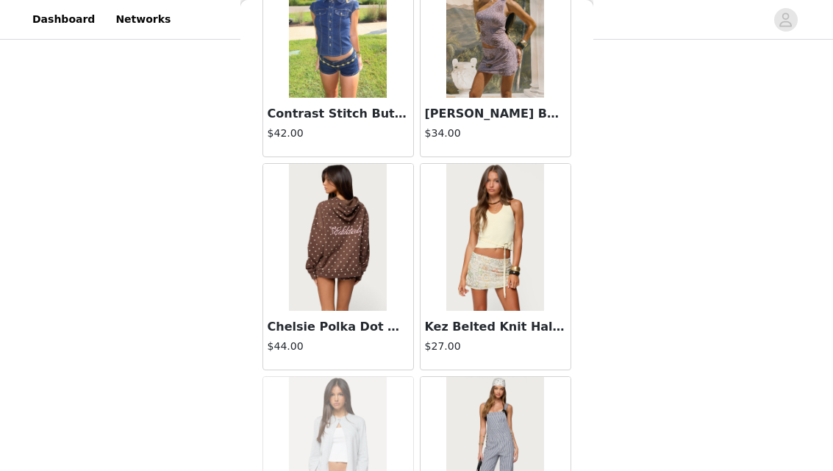
scroll to position [38023, 0]
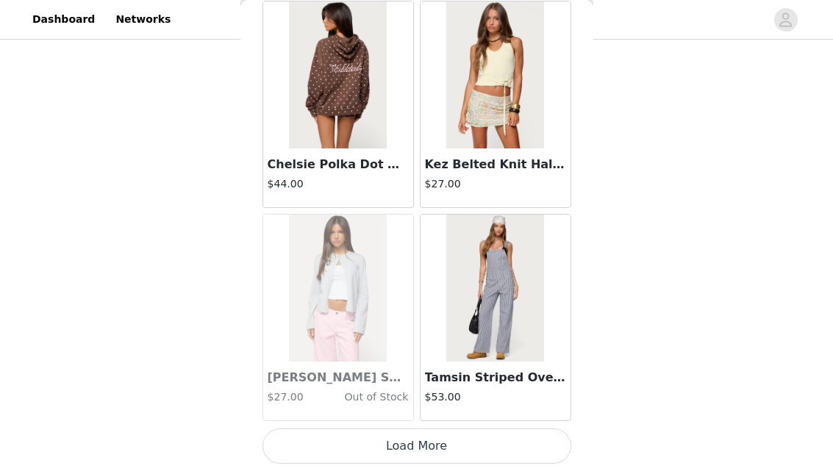
click at [419, 440] on button "Load More" at bounding box center [416, 446] width 309 height 35
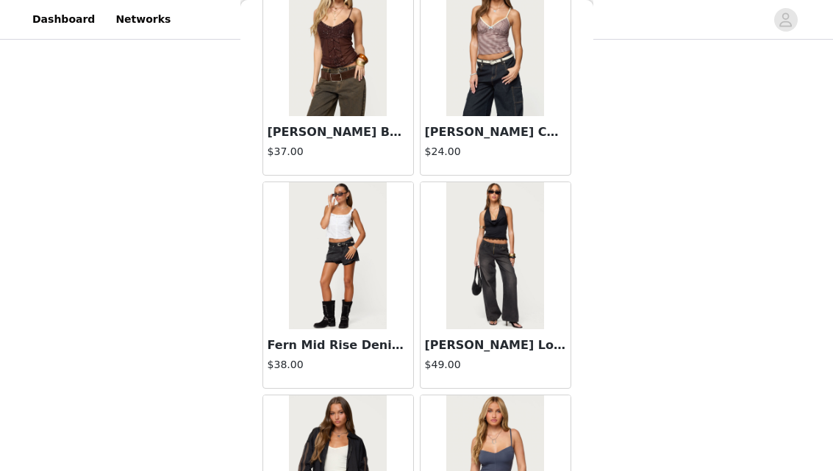
scroll to position [40155, 0]
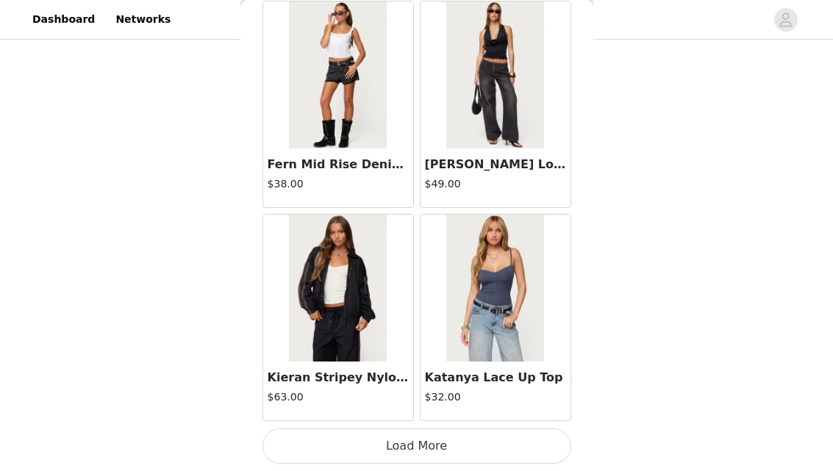
click at [434, 443] on button "Load More" at bounding box center [416, 446] width 309 height 35
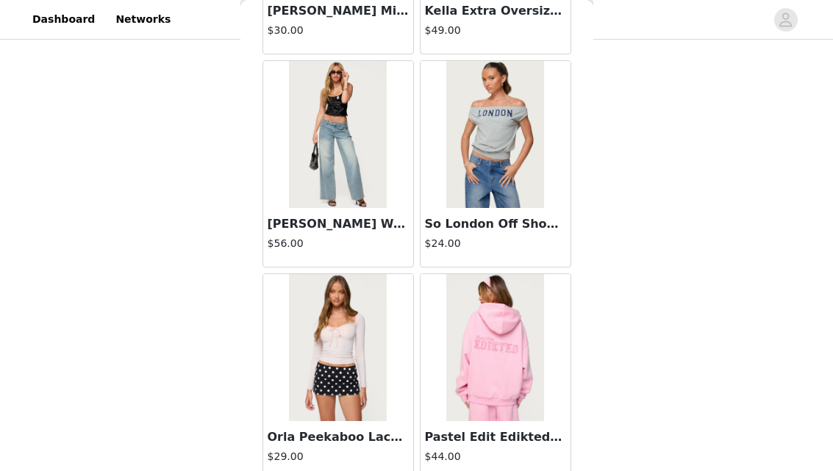
scroll to position [42287, 0]
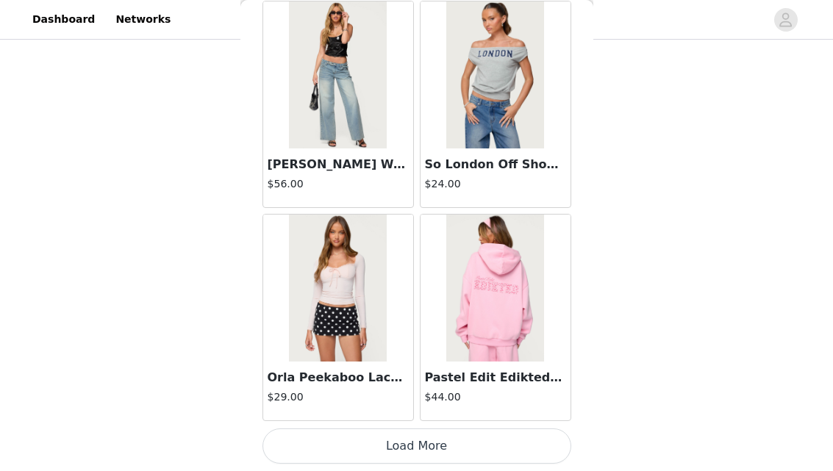
click at [429, 438] on button "Load More" at bounding box center [416, 446] width 309 height 35
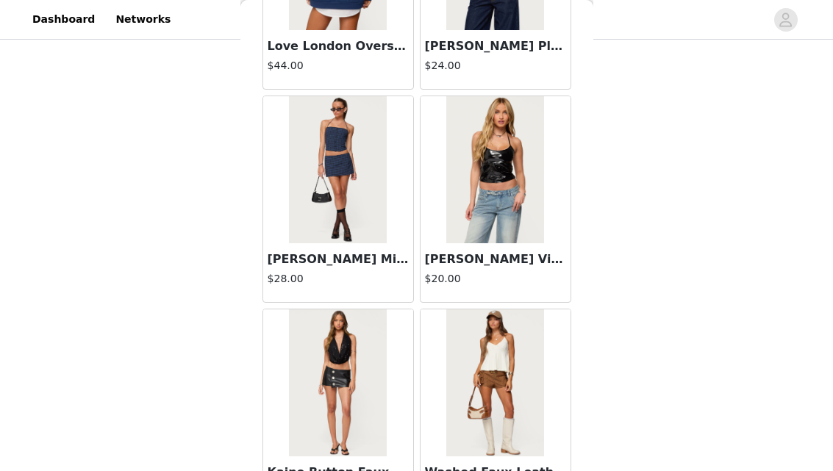
scroll to position [44419, 0]
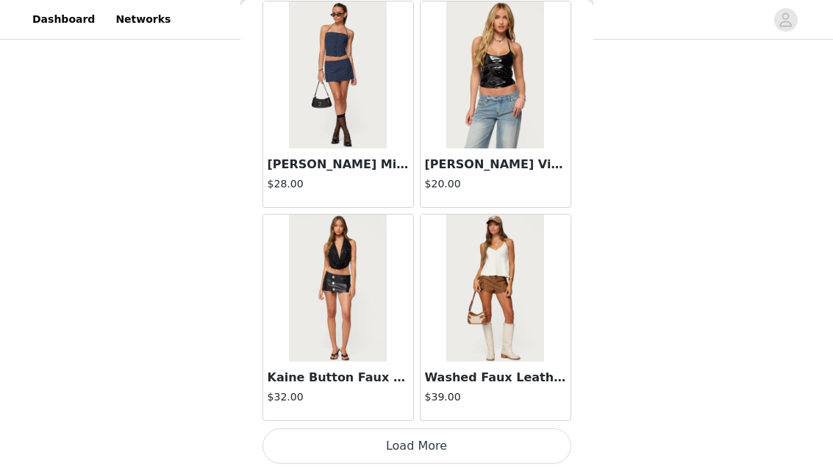
click at [439, 451] on button "Load More" at bounding box center [416, 446] width 309 height 35
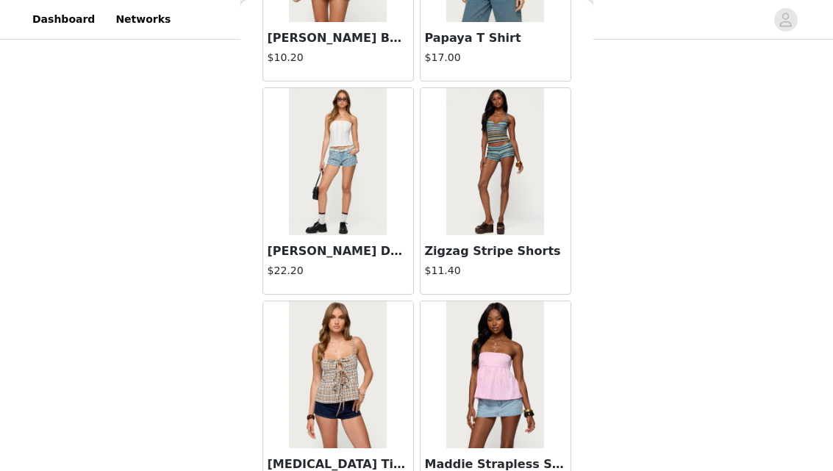
scroll to position [14711, 0]
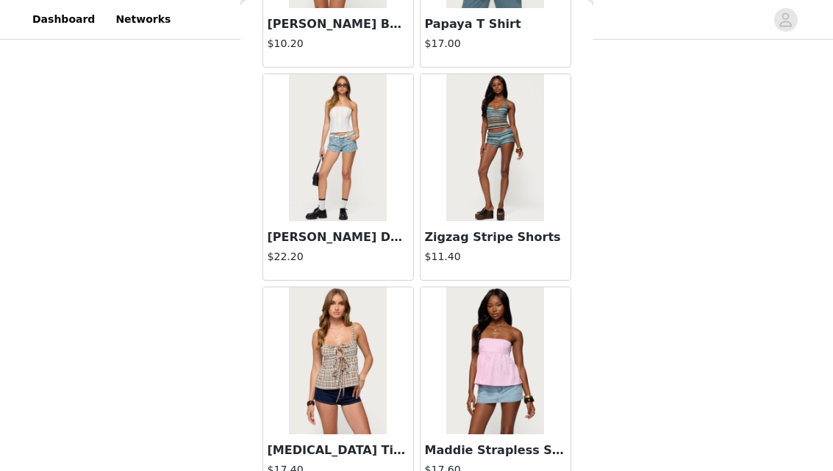
click at [482, 212] on img at bounding box center [495, 147] width 98 height 147
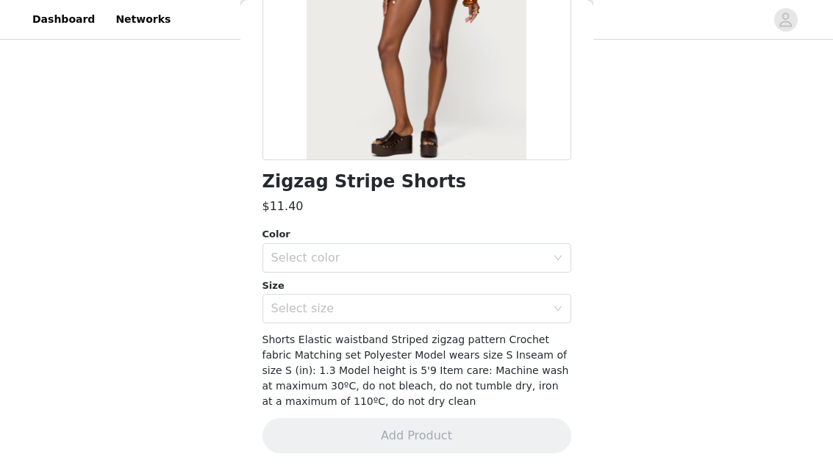
scroll to position [166, 0]
click at [343, 245] on div "Select color" at bounding box center [412, 258] width 282 height 28
click at [340, 290] on li "BLUE" at bounding box center [416, 291] width 309 height 24
click at [338, 300] on div "Select size" at bounding box center [412, 309] width 282 height 28
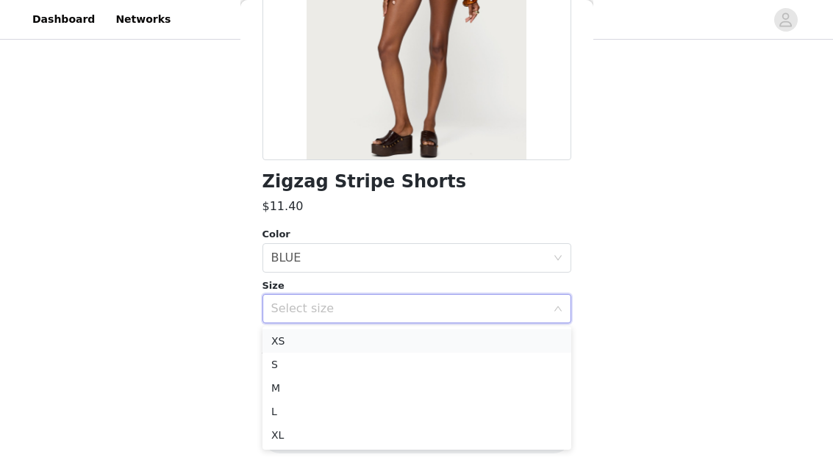
click at [338, 332] on li "XS" at bounding box center [416, 341] width 309 height 24
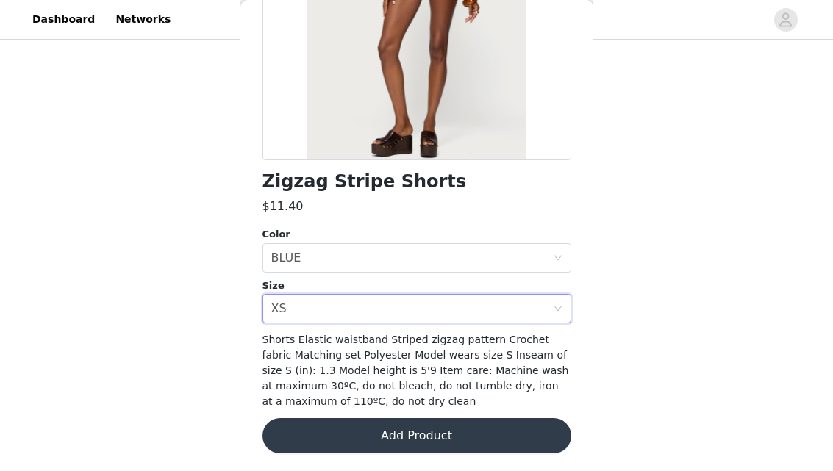
click at [439, 429] on button "Add Product" at bounding box center [416, 435] width 309 height 35
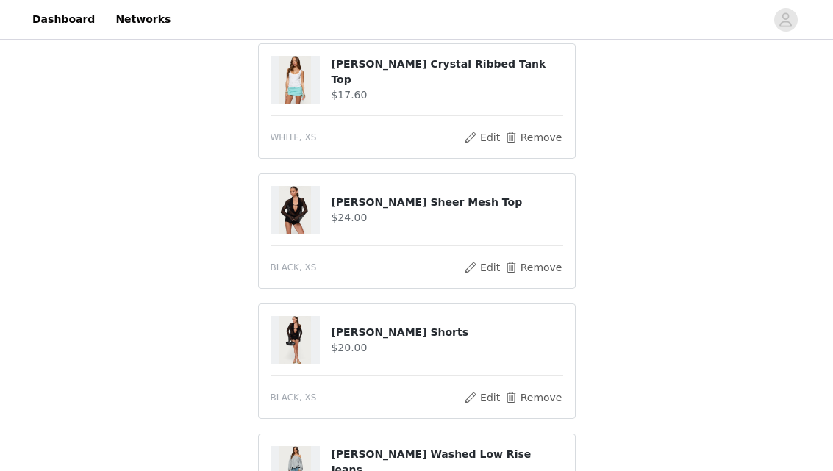
scroll to position [1109, 0]
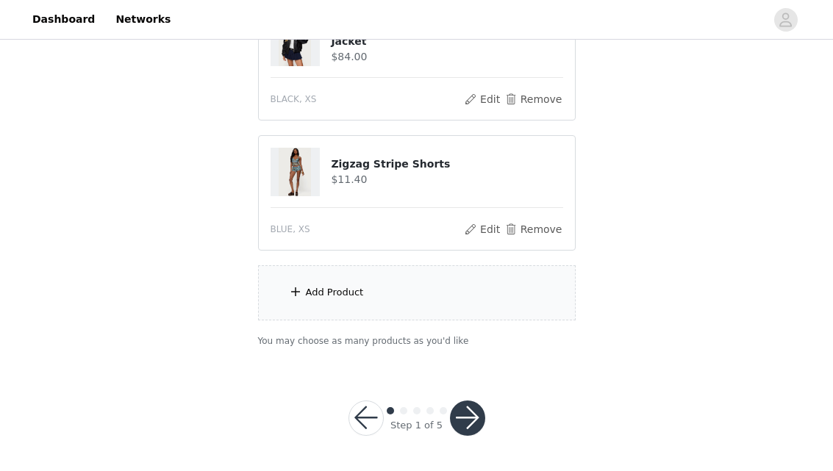
click at [467, 418] on button "button" at bounding box center [467, 418] width 35 height 35
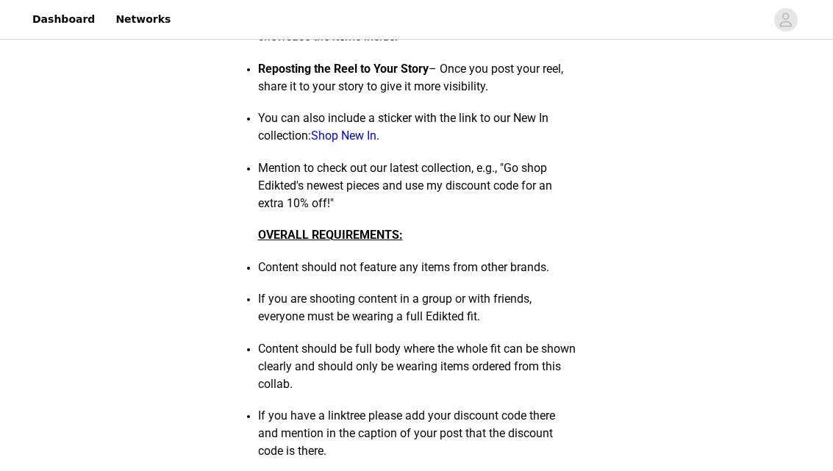
scroll to position [2247, 0]
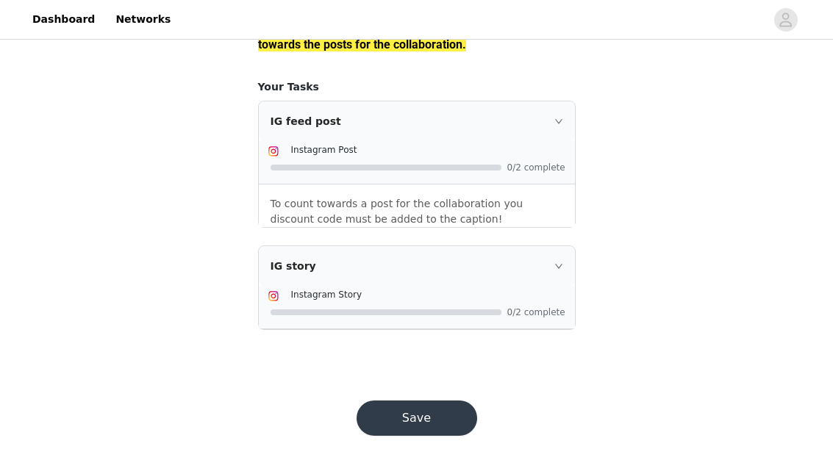
click at [438, 403] on button "Save" at bounding box center [417, 418] width 121 height 35
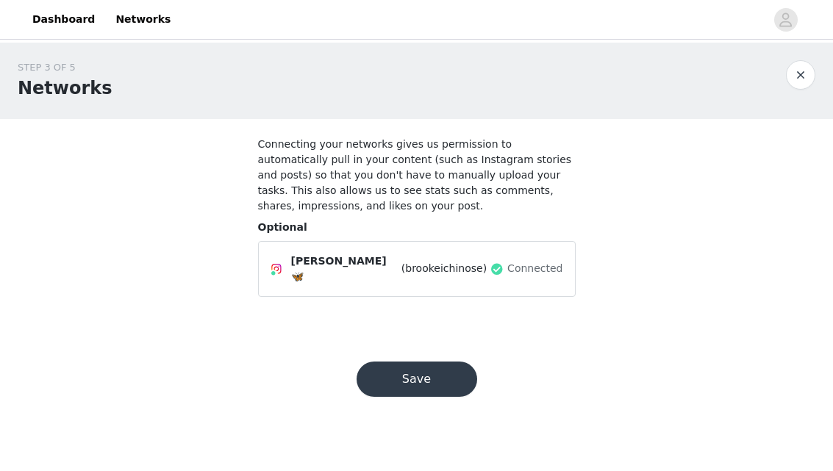
click at [436, 386] on button "Save" at bounding box center [417, 379] width 121 height 35
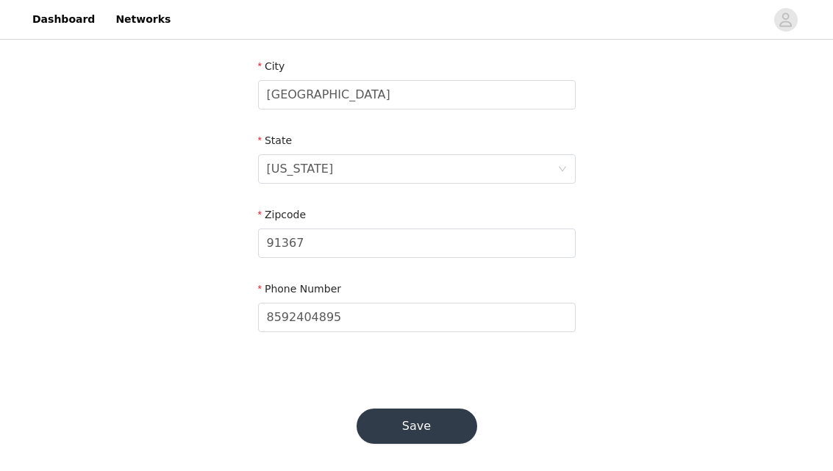
scroll to position [531, 0]
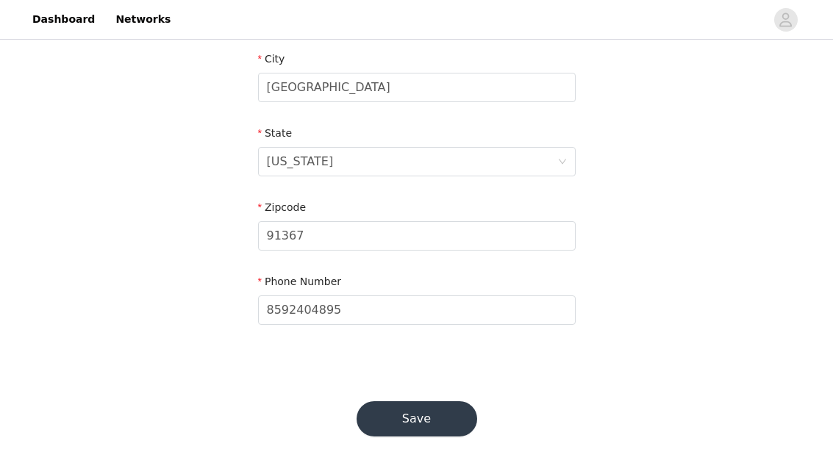
click at [409, 412] on button "Save" at bounding box center [417, 418] width 121 height 35
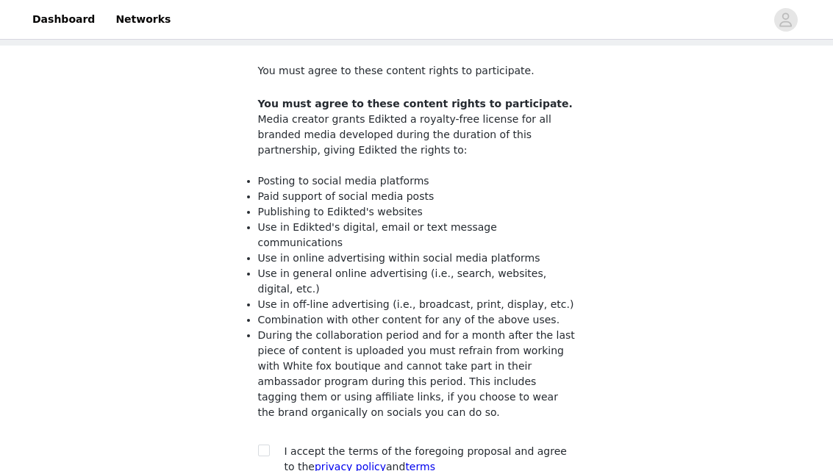
scroll to position [208, 0]
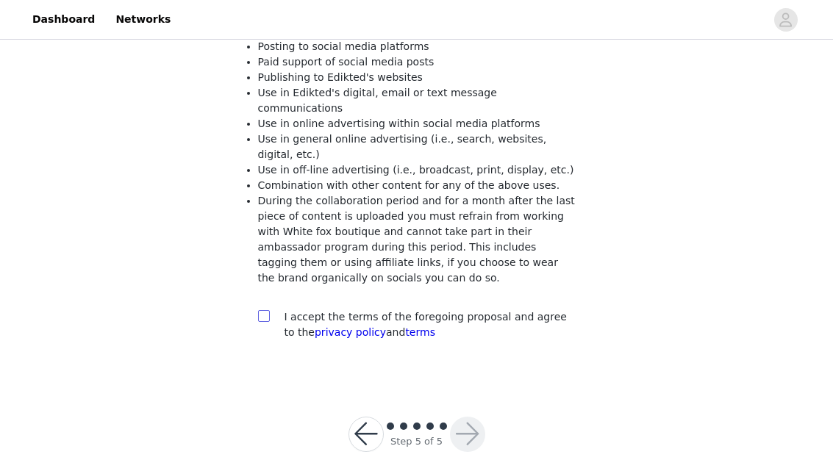
click at [262, 310] on input "checkbox" at bounding box center [263, 315] width 10 height 10
checkbox input "true"
click at [448, 420] on div at bounding box center [417, 427] width 66 height 15
click at [472, 421] on button "button" at bounding box center [467, 434] width 35 height 35
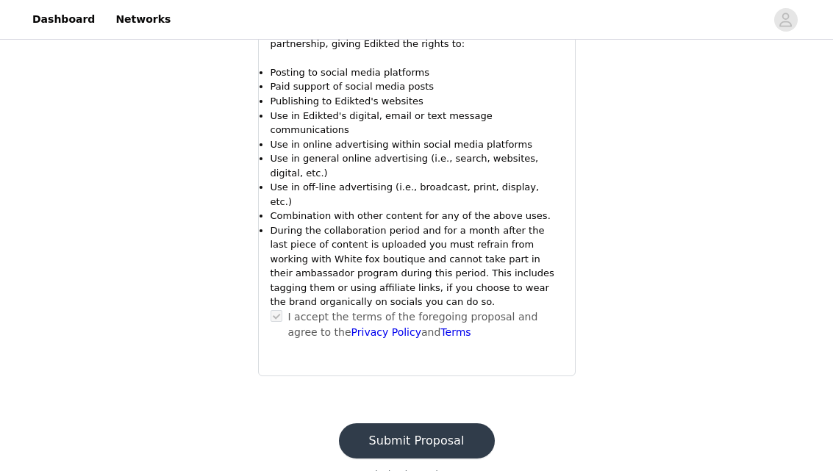
click at [421, 423] on button "Submit Proposal" at bounding box center [417, 440] width 156 height 35
